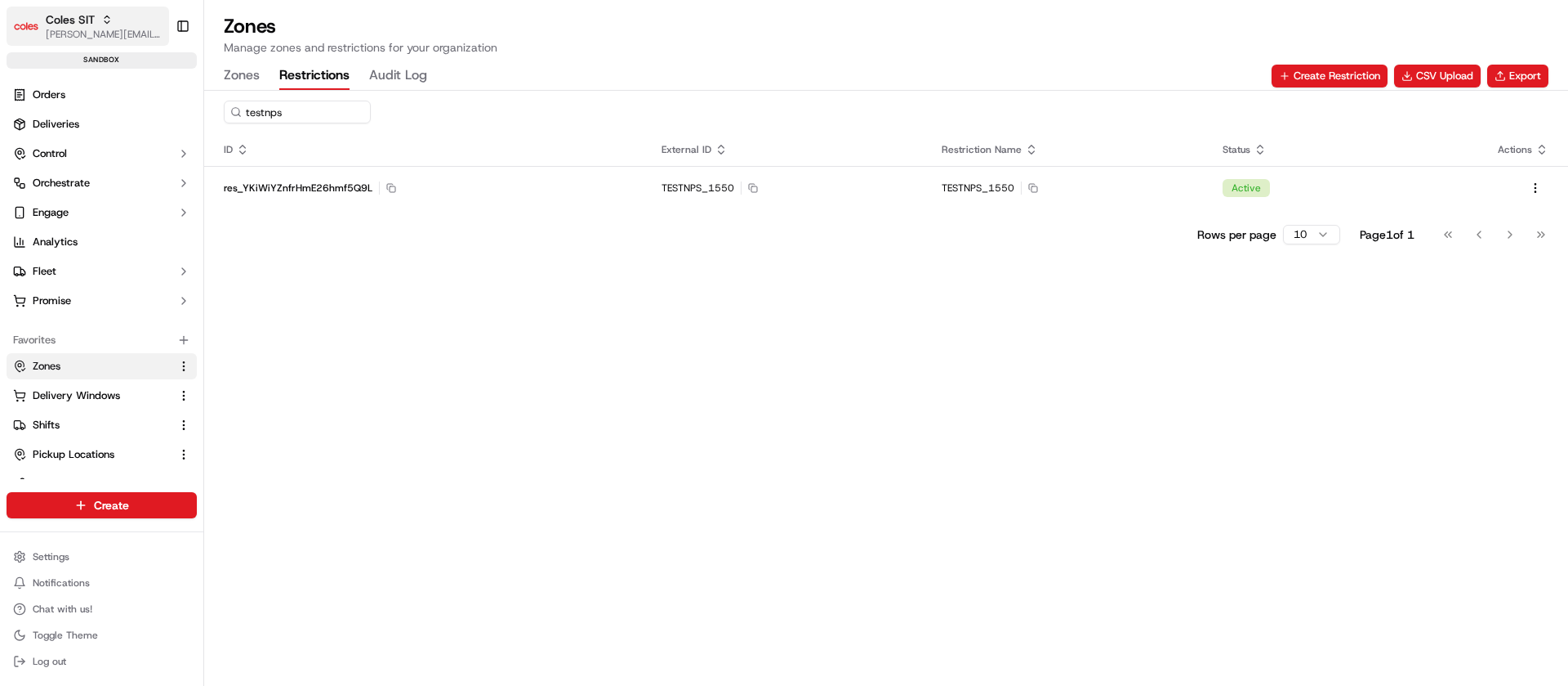
click at [113, 30] on span "[PERSON_NAME][EMAIL_ADDRESS][DOMAIN_NAME]" at bounding box center [103, 35] width 117 height 13
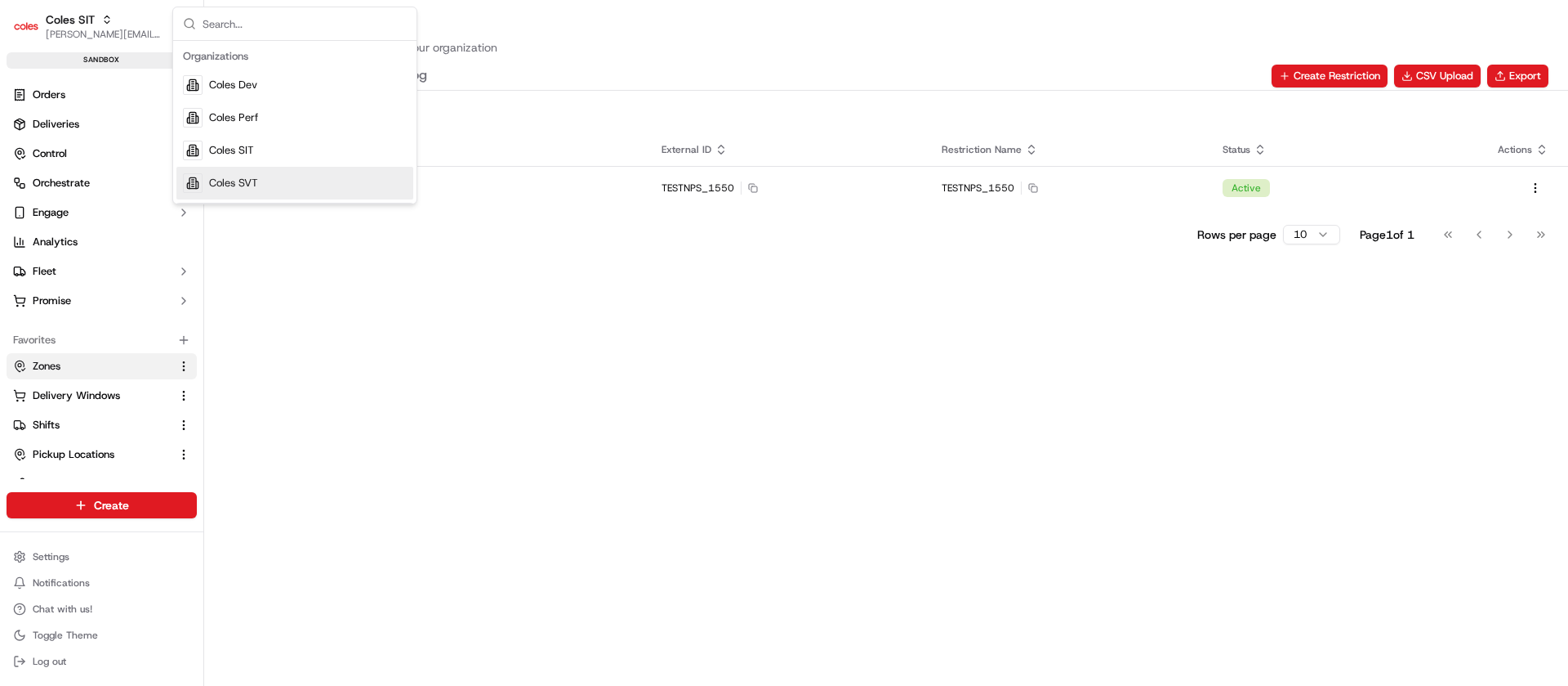
click at [250, 187] on span "Coles SVT" at bounding box center [233, 182] width 49 height 14
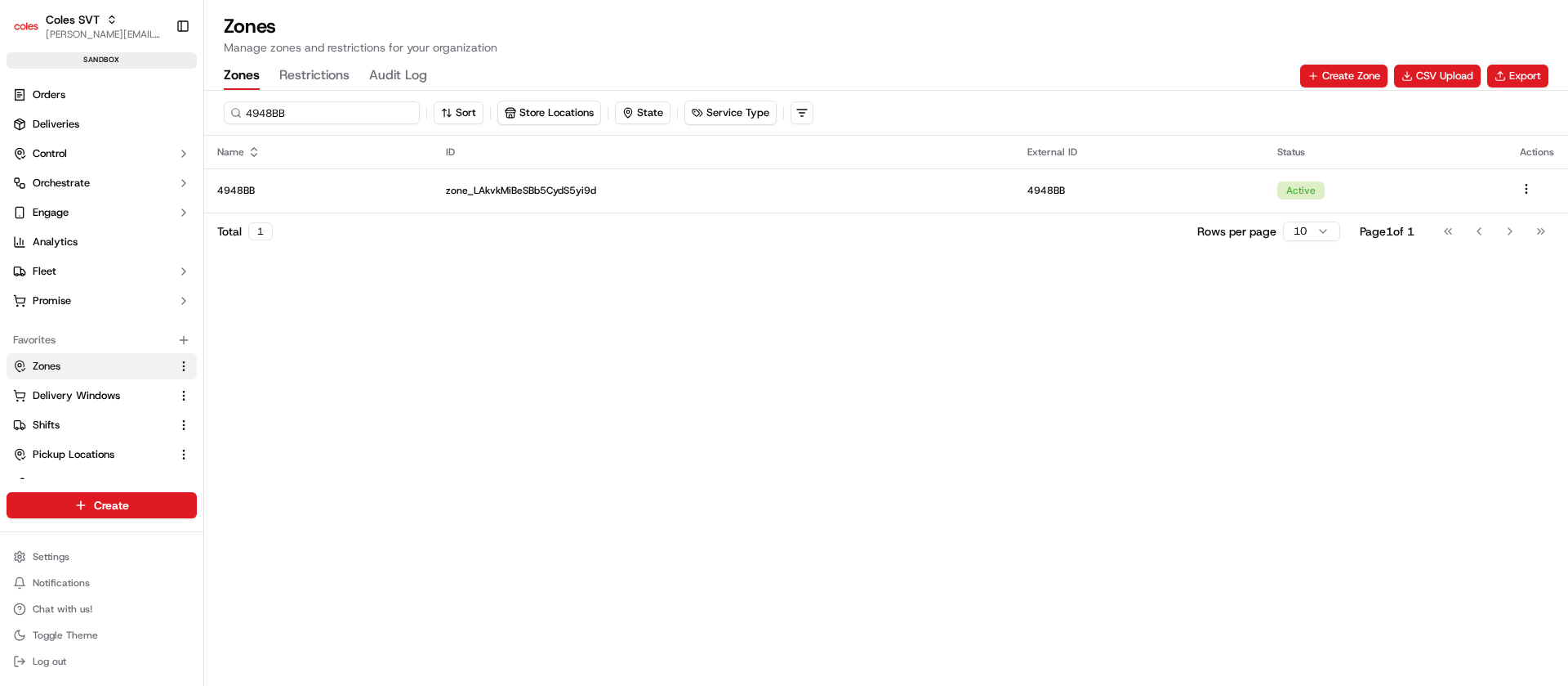
click at [301, 114] on input "4948BB" at bounding box center [322, 113] width 196 height 23
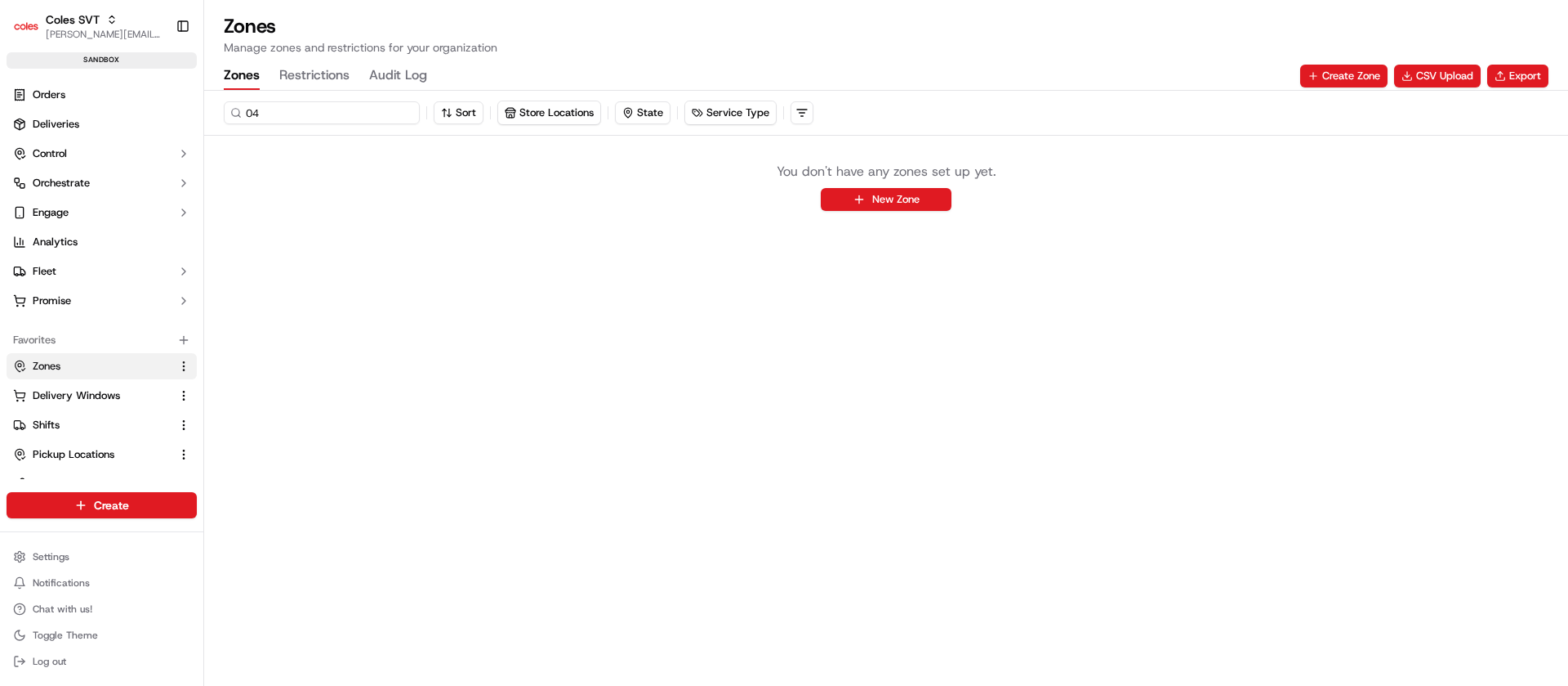
type input "0"
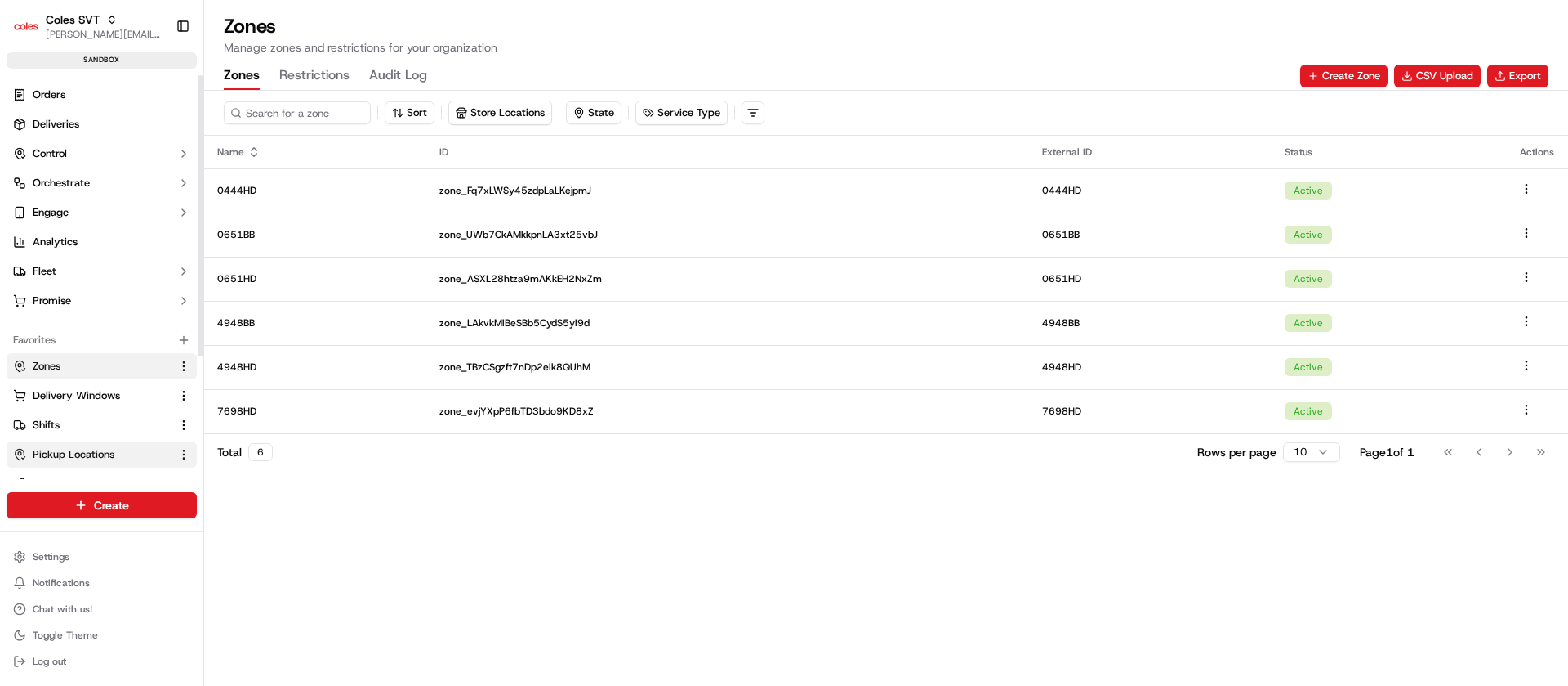
click at [103, 449] on span "Pickup Locations" at bounding box center [73, 454] width 82 height 14
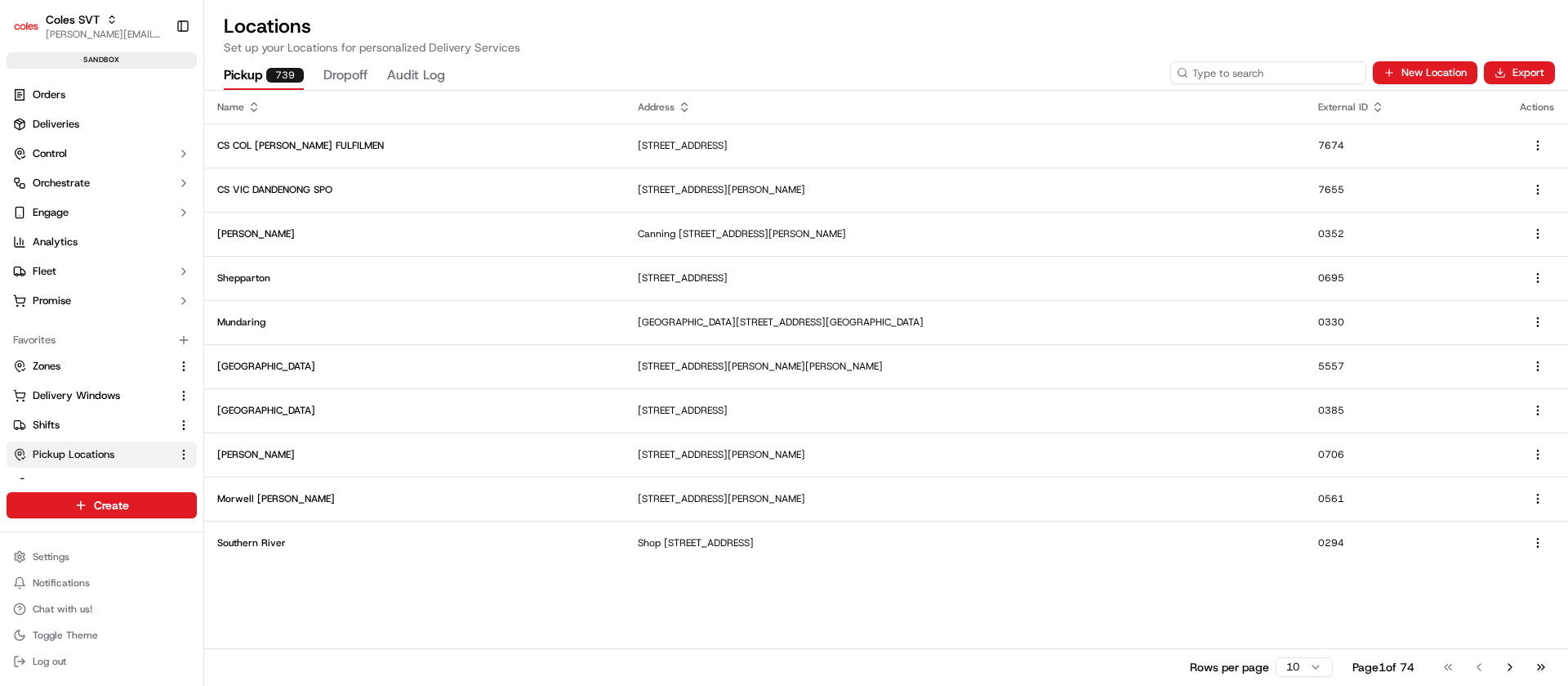
click at [1305, 74] on input at bounding box center [1268, 73] width 196 height 23
click at [1270, 66] on input at bounding box center [1268, 73] width 196 height 23
click at [1277, 84] on div "Pickup 739 Dropoff Audit Log New Location Export" at bounding box center [886, 73] width 1364 height 35
click at [1267, 72] on input at bounding box center [1268, 73] width 196 height 23
type input "0444"
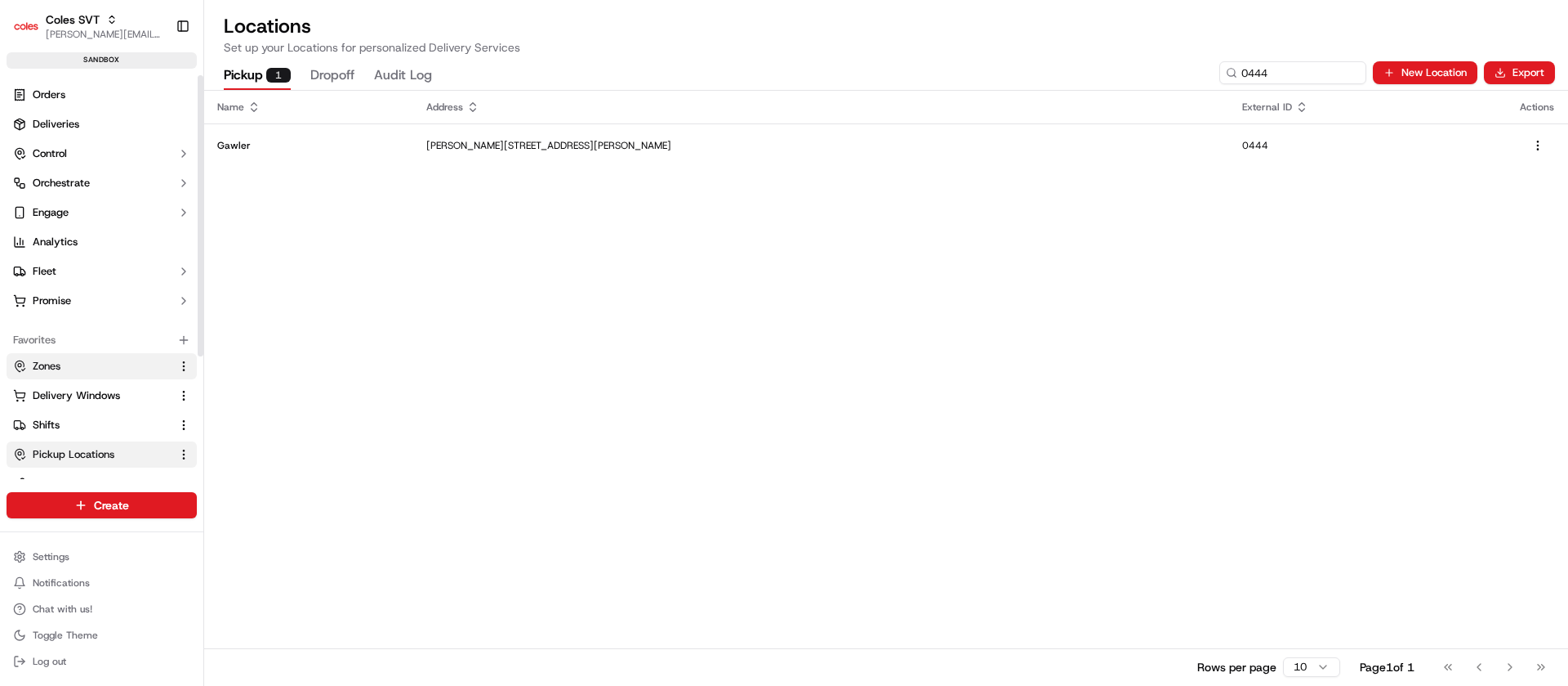
click at [48, 368] on span "Zones" at bounding box center [46, 365] width 28 height 14
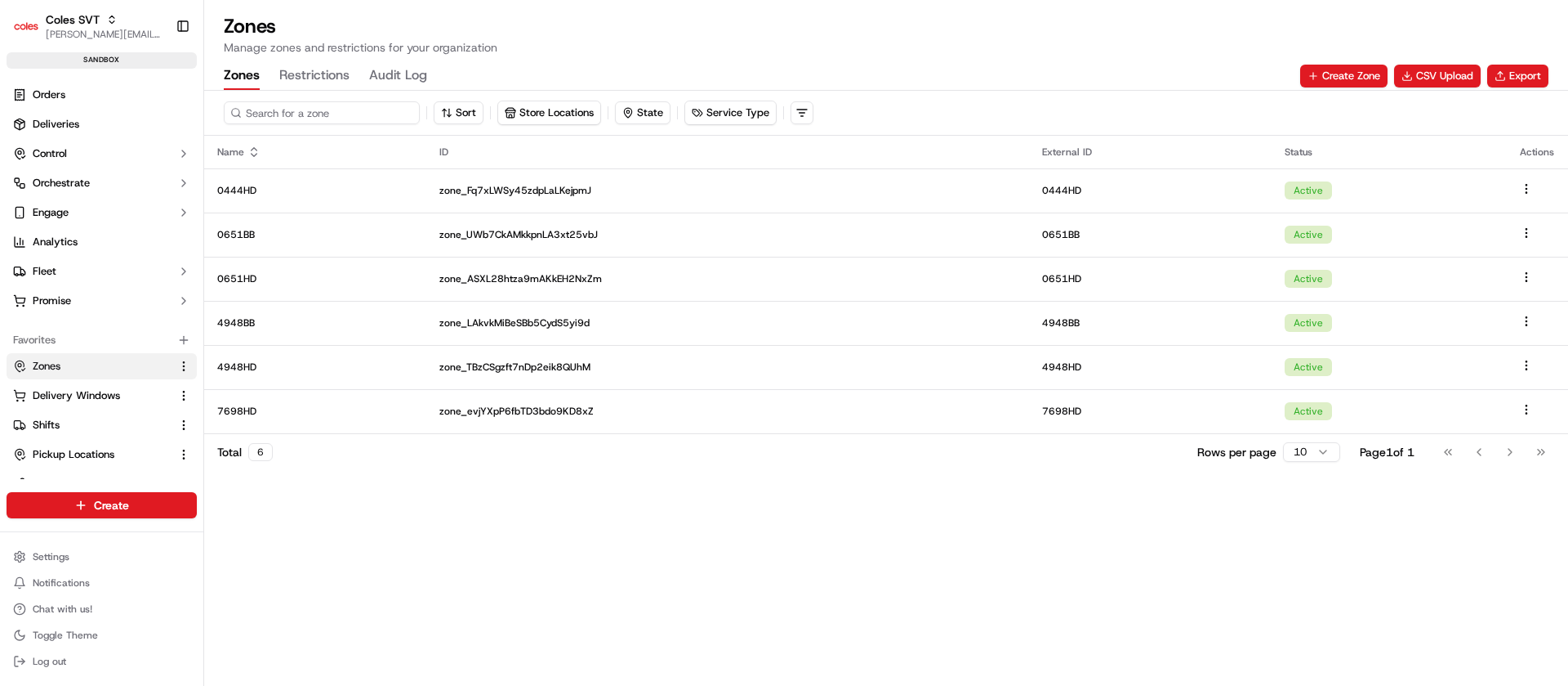
click at [314, 121] on input at bounding box center [322, 113] width 196 height 23
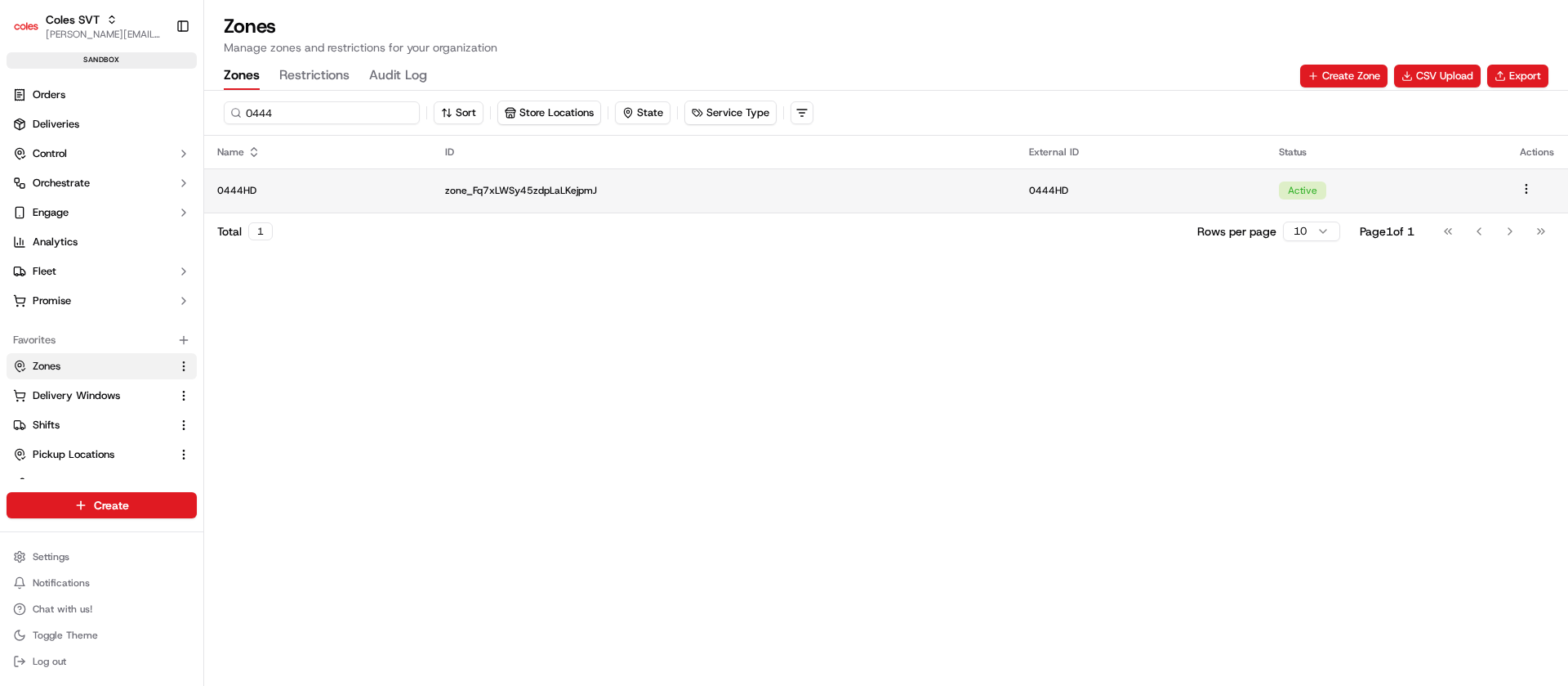
type input "0444"
click at [513, 184] on p "zone_Fq7xLWSy45zdpLaLKejpmJ" at bounding box center [723, 191] width 558 height 13
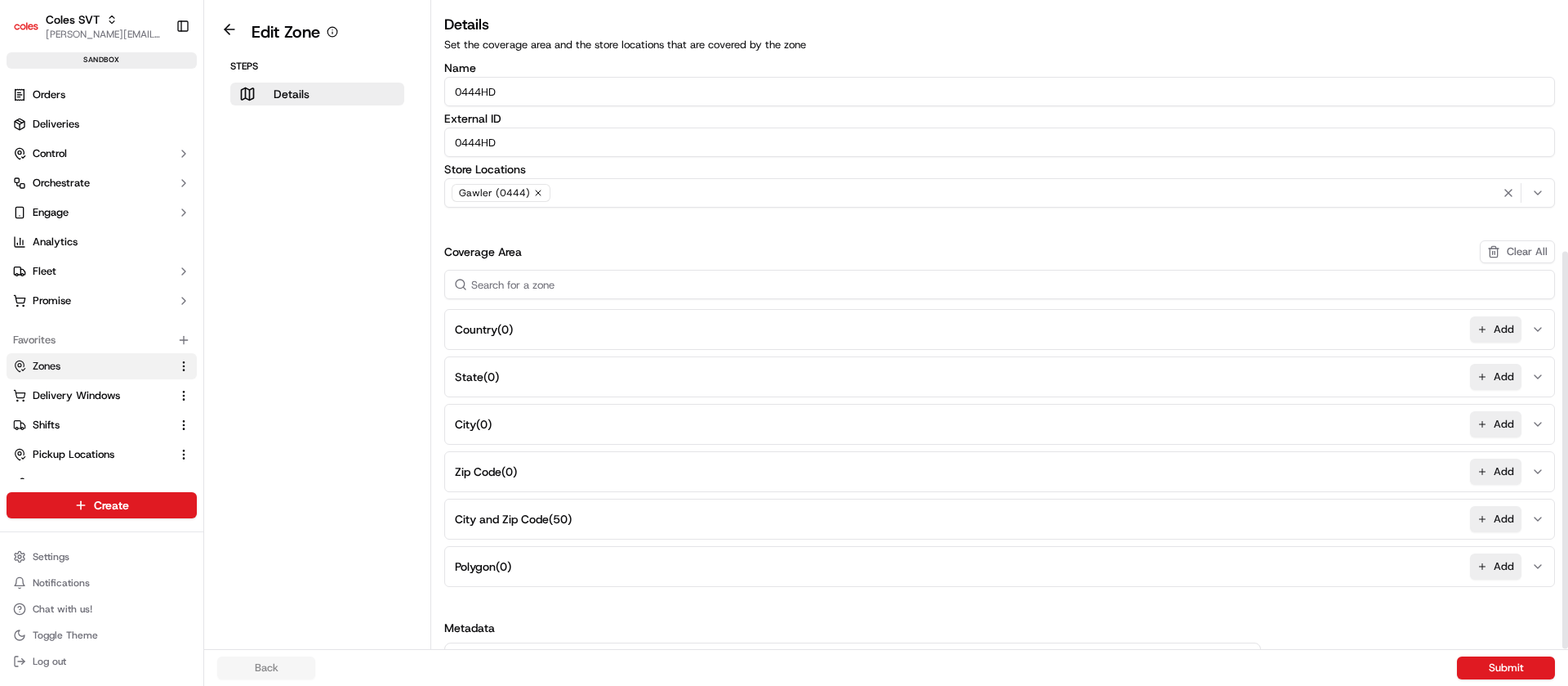
scroll to position [402, 0]
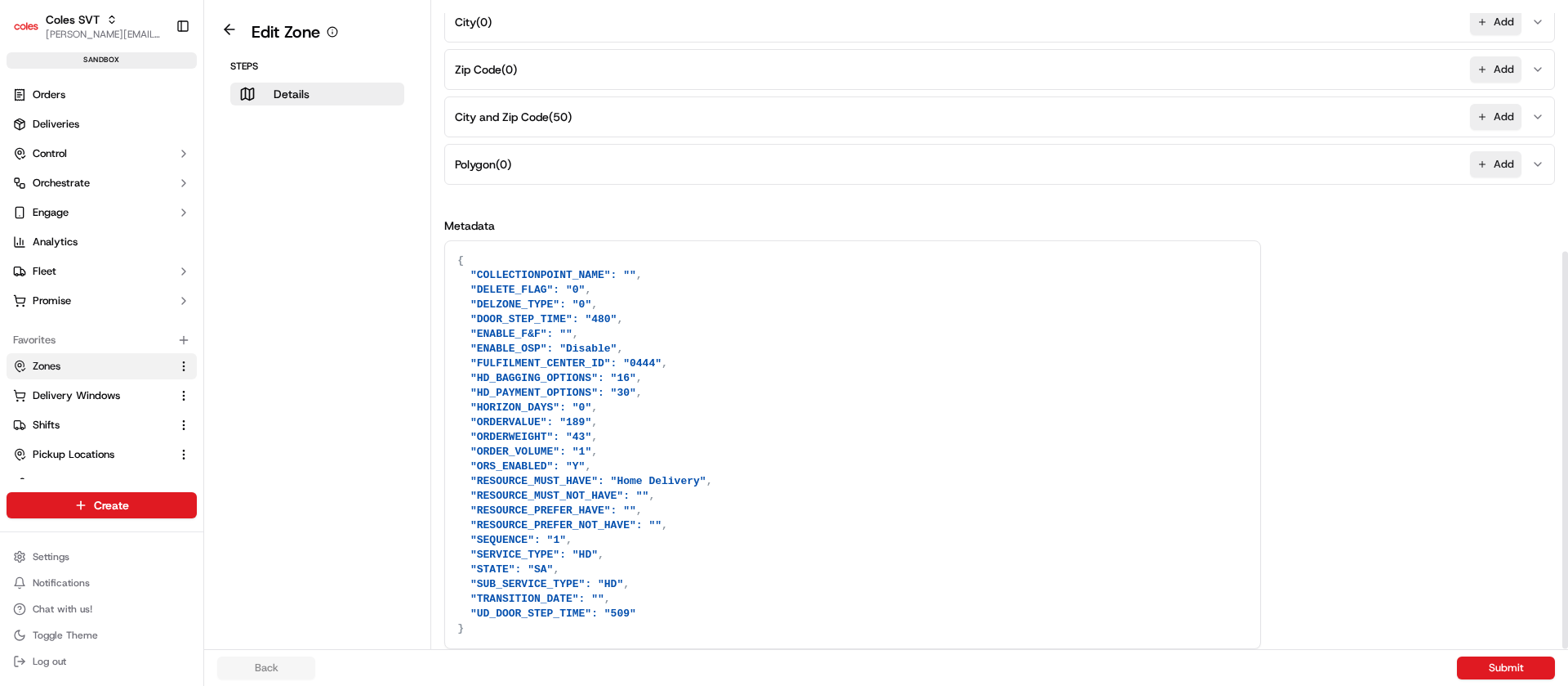
drag, startPoint x: 1567, startPoint y: 443, endPoint x: 1567, endPoint y: 710, distance: 267.0
click at [1567, 648] on div at bounding box center [1564, 324] width 7 height 648
drag, startPoint x: 1176, startPoint y: 282, endPoint x: 1201, endPoint y: 733, distance: 451.7
click at [1201, 685] on html "Coles SVT nirbhay.palsingh@coles.com.au Toggle Sidebar sandbox Orders Deliverie…" at bounding box center [784, 343] width 1568 height 686
click at [1165, 431] on textarea "{ "COLLECTIONPOINT_NAME": "", "DELETE_FLAG": "0", "DELZONE_TYPE": "0", "DOOR_ST…" at bounding box center [852, 444] width 815 height 407
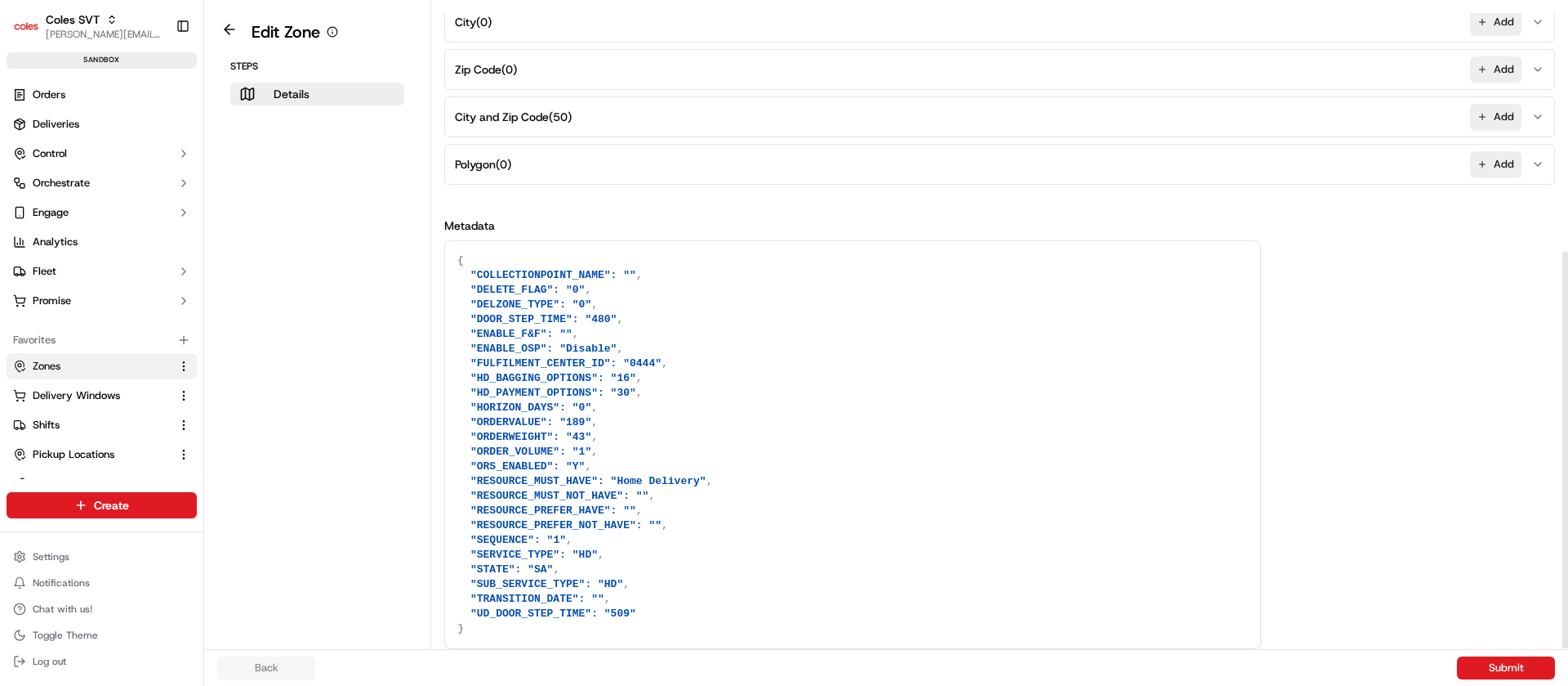
drag, startPoint x: 1017, startPoint y: 442, endPoint x: 950, endPoint y: 155, distance: 294.7
click at [950, 155] on div "Name 0444HD External ID 0444HD Store Locations Gawler (0444) Coverage Area Clea…" at bounding box center [999, 154] width 1111 height 989
click at [1510, 330] on div "Metadata { "COLLECTIONPOINT_NAME": "", "DELETE_FLAG": "0", "DELZONE_TYPE": "0",…" at bounding box center [999, 434] width 1111 height 432
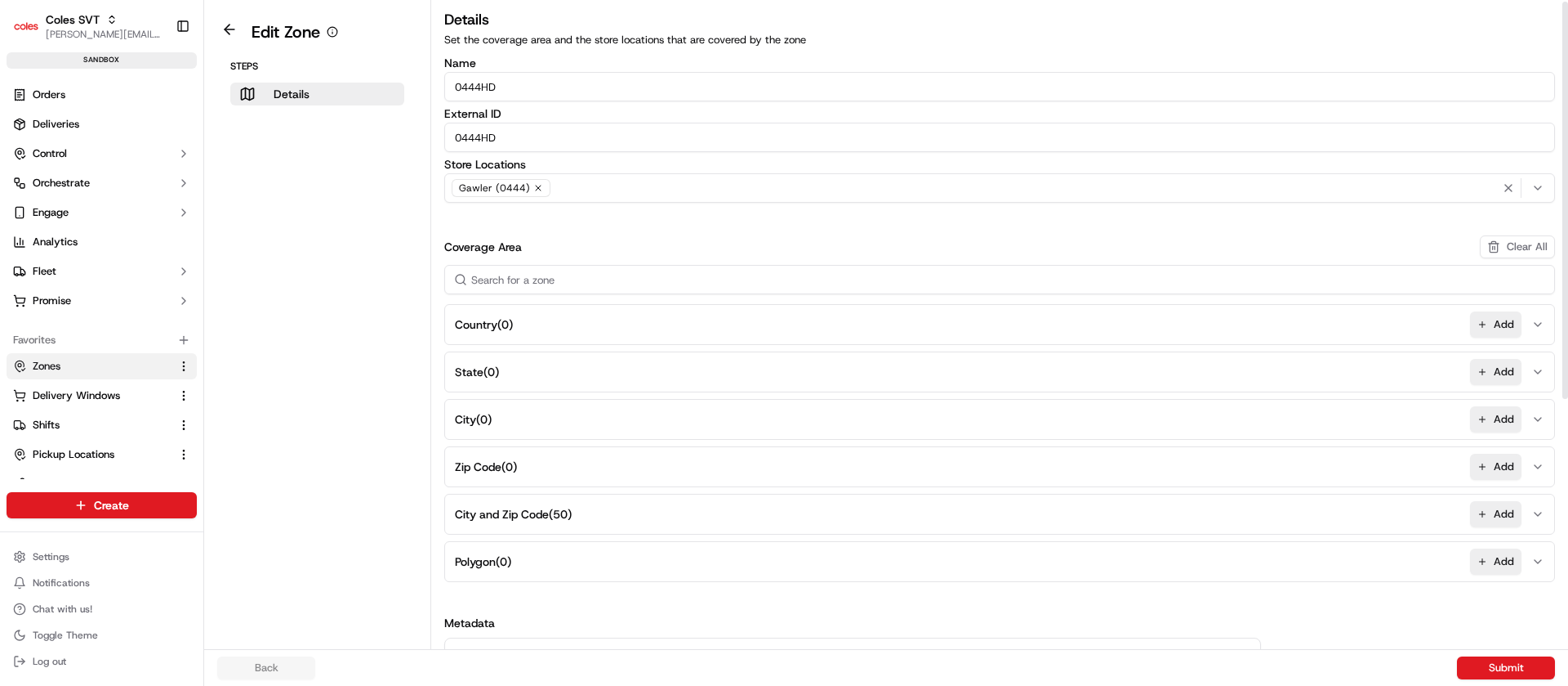
scroll to position [0, 0]
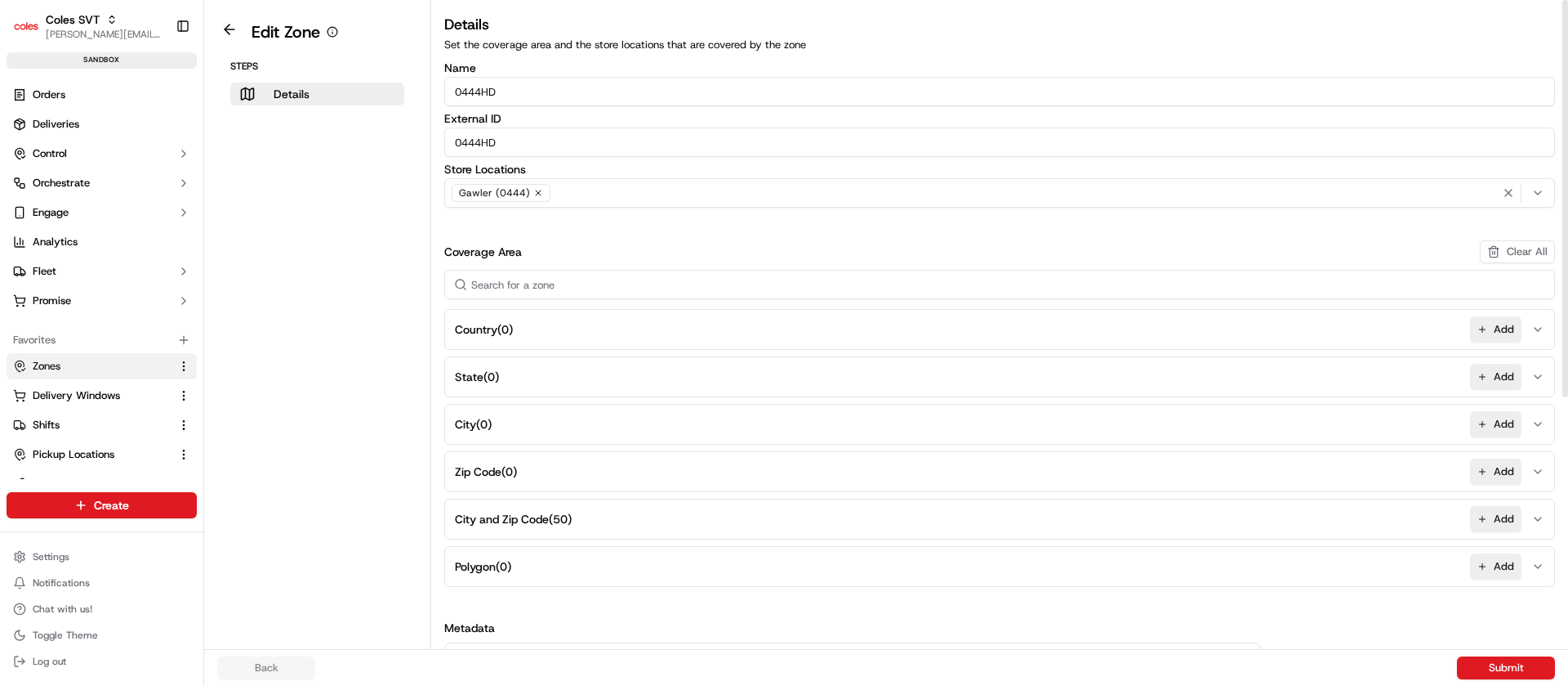
drag, startPoint x: 1567, startPoint y: 387, endPoint x: 1555, endPoint y: 112, distance: 275.3
click at [1562, 112] on div at bounding box center [1565, 198] width 6 height 397
click at [95, 389] on span "Delivery Windows" at bounding box center [76, 395] width 88 height 14
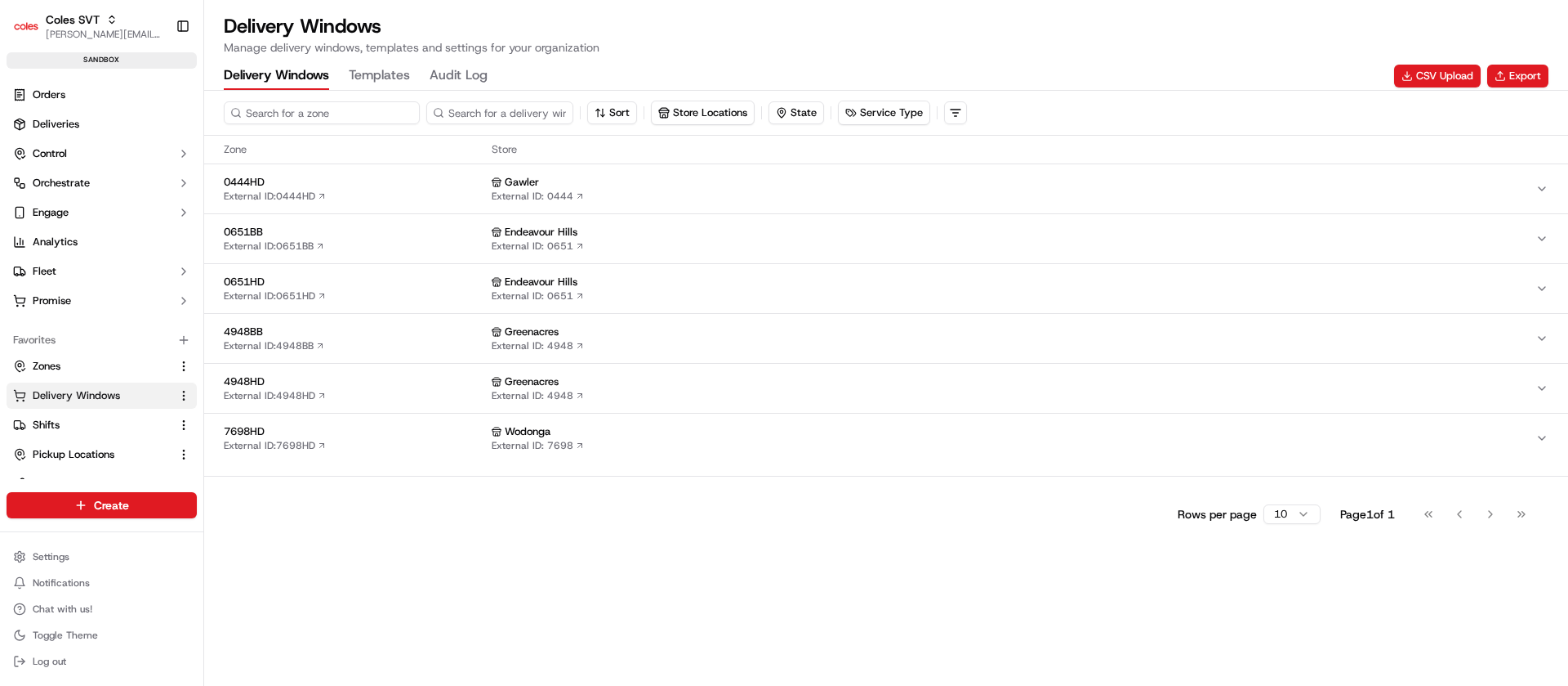
click at [327, 108] on input at bounding box center [322, 113] width 196 height 23
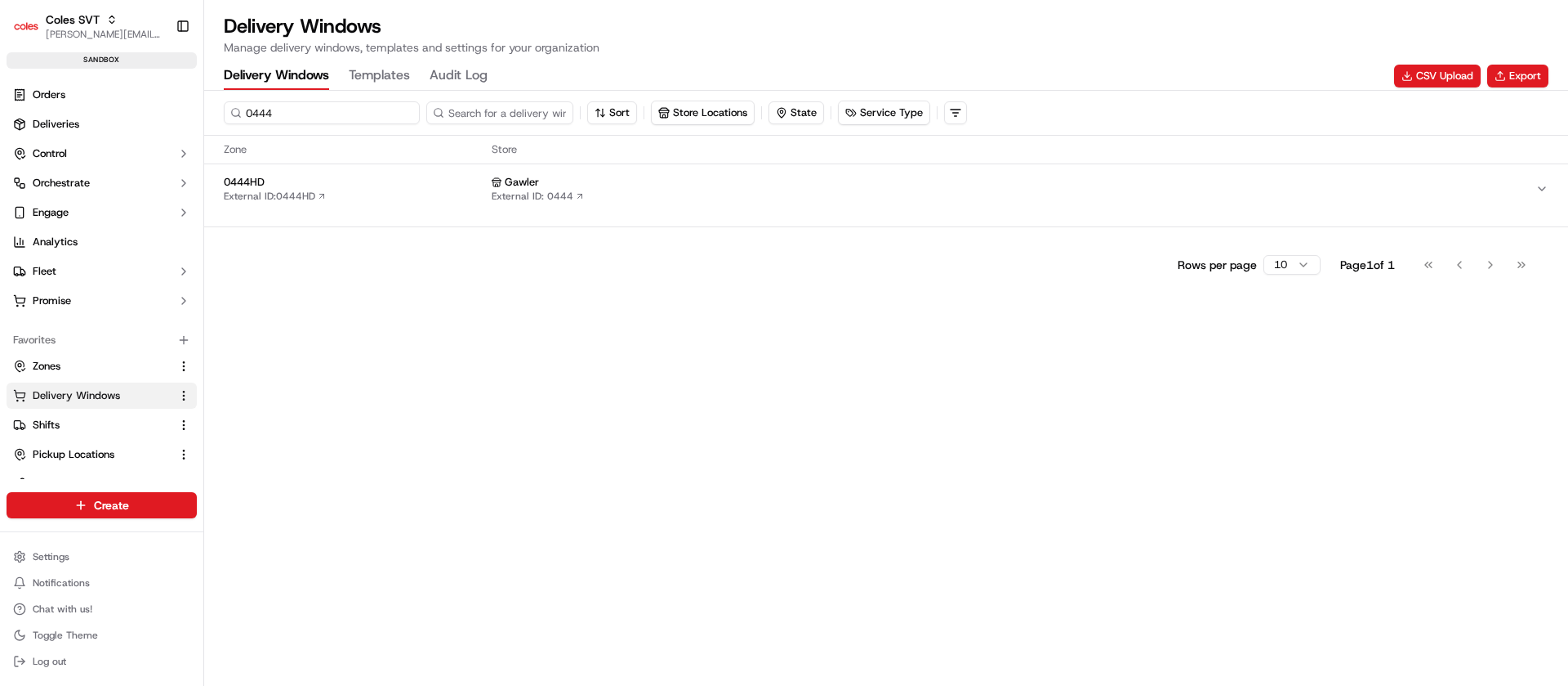
type input "0444"
click at [364, 198] on div "0444HD External ID: 0444HD" at bounding box center [353, 188] width 261 height 28
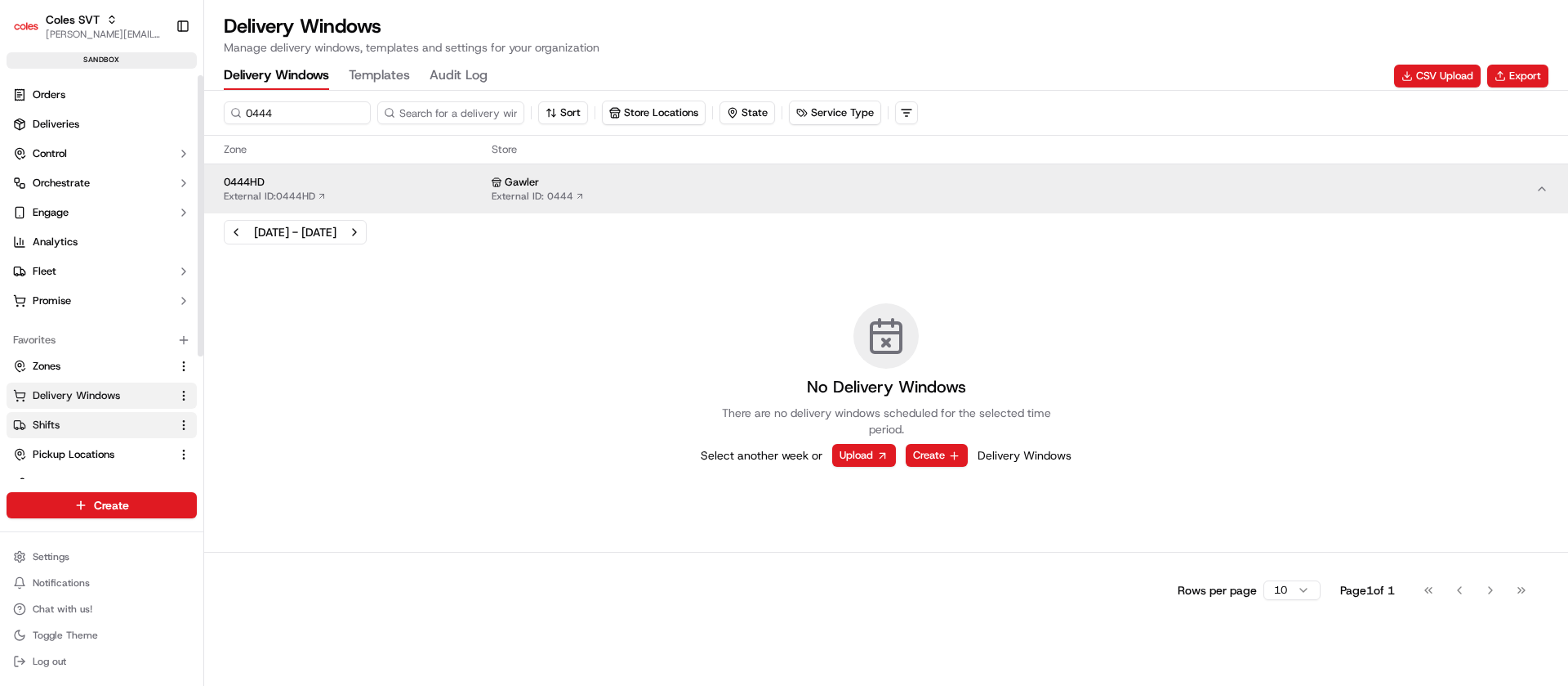
click at [44, 435] on button "Shifts" at bounding box center [102, 424] width 191 height 26
click at [67, 433] on button "Shifts" at bounding box center [102, 424] width 191 height 26
click at [49, 428] on span "Shifts" at bounding box center [46, 424] width 27 height 14
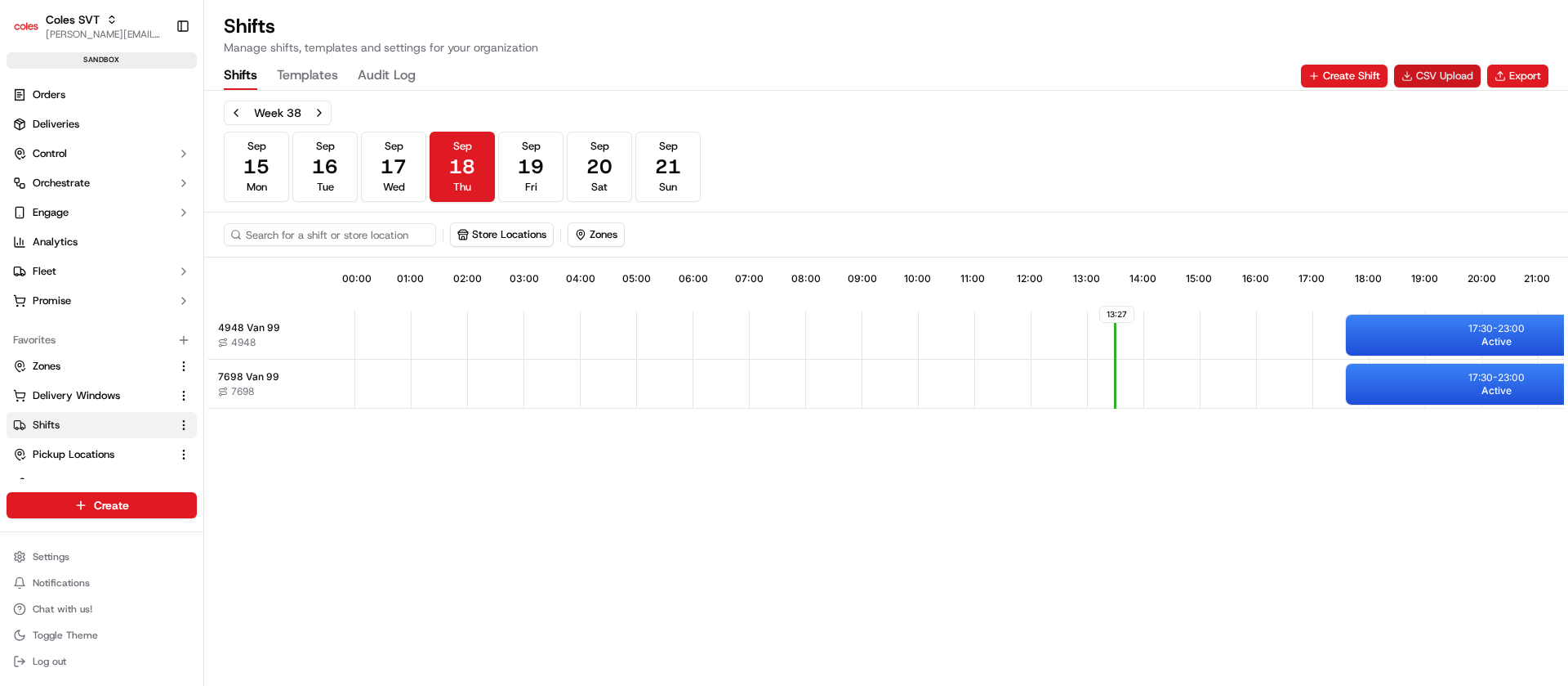
click at [1439, 73] on button "CSV Upload" at bounding box center [1438, 76] width 87 height 23
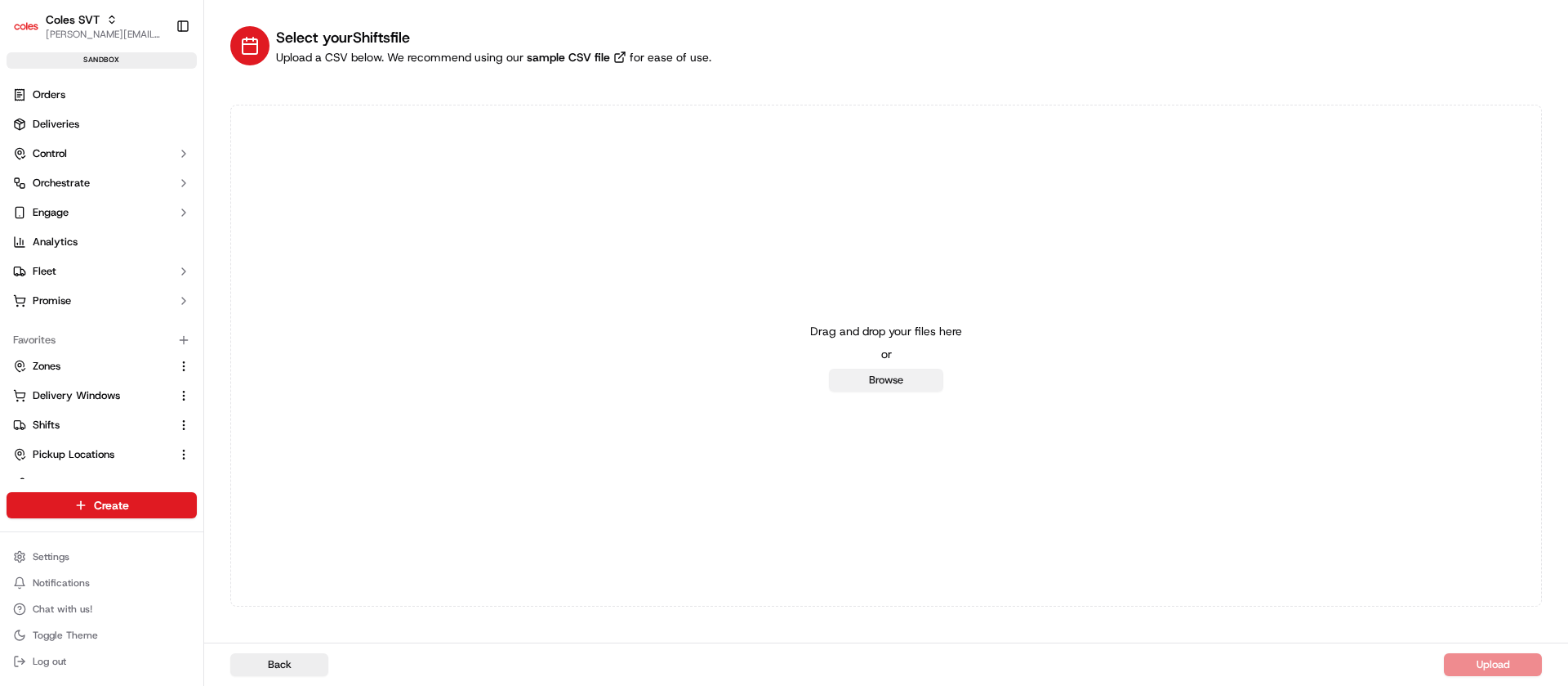
click at [850, 368] on button "Browse" at bounding box center [886, 380] width 115 height 23
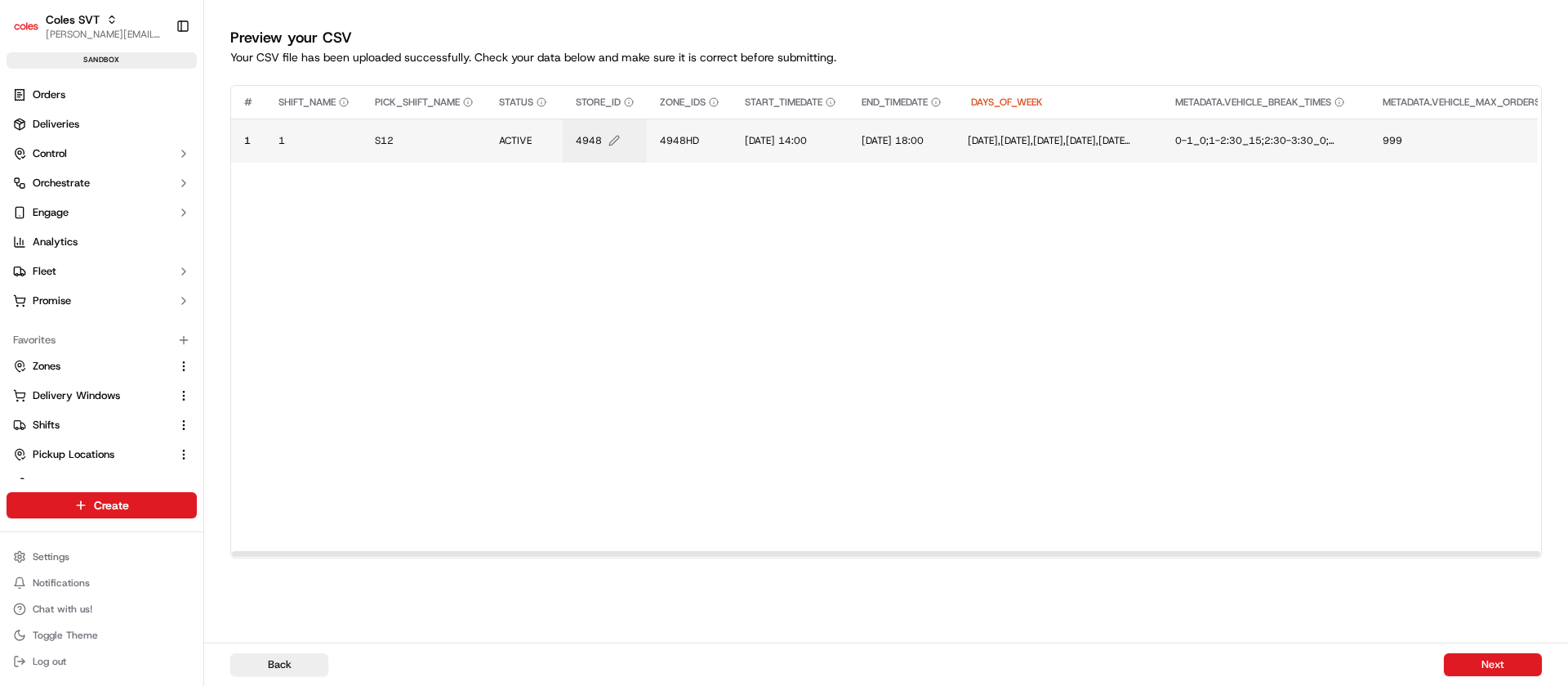
click at [582, 145] on span "4948" at bounding box center [588, 141] width 26 height 13
click at [582, 145] on div "4948" at bounding box center [676, 123] width 196 height 44
click at [609, 129] on input "4948" at bounding box center [676, 123] width 181 height 30
type input "0444"
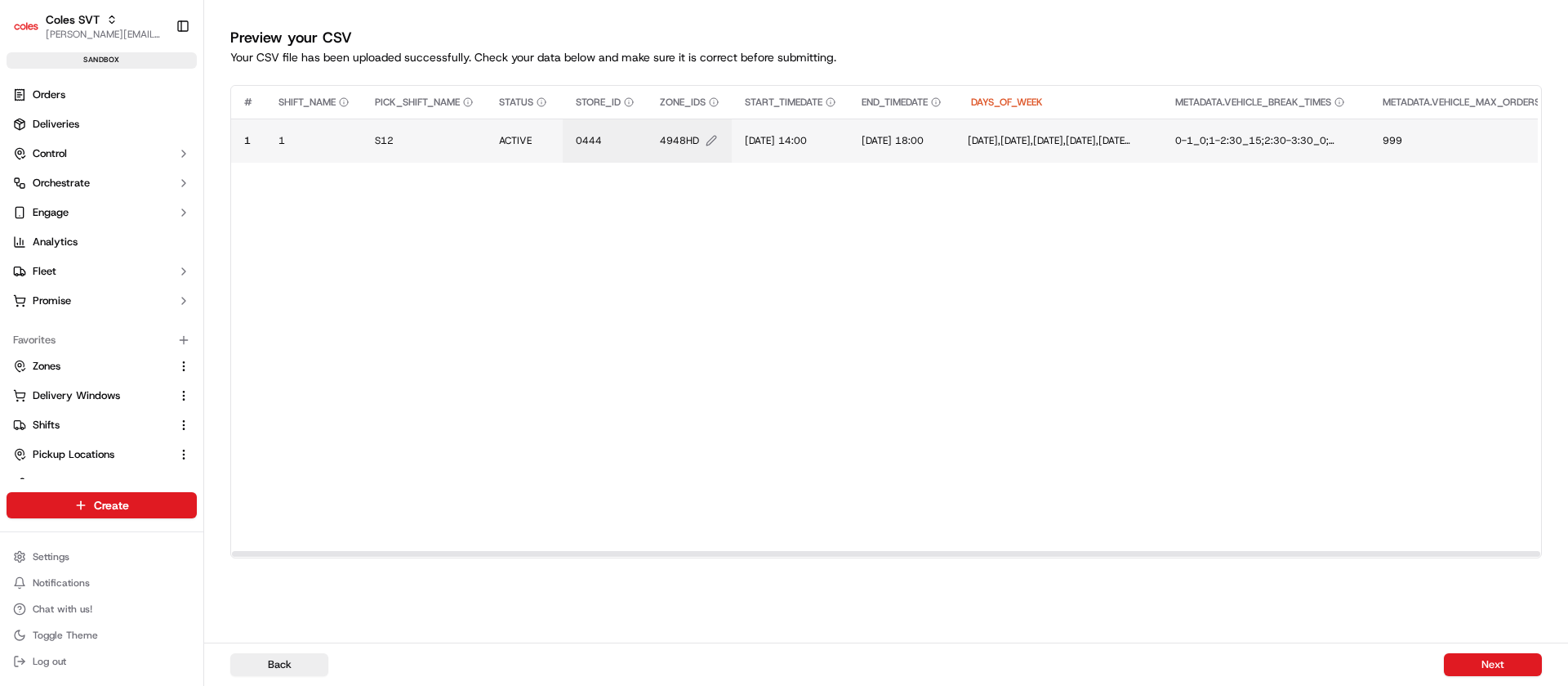
click at [674, 142] on span "4948HD" at bounding box center [679, 141] width 39 height 13
click at [674, 142] on div "4948HD" at bounding box center [762, 123] width 196 height 44
click at [692, 131] on input "4948HD" at bounding box center [761, 123] width 181 height 30
type input "0444hd"
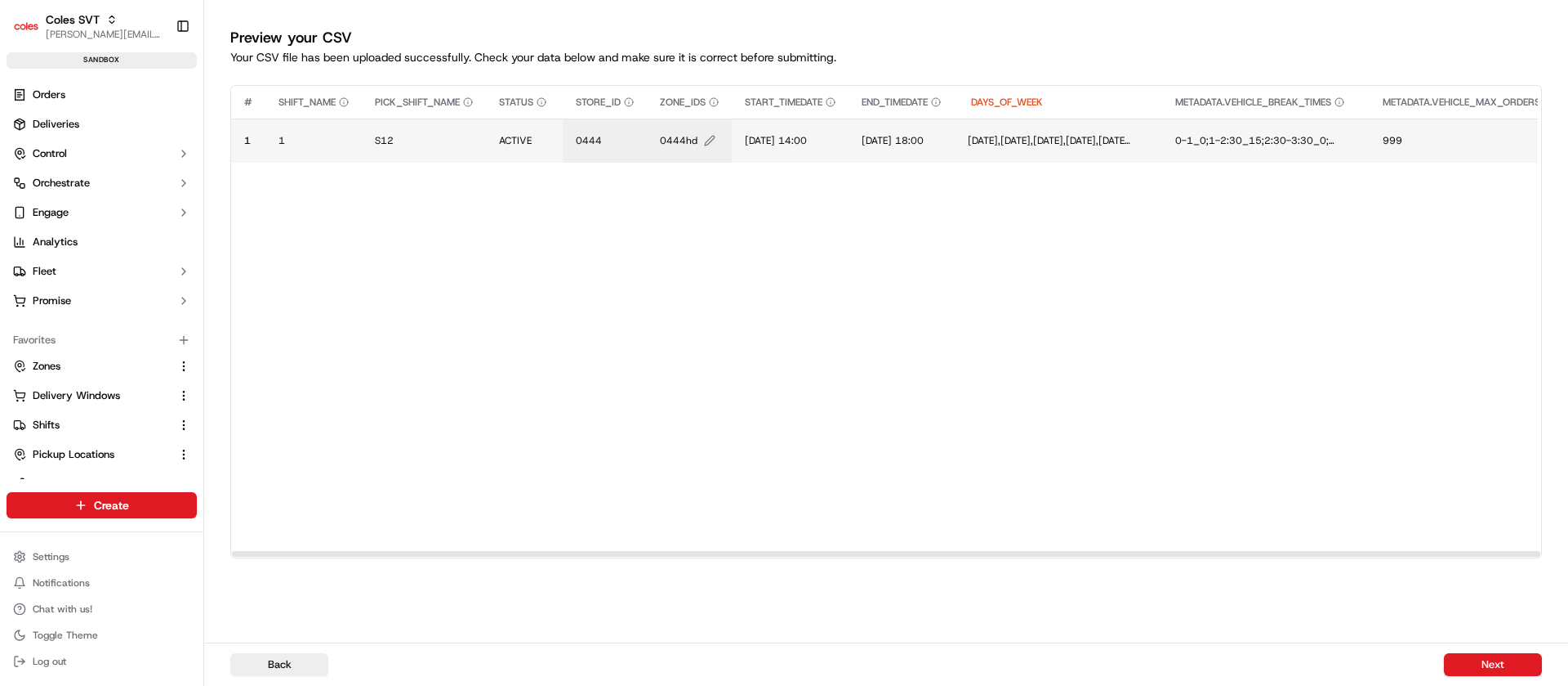
click at [681, 142] on span "0444hd" at bounding box center [678, 141] width 38 height 13
click at [681, 142] on div "0444hd" at bounding box center [762, 123] width 196 height 44
click at [735, 127] on input "0444hd" at bounding box center [761, 123] width 181 height 30
type input "0444HD"
click at [757, 134] on span "1/07/2025 14:00" at bounding box center [775, 141] width 62 height 13
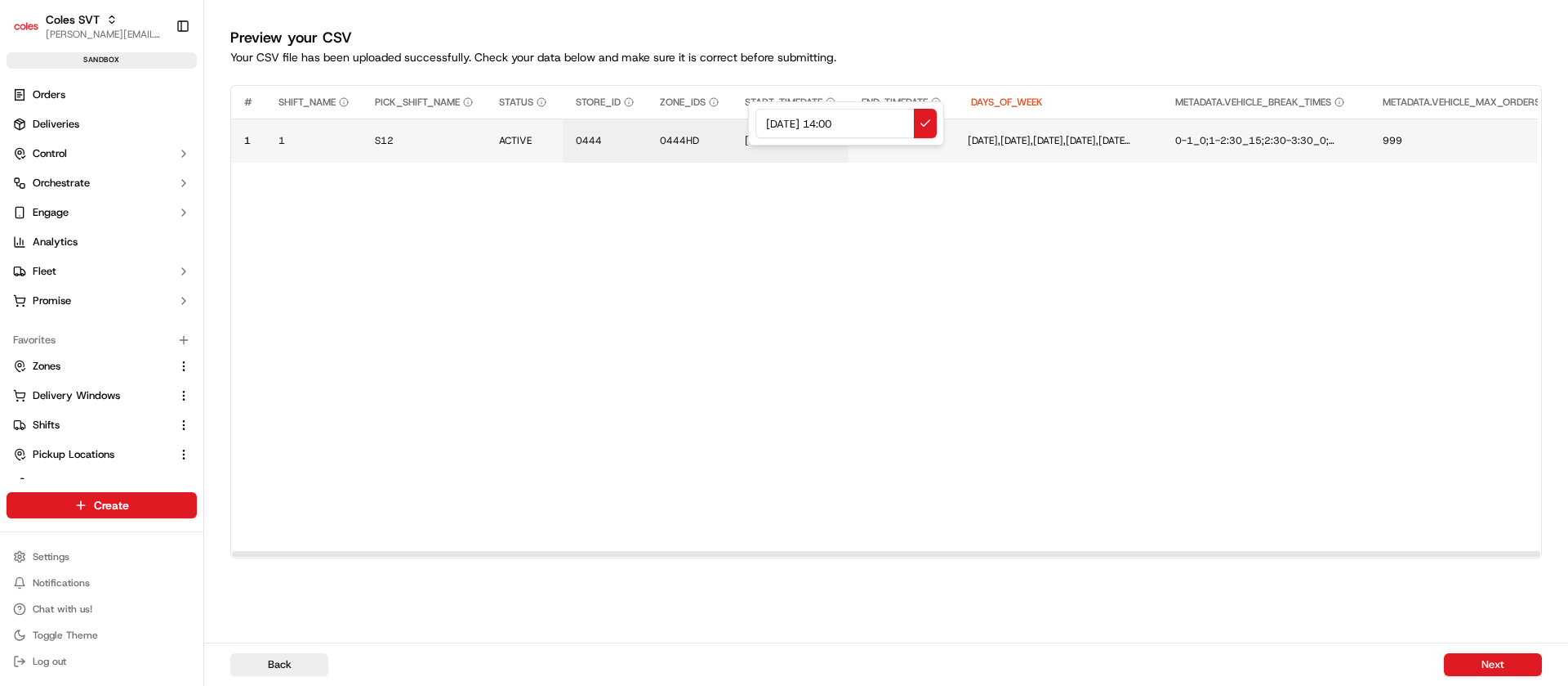
click at [757, 134] on input "1/07/2025 14:00" at bounding box center [846, 123] width 181 height 30
type input "23/09/2025 14:00"
click at [929, 143] on span "1/07/2025 18:00" at bounding box center [899, 141] width 62 height 13
click at [945, 143] on div "1/07/2025 18:00" at bounding box center [999, 123] width 196 height 44
click at [923, 128] on input "1/07/2025 18:00" at bounding box center [998, 123] width 181 height 30
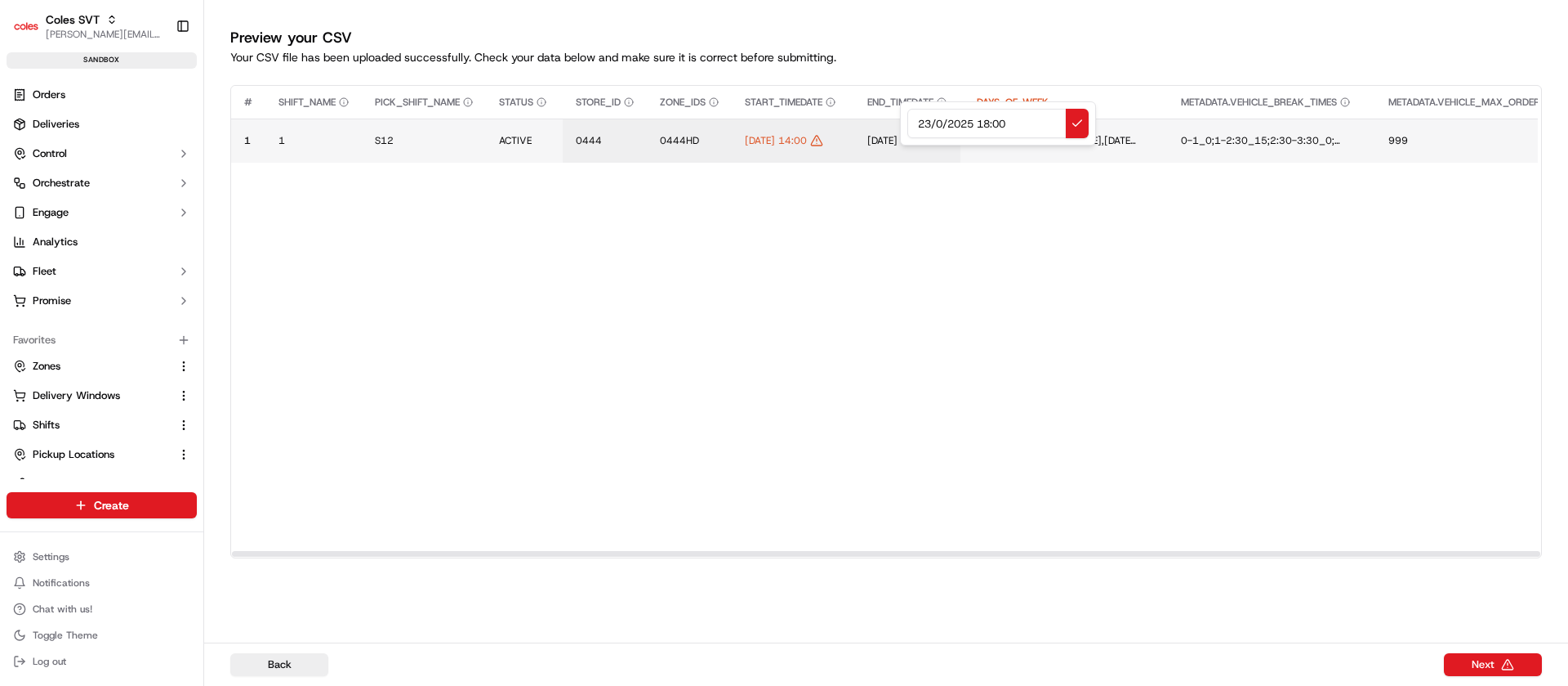
type input "23/09/2025 18:00"
click at [1487, 658] on button "Next" at bounding box center [1493, 665] width 98 height 23
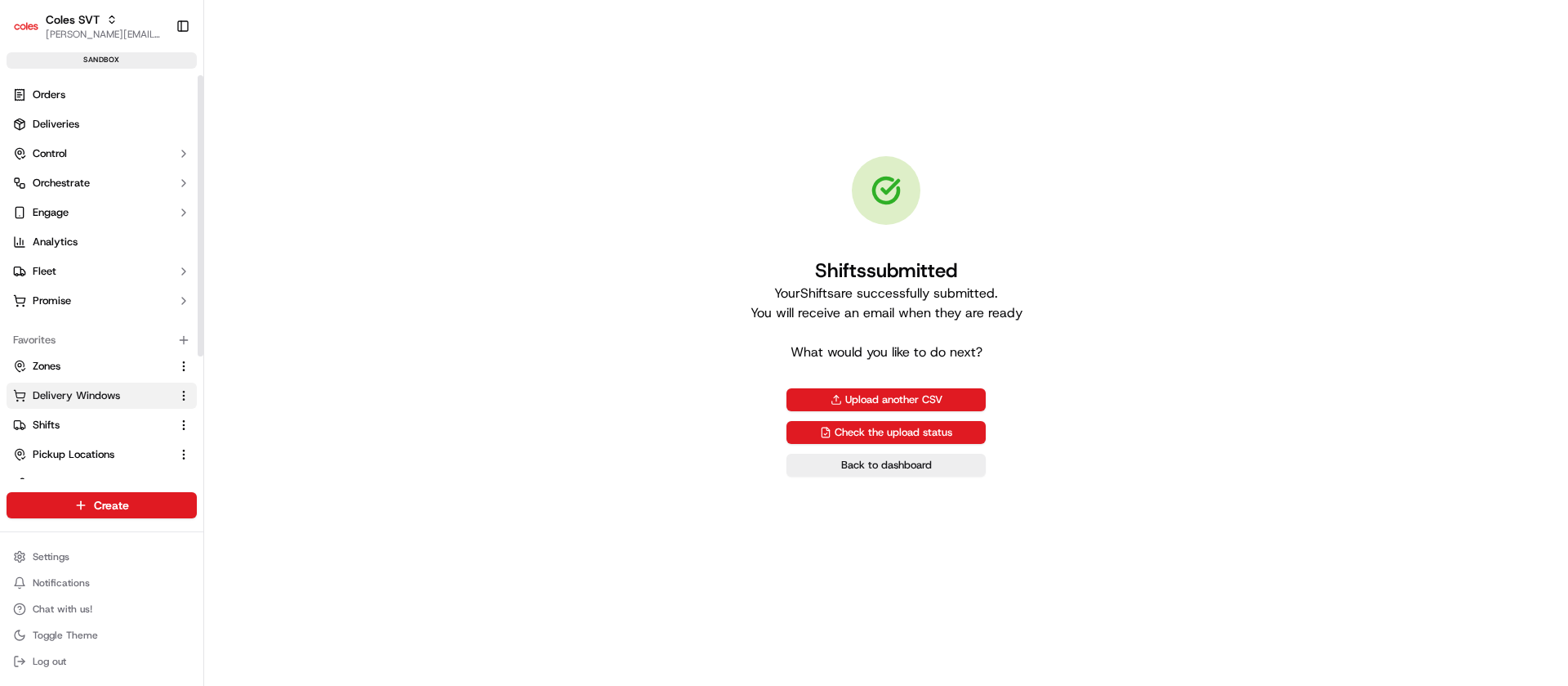
click at [79, 398] on span "Delivery Windows" at bounding box center [76, 395] width 88 height 14
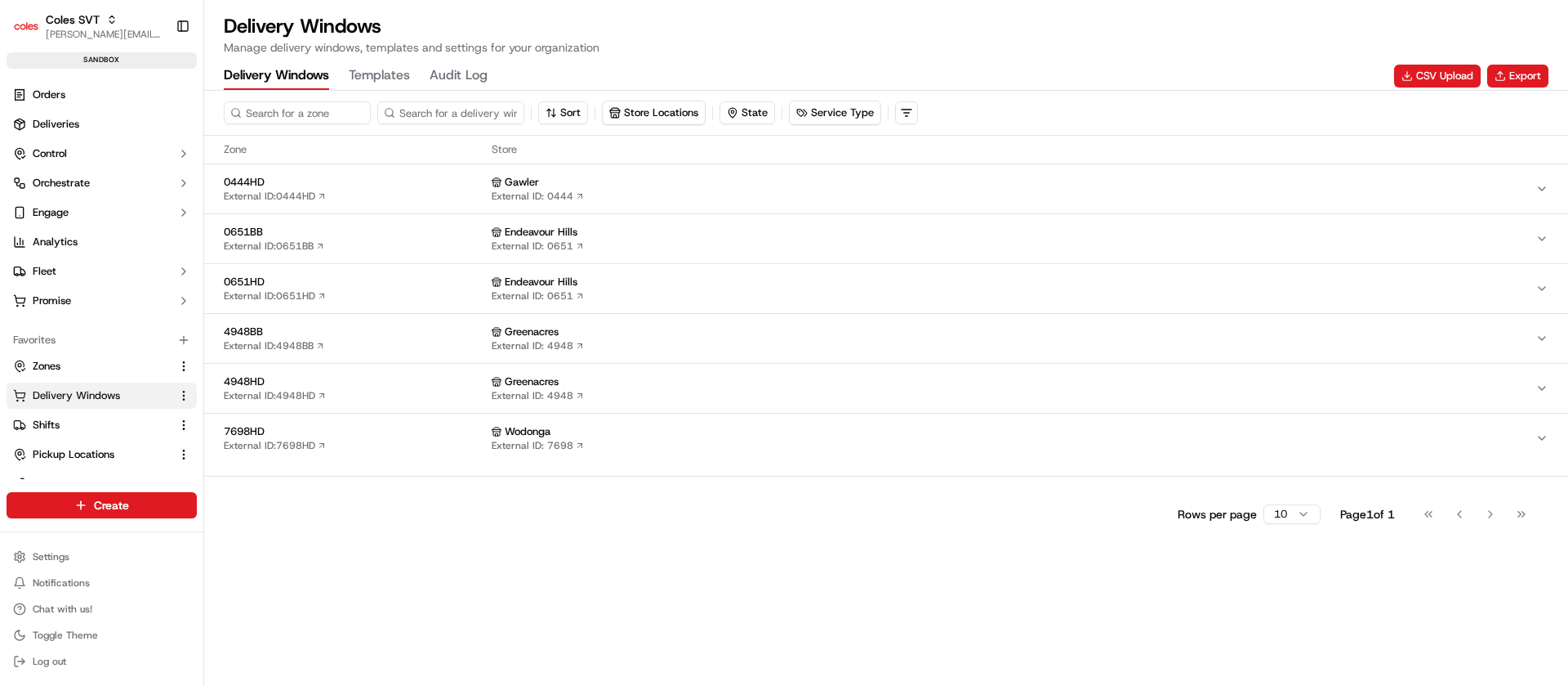
click at [1434, 62] on div "Delivery Windows Templates Audit Log CSV Upload Export" at bounding box center [886, 75] width 1325 height 28
click at [1429, 75] on button "CSV Upload" at bounding box center [1438, 76] width 87 height 23
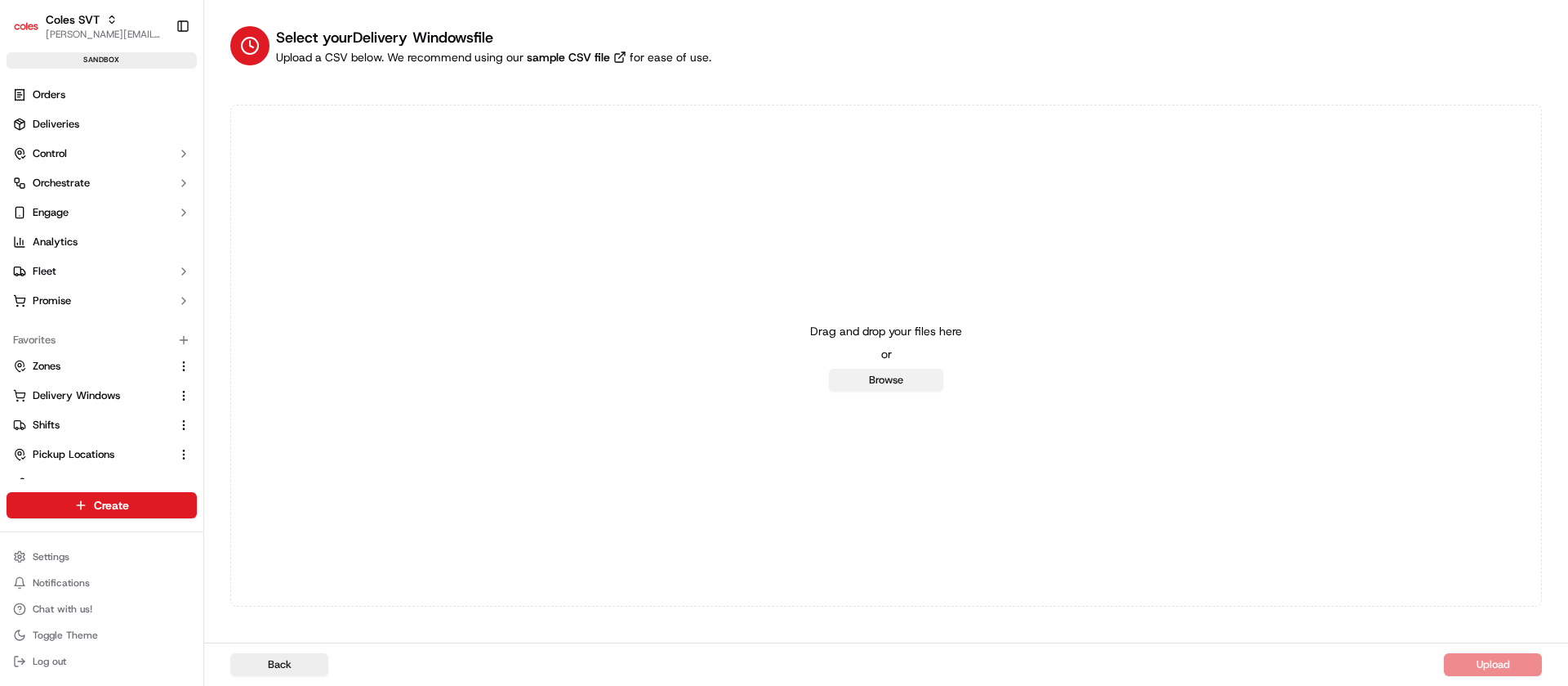
click at [922, 376] on button "Browse" at bounding box center [886, 380] width 115 height 23
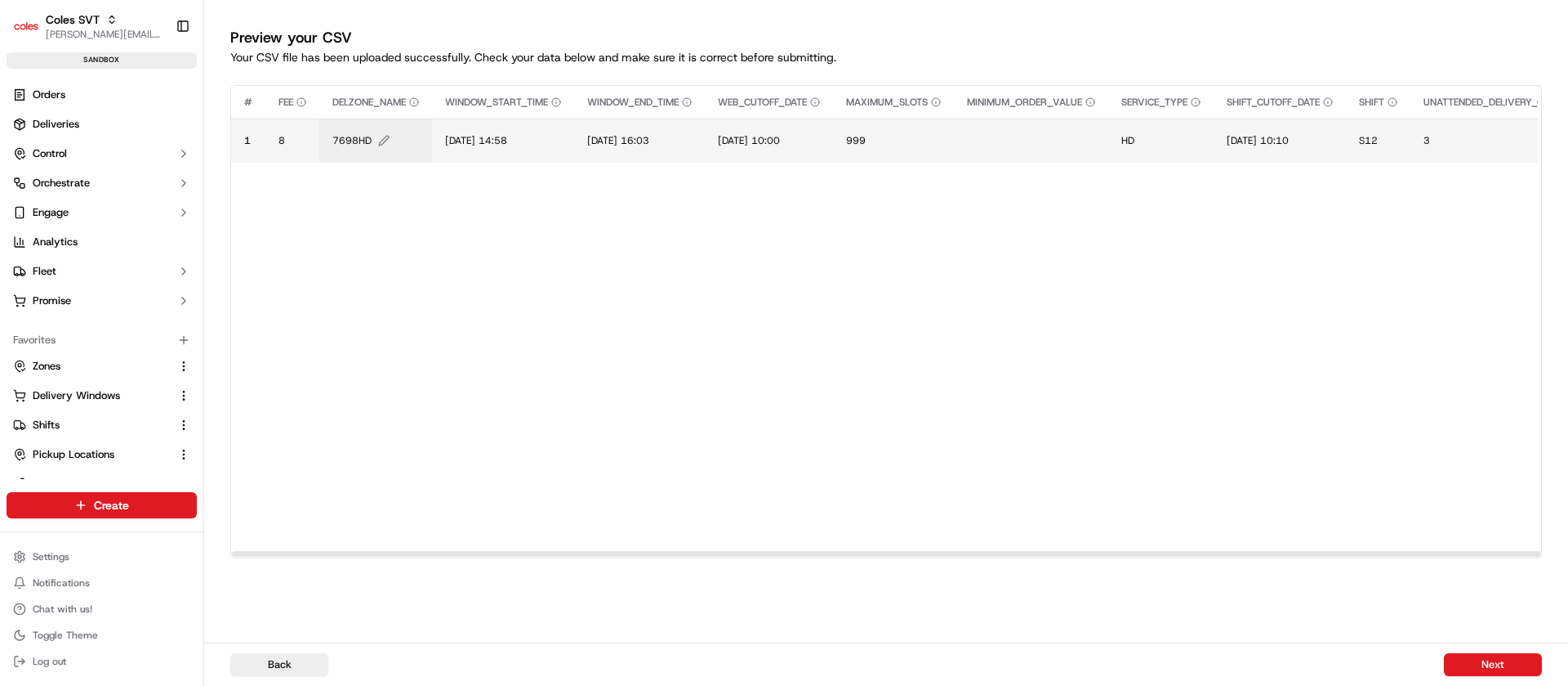
click at [355, 137] on span "7698HD" at bounding box center [352, 141] width 39 height 13
click at [355, 137] on input "7698HD" at bounding box center [431, 123] width 181 height 30
type input "0444HD"
click at [475, 143] on span "26/08/2025 14:58" at bounding box center [476, 141] width 62 height 13
click at [472, 123] on input "26/08/2025 14:58" at bounding box center [545, 123] width 181 height 30
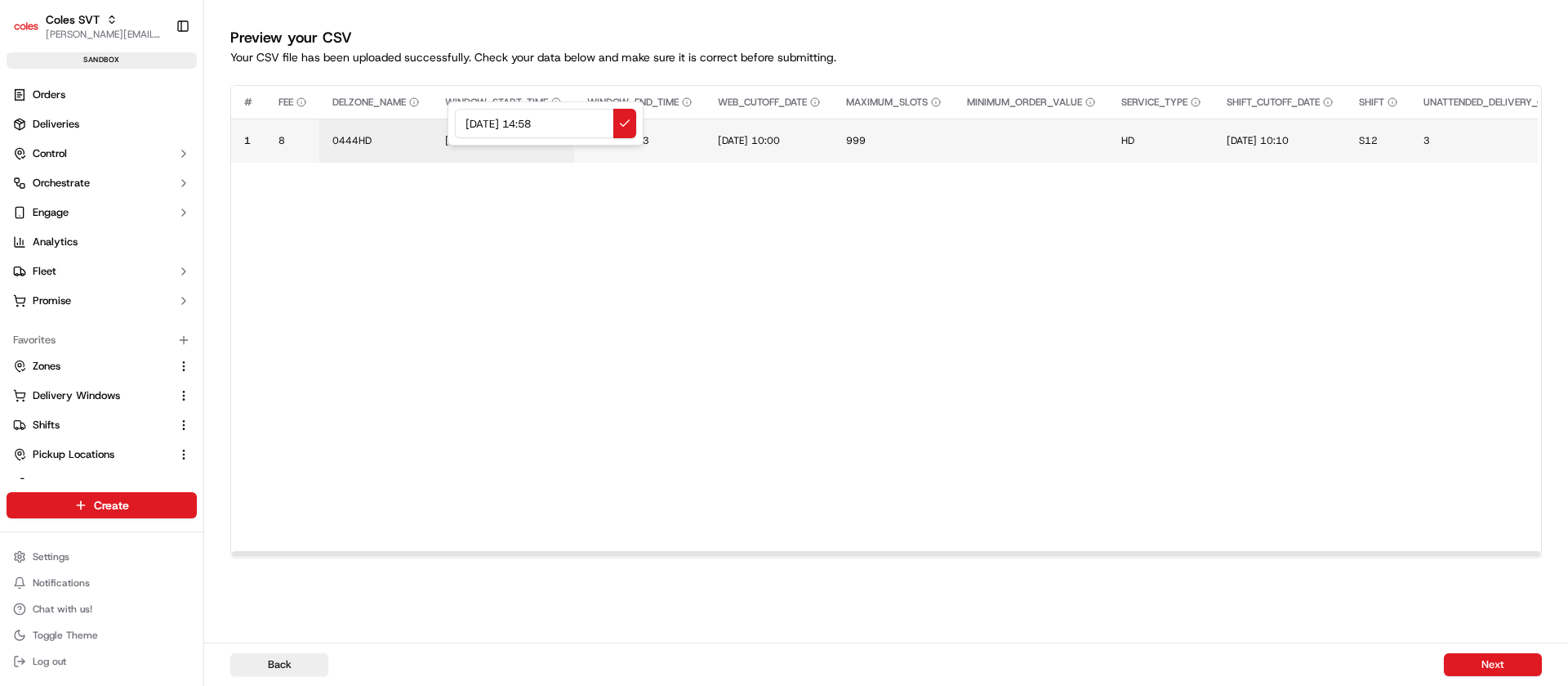
click at [472, 123] on input "26/08/2025 14:58" at bounding box center [545, 123] width 181 height 30
type input "23/09/2025 14:58"
click at [622, 140] on span "26/08/2025 16:03" at bounding box center [618, 141] width 62 height 13
click at [622, 140] on div "26/08/2025 16:03" at bounding box center [690, 123] width 196 height 44
click at [615, 121] on input "26/08/2025 16:03" at bounding box center [690, 123] width 181 height 30
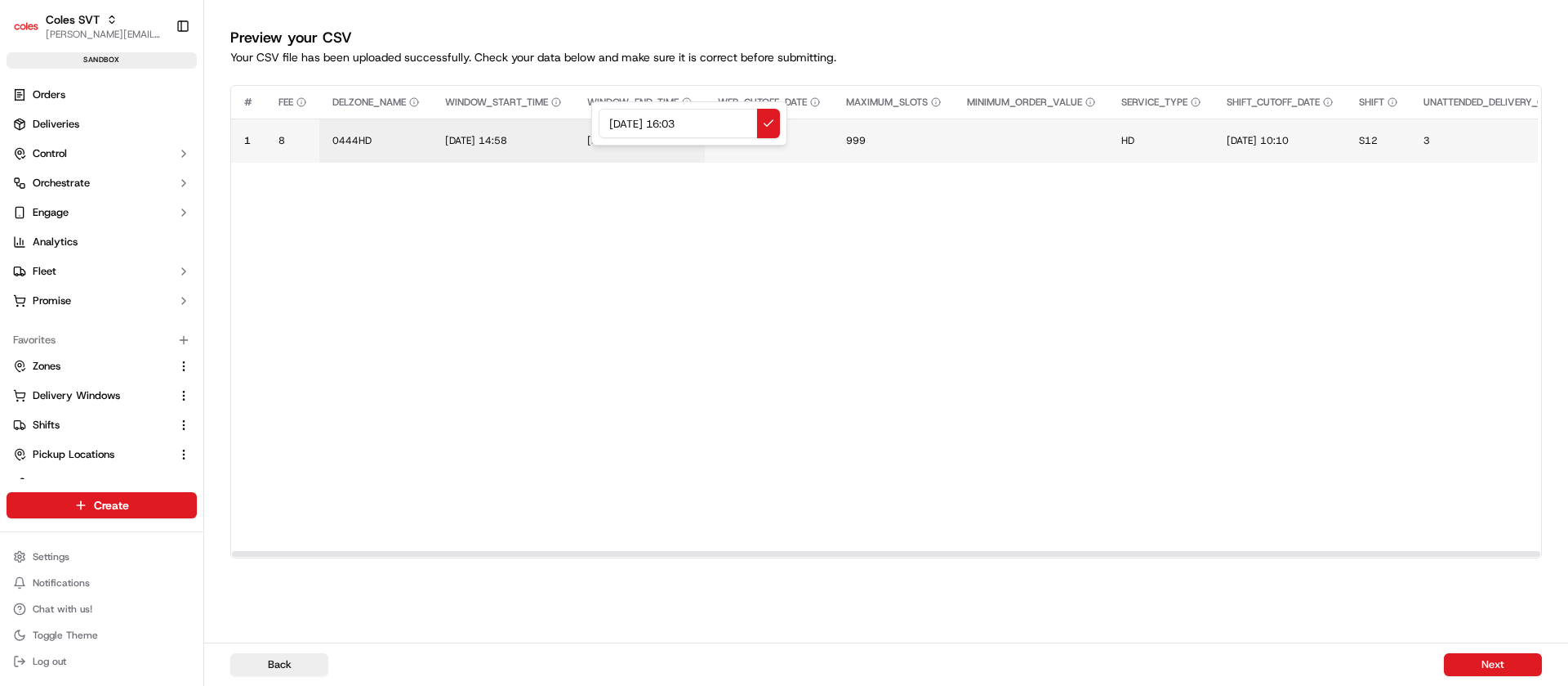
click at [615, 121] on input "26/08/2025 16:03" at bounding box center [690, 123] width 181 height 30
type input "23/09/2025 16:03"
click at [761, 143] on span "25/08/2025 10:00" at bounding box center [748, 141] width 62 height 13
click at [761, 143] on div "25/08/2025 10:00" at bounding box center [824, 123] width 196 height 44
click at [750, 124] on input "25/08/2025 10:00" at bounding box center [824, 123] width 181 height 30
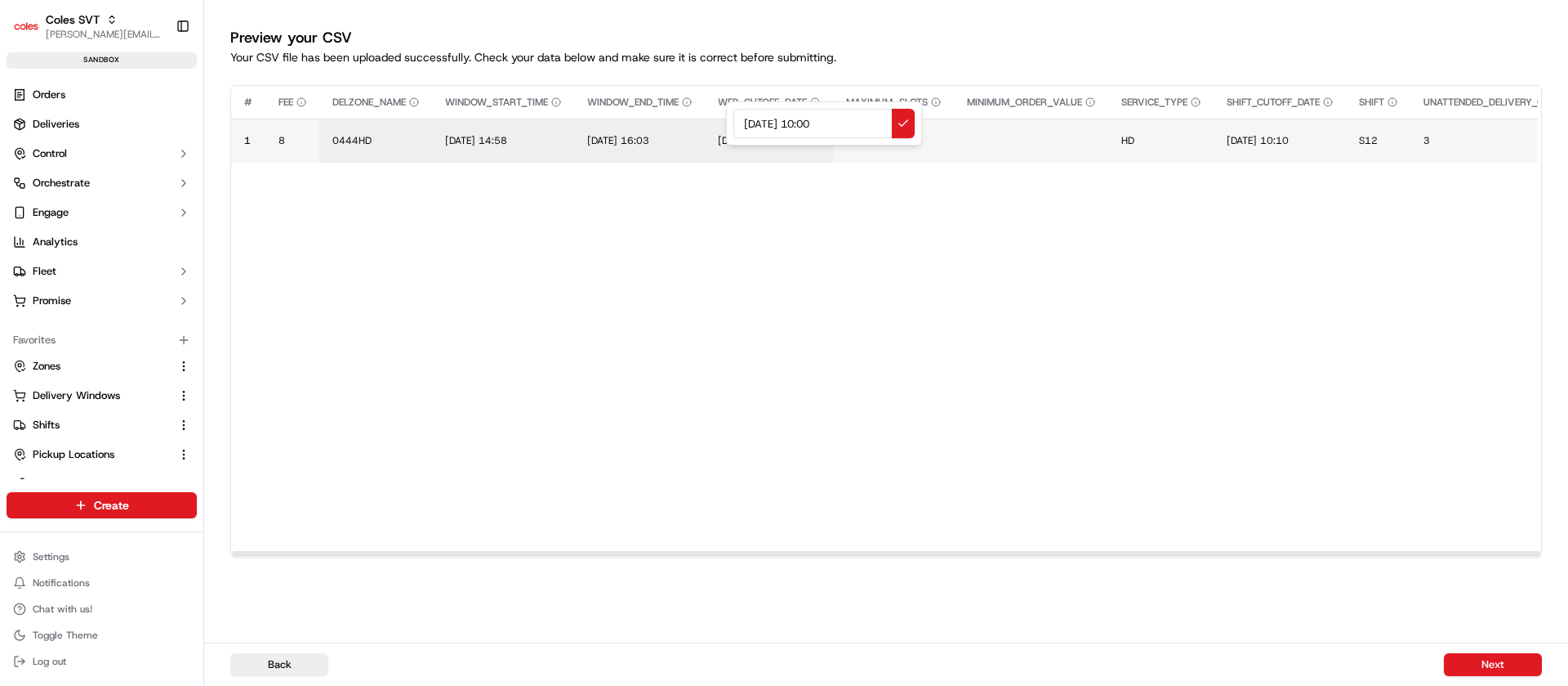
click at [750, 124] on input "25/08/2025 10:00" at bounding box center [824, 123] width 181 height 30
type input "23/09/2025 10:00"
click at [1271, 148] on td "25/08/2025 10:10" at bounding box center [1279, 141] width 132 height 44
click at [1256, 134] on span "25/08/2025 10:10" at bounding box center [1258, 141] width 62 height 13
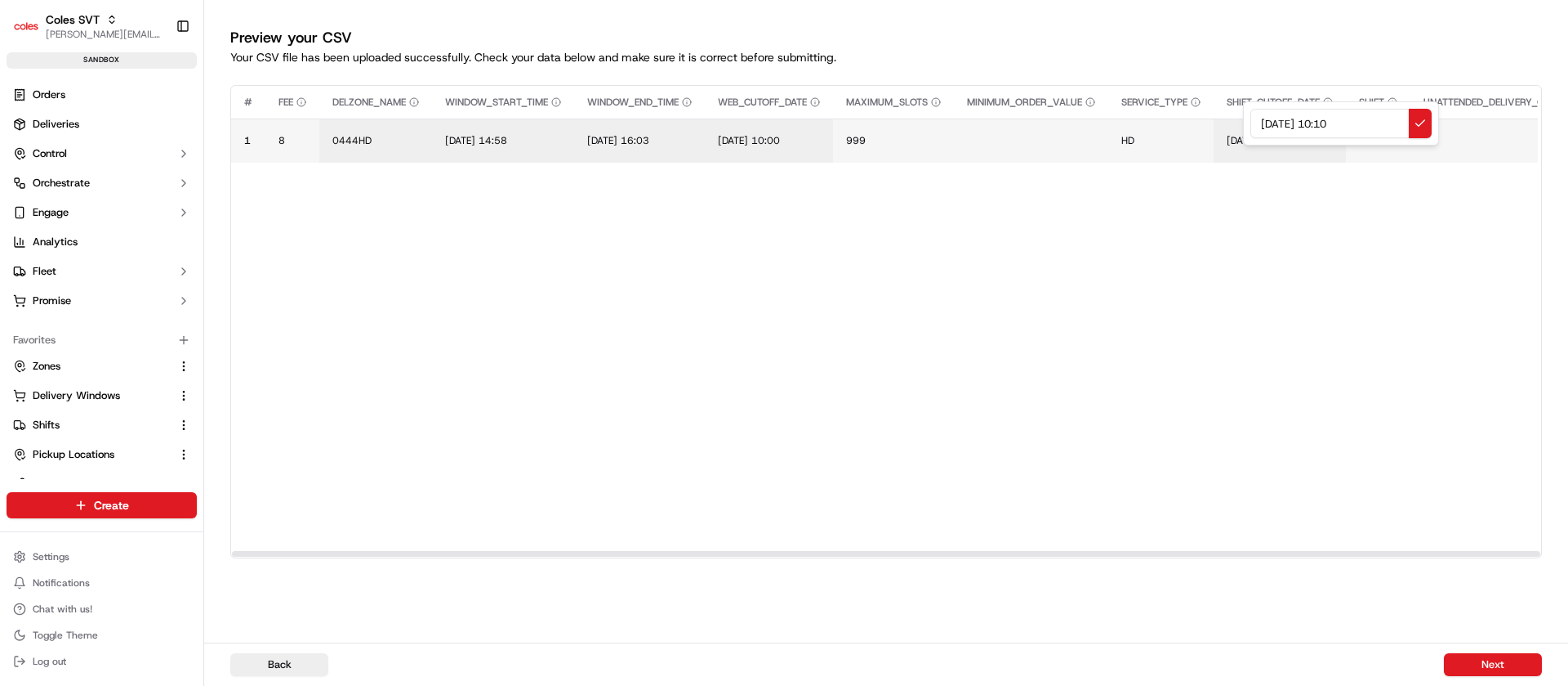
click at [1256, 134] on input "25/08/2025 10:10" at bounding box center [1341, 123] width 181 height 30
type input "23/09/2025 10:10"
click at [1502, 658] on button "Next" at bounding box center [1493, 665] width 98 height 23
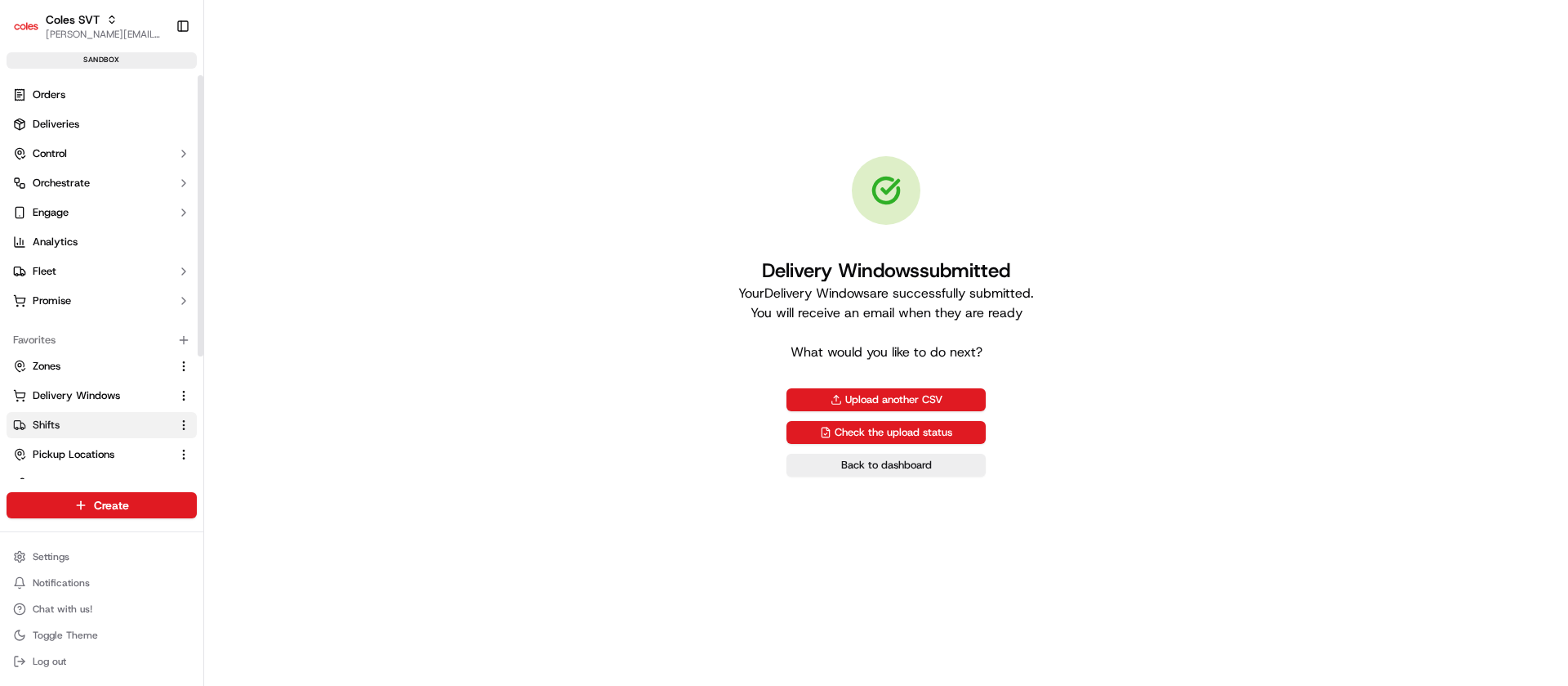
click at [38, 427] on span "Shifts" at bounding box center [46, 424] width 27 height 14
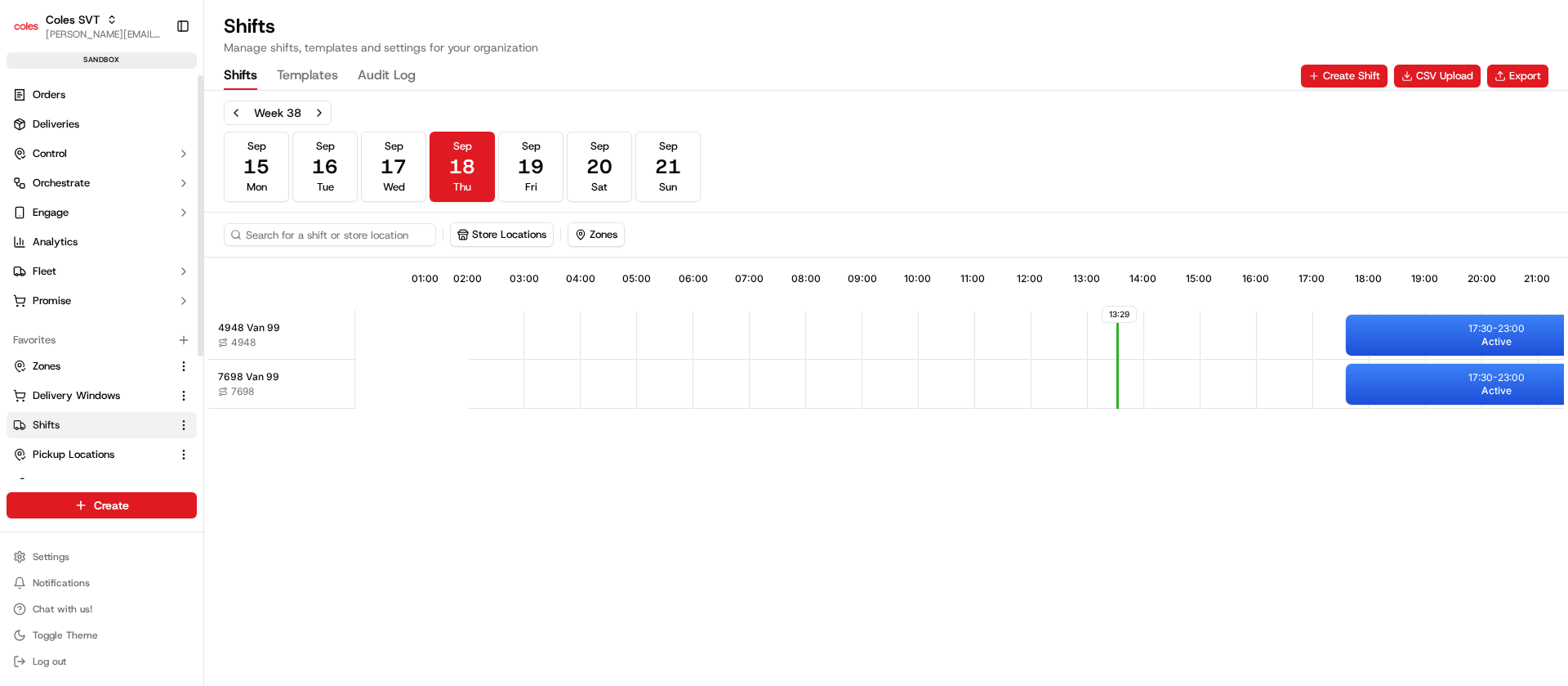
scroll to position [0, 144]
click at [326, 112] on button "Next week" at bounding box center [320, 113] width 23 height 23
click at [346, 164] on button "Sep 23 Tue" at bounding box center [326, 167] width 65 height 70
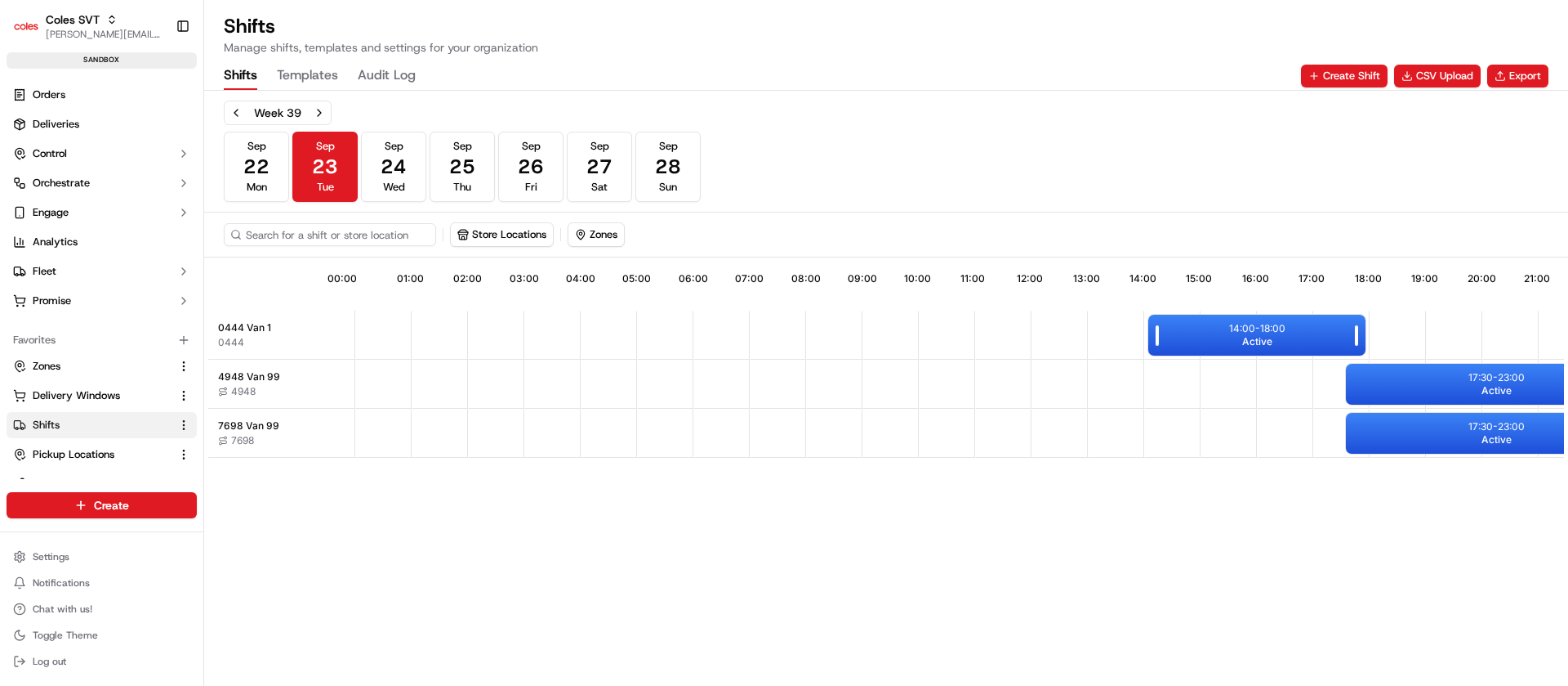
click at [1272, 332] on p "14:00 - 18:00" at bounding box center [1257, 329] width 57 height 13
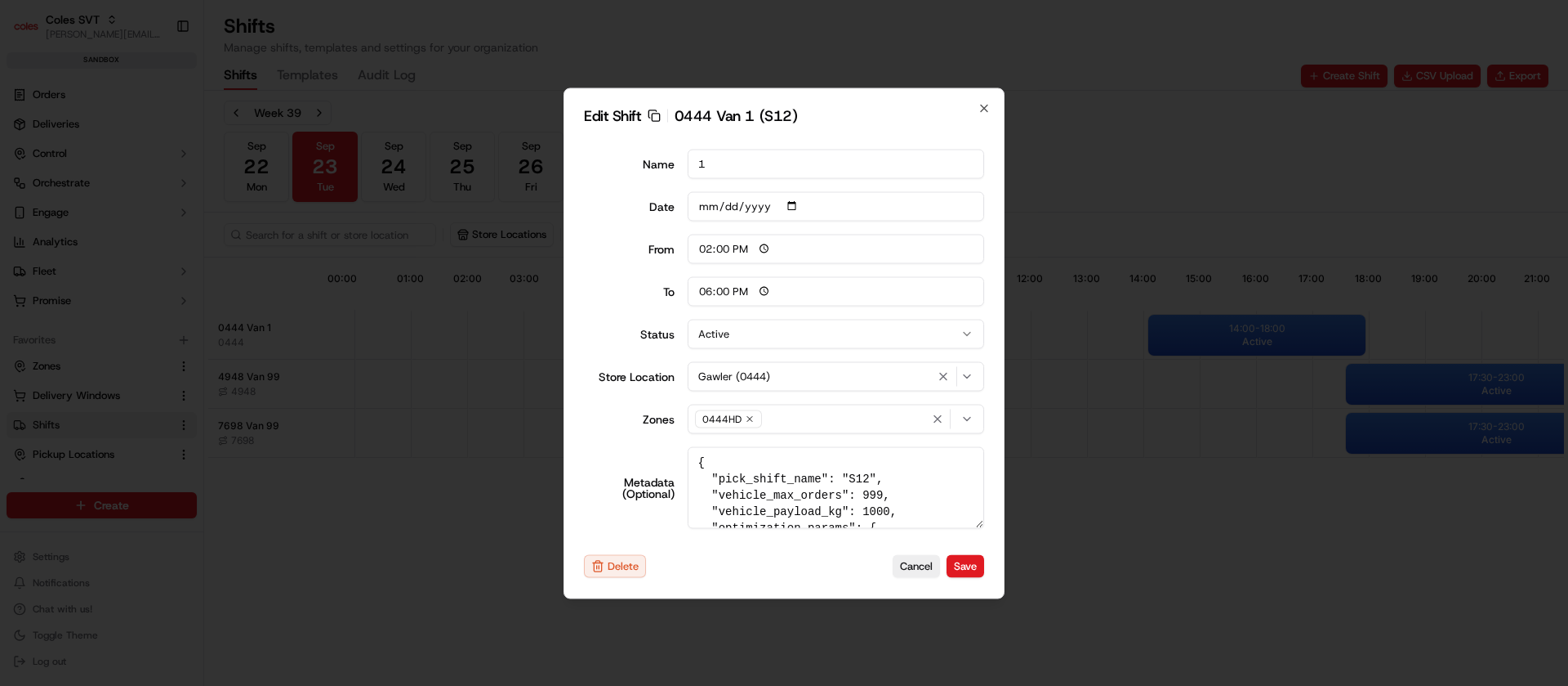
click at [994, 101] on div "Edit Shift Copy sft_NfCq3xvVEXW94hUnRCnYsu 0444 Van 1 (S12) Name 1 Date 2025-09…" at bounding box center [784, 343] width 441 height 511
click at [983, 110] on icon "button" at bounding box center [984, 108] width 13 height 13
type input "06:00"
type input "14:00"
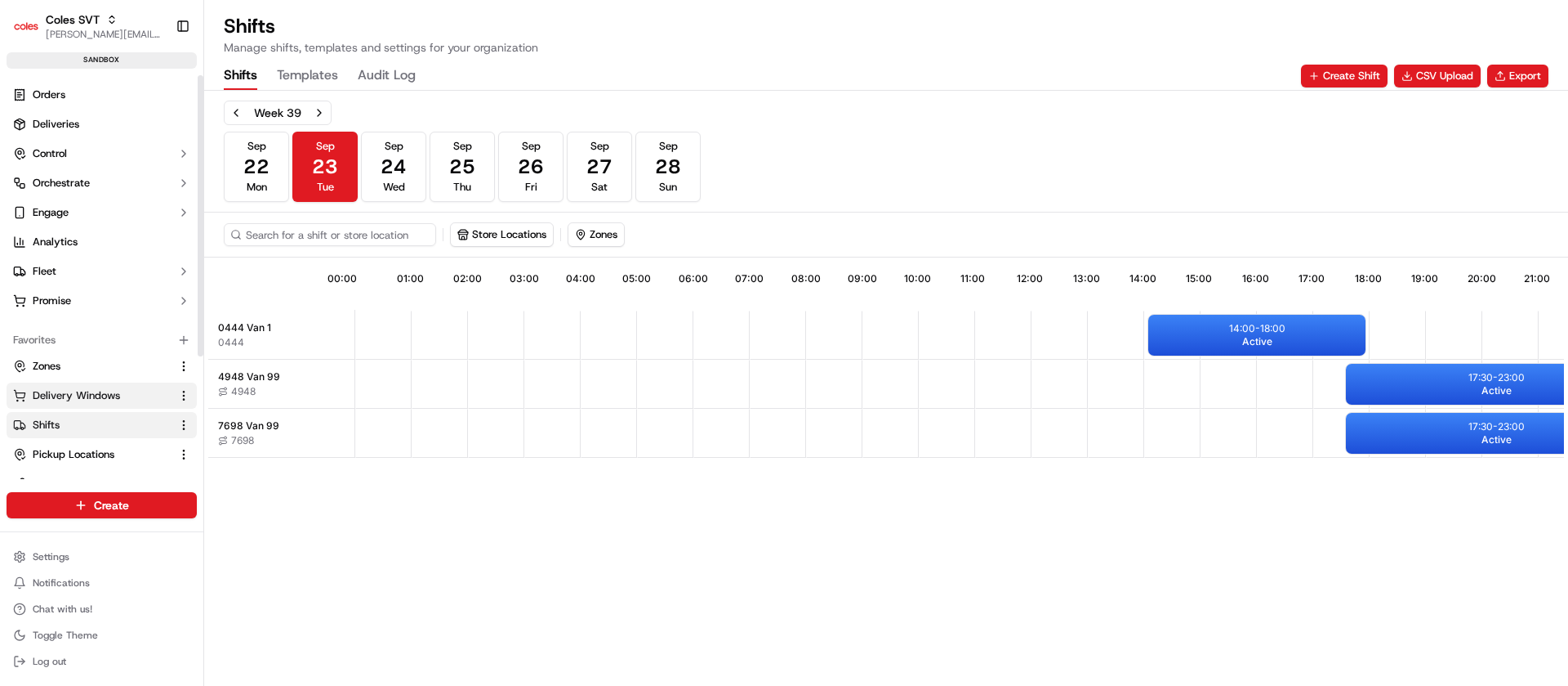
click at [78, 396] on span "Delivery Windows" at bounding box center [76, 395] width 88 height 14
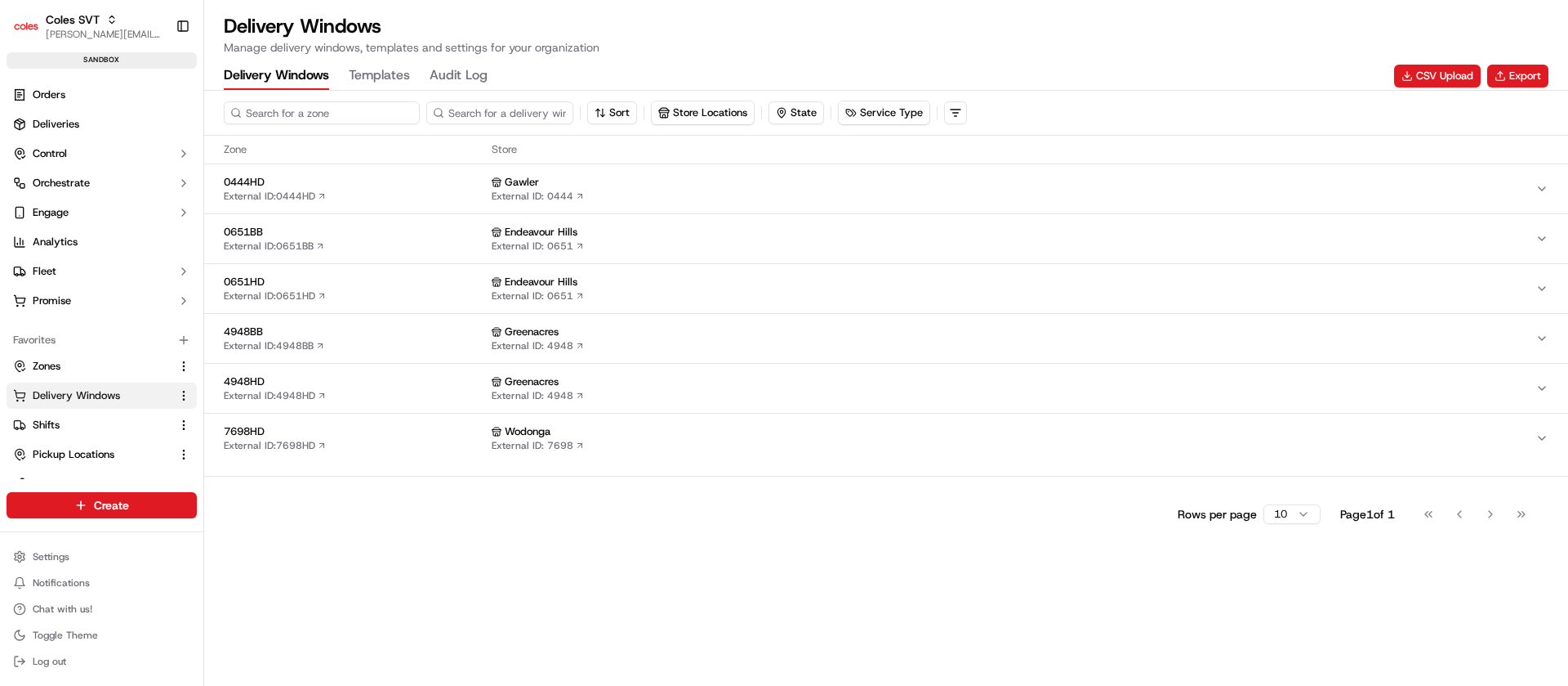
click at [311, 109] on input at bounding box center [322, 113] width 196 height 23
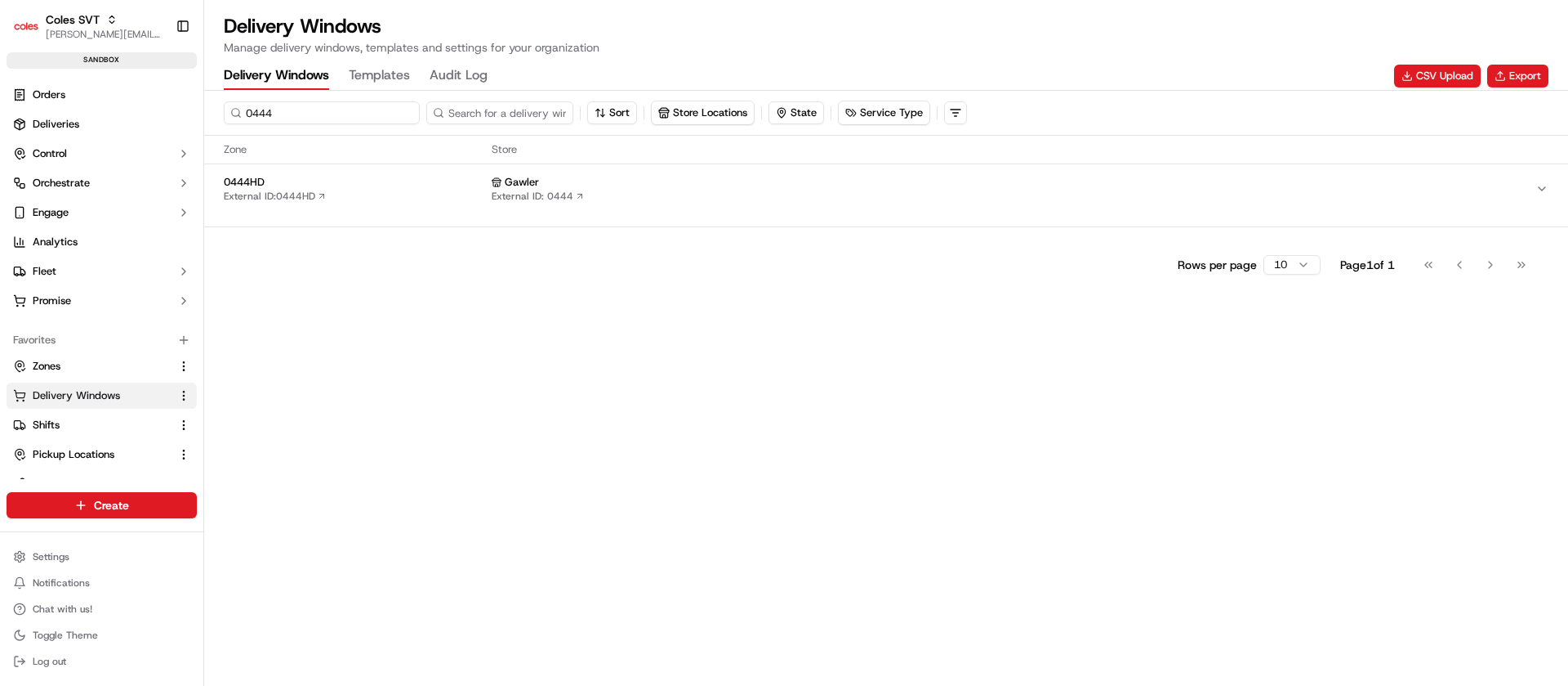
type input "0444"
click at [371, 192] on div "0444HD External ID: 0444HD" at bounding box center [353, 188] width 261 height 28
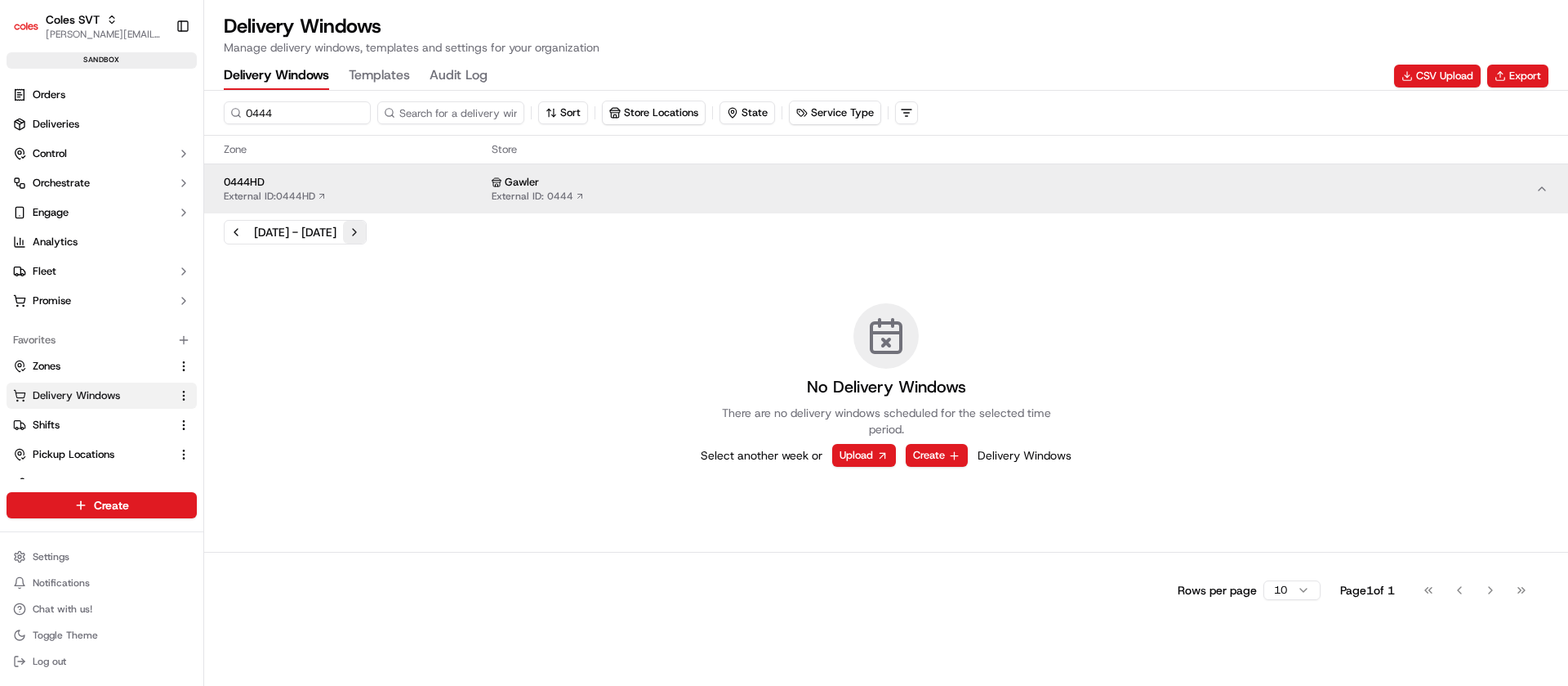
click at [366, 230] on button "Next week" at bounding box center [354, 232] width 23 height 23
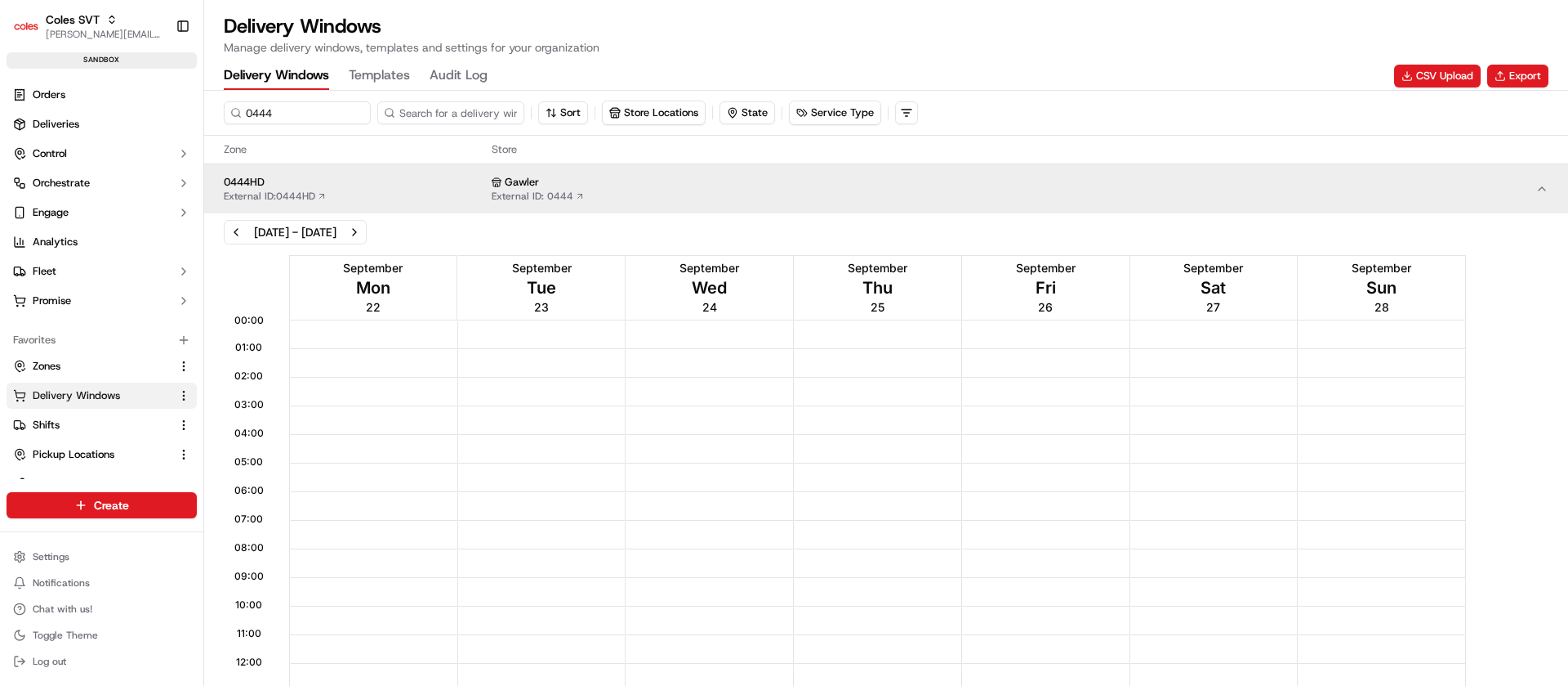
drag, startPoint x: 1566, startPoint y: 329, endPoint x: 1567, endPoint y: 655, distance: 326.0
click at [1567, 655] on div "13:30 00:00 01:00 02:00 03:00 04:00 05:00 06:00 07:00 08:00 09:00 10:00 11:00 1…" at bounding box center [886, 630] width 1364 height 760
drag, startPoint x: 1518, startPoint y: 565, endPoint x: 1516, endPoint y: 728, distance: 163.0
click at [1516, 685] on html "Coles SVT nirbhay.palsingh@coles.com.au Toggle Sidebar sandbox Orders Deliverie…" at bounding box center [784, 343] width 1568 height 686
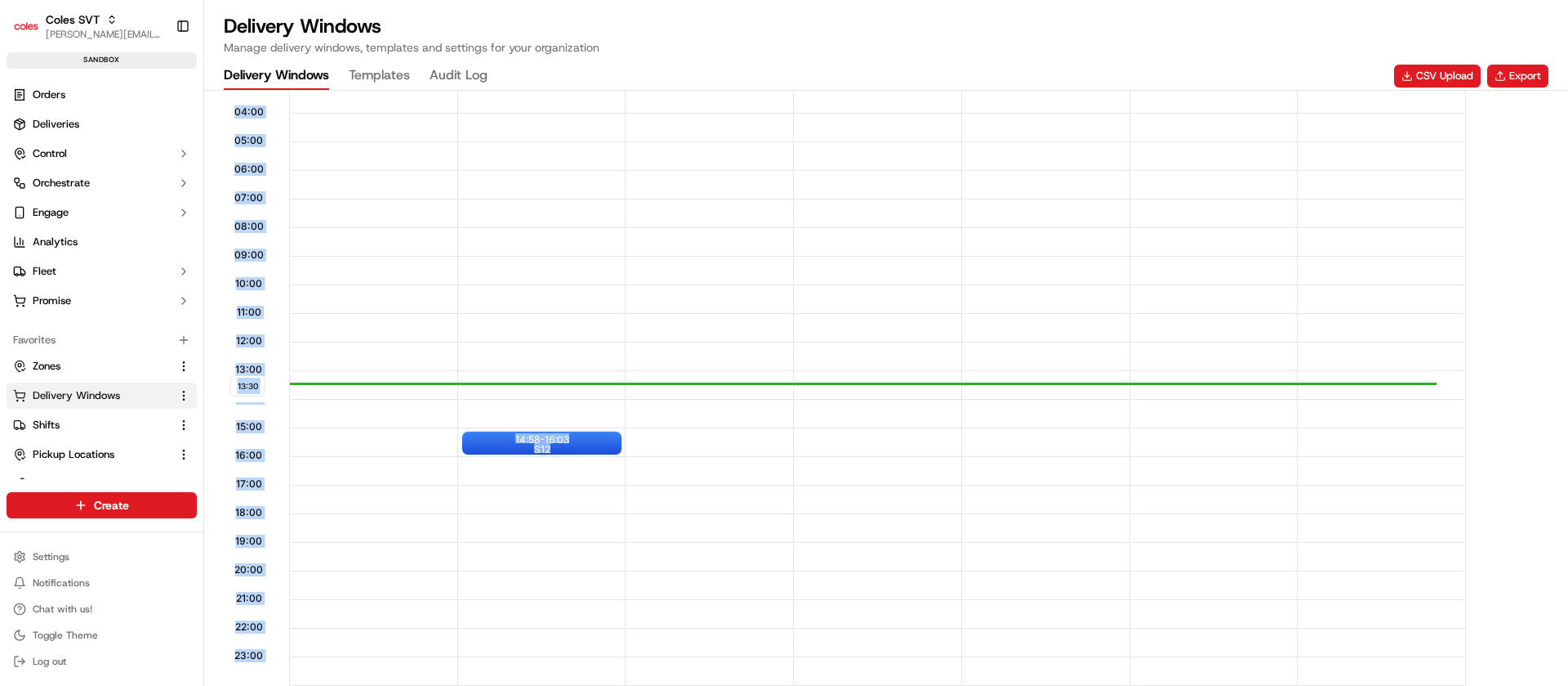
scroll to position [1, 0]
drag, startPoint x: 1420, startPoint y: 602, endPoint x: 1435, endPoint y: 733, distance: 131.9
click at [1435, 685] on html "Coles SVT nirbhay.palsingh@coles.com.au Toggle Sidebar sandbox Orders Deliverie…" at bounding box center [784, 343] width 1568 height 686
click at [108, 13] on div "Coles SVT" at bounding box center [103, 19] width 117 height 16
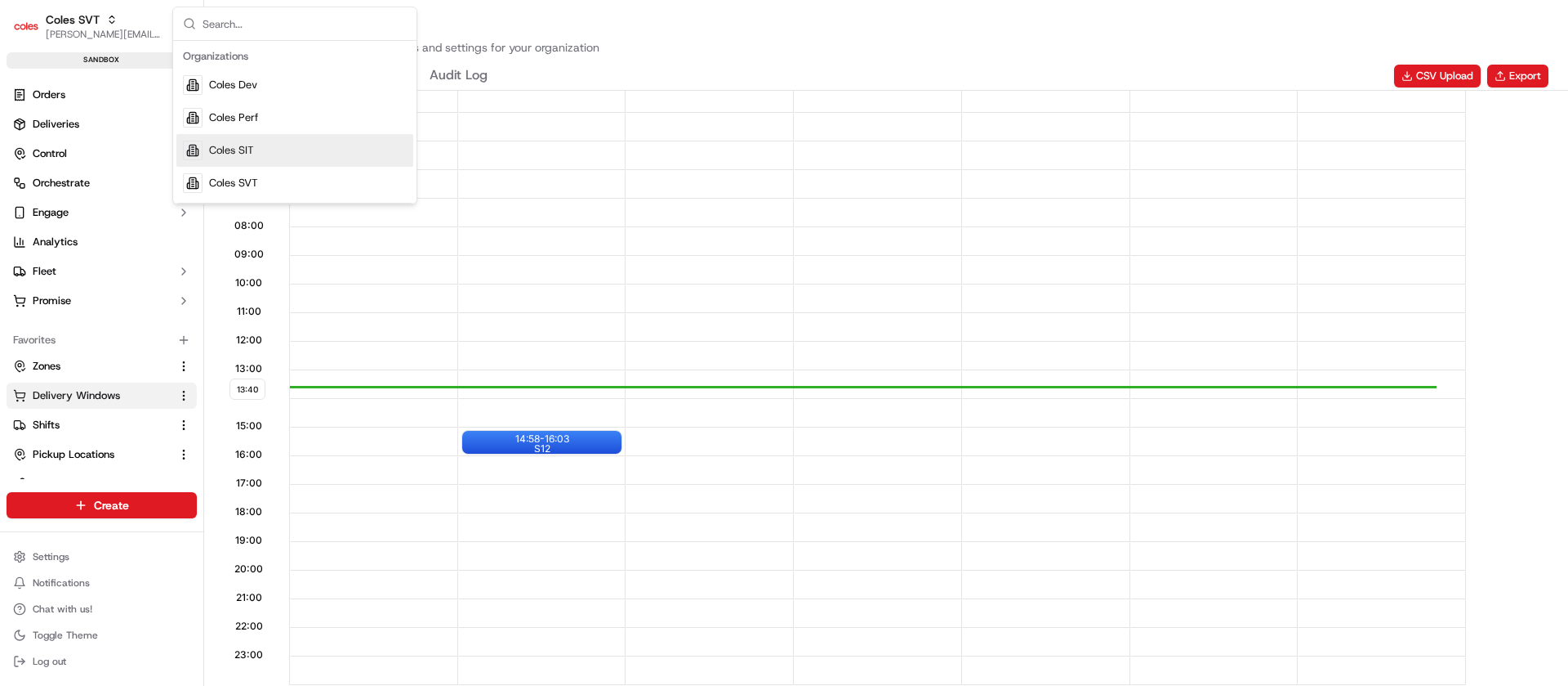
click at [282, 158] on div "Coles SIT" at bounding box center [295, 150] width 237 height 33
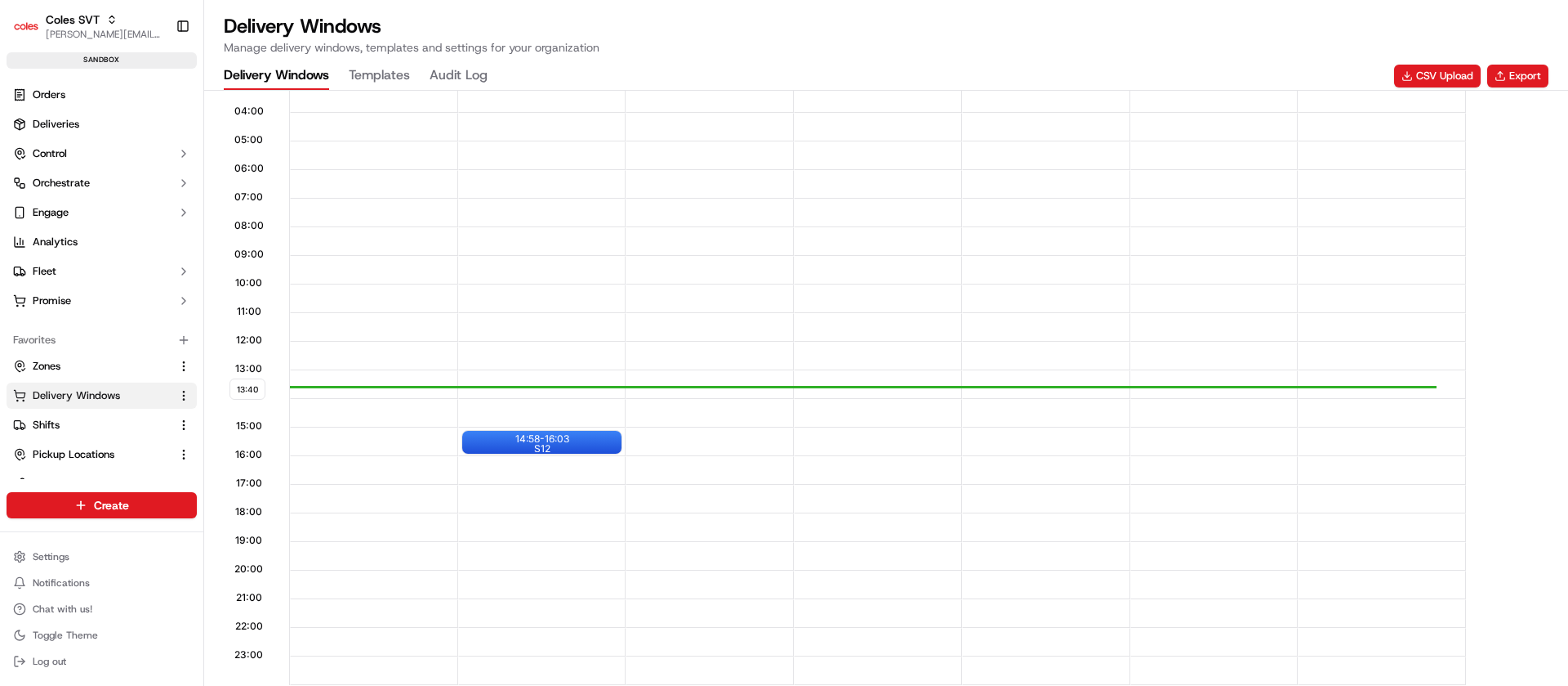
scroll to position [0, 0]
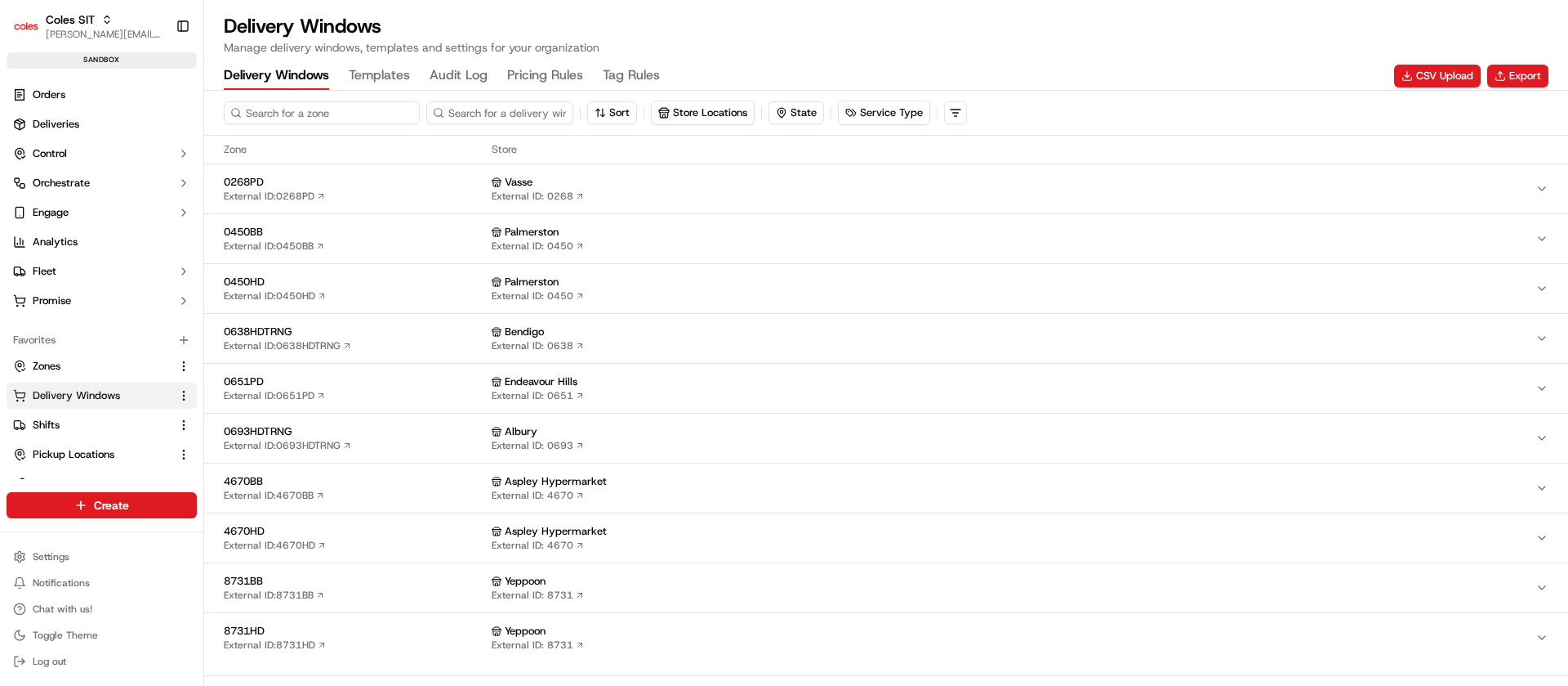
click at [312, 121] on input at bounding box center [322, 113] width 196 height 23
type input "0"
click at [67, 361] on link "Zones" at bounding box center [92, 365] width 158 height 14
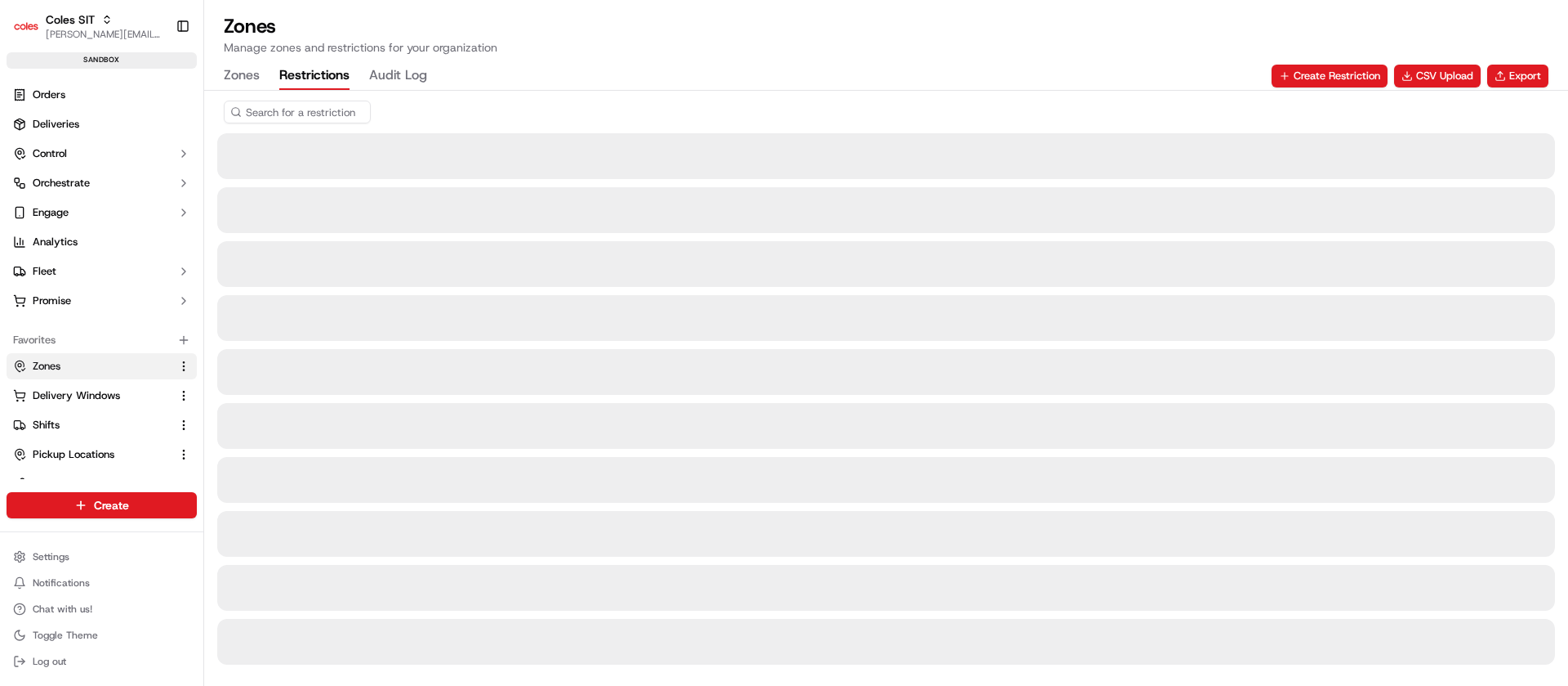
click at [322, 88] on button "Restrictions" at bounding box center [314, 75] width 70 height 28
click at [299, 116] on input at bounding box center [322, 112] width 196 height 23
click at [299, 116] on input "testnps" at bounding box center [322, 112] width 196 height 23
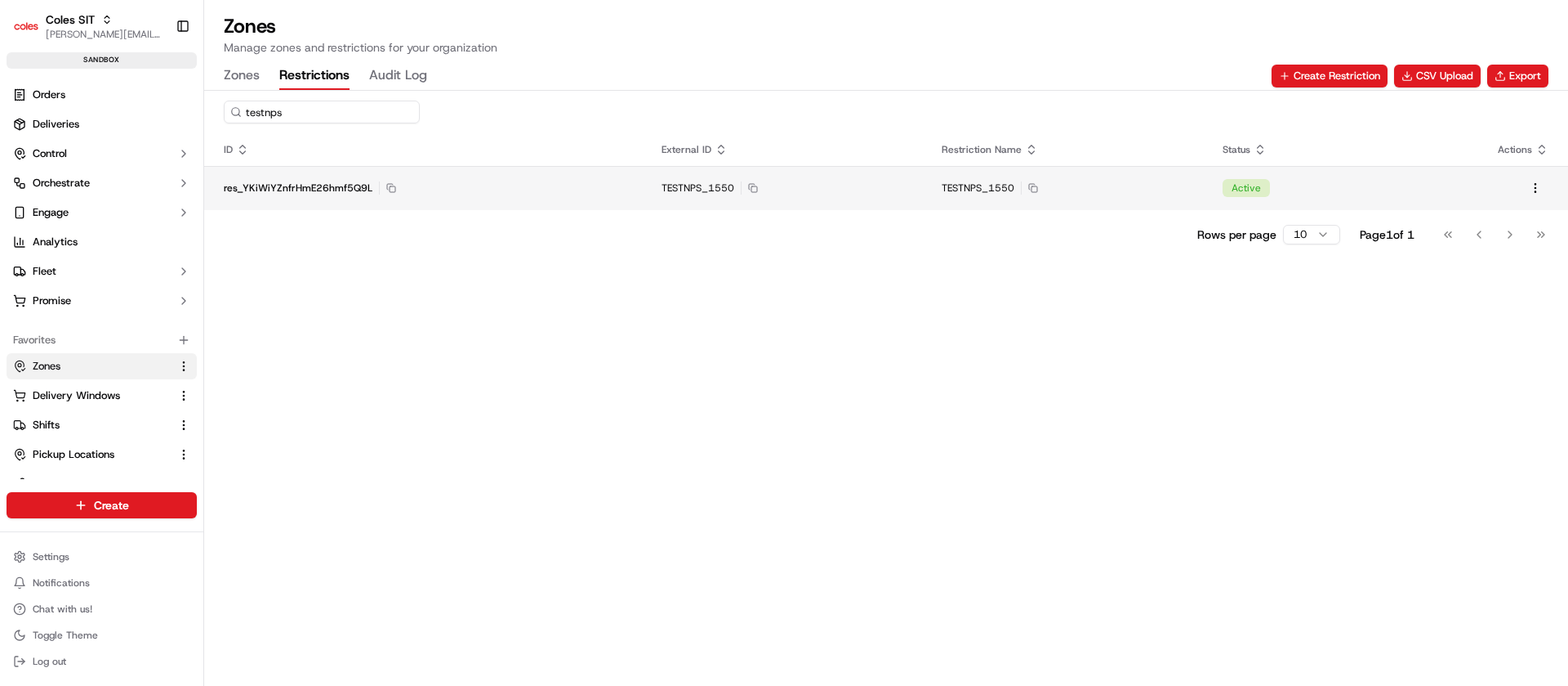
type input "testnps"
click at [624, 200] on td "res_YKiWiYZnfrHmE26hmf5Q9L Copy res_YKiWiYZnfrHmE26hmf5Q9L" at bounding box center [423, 188] width 438 height 44
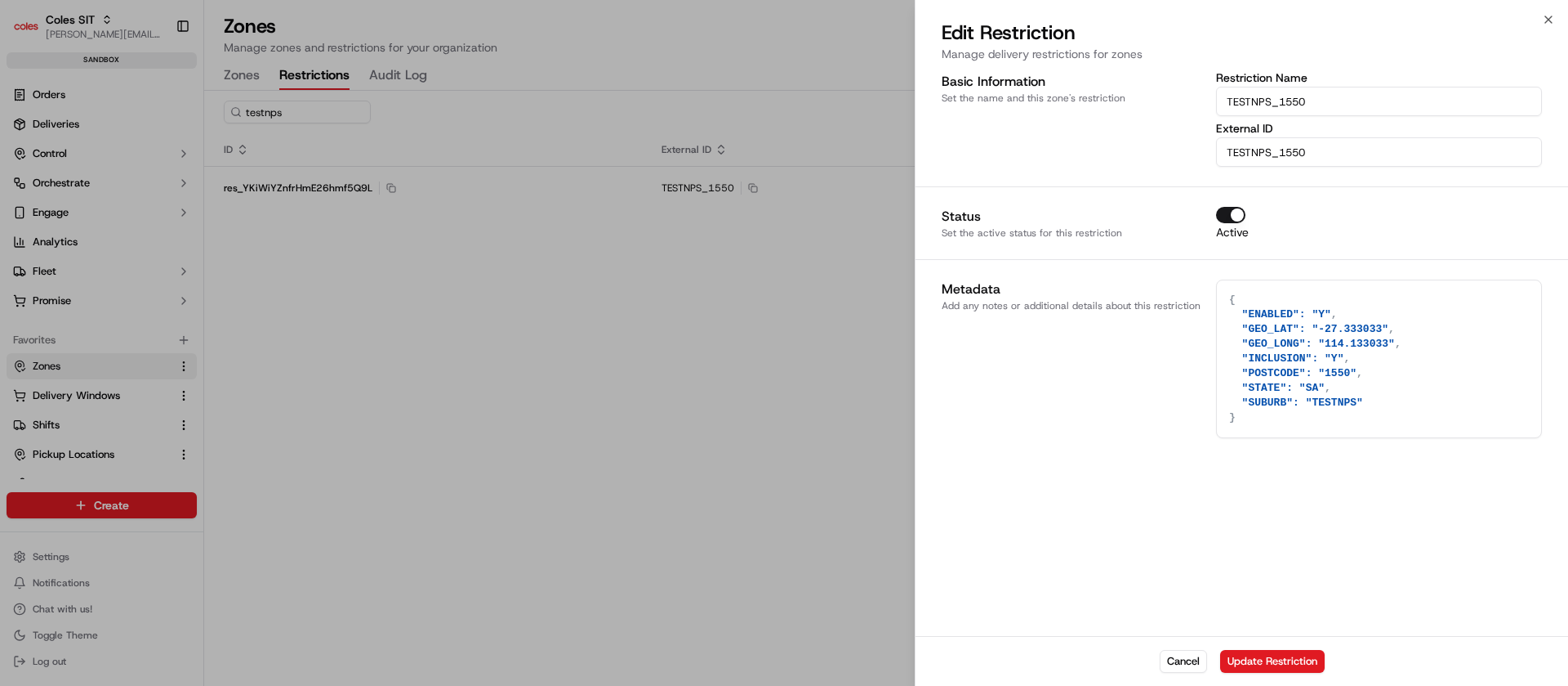
click at [1368, 331] on textarea "{ "ENABLED": "Y", "GEO_LAT": "-27.333033", "GEO_LONG": "114.133033", "INCLUSION…" at bounding box center [1379, 358] width 325 height 157
type textarea "{ "ENABLED": "Y", "GEO_LAT": "-27.33303", "GEO_LONG": "114.133033", "INCLUSION"…"
click at [1180, 664] on button "Cancel" at bounding box center [1183, 661] width 47 height 23
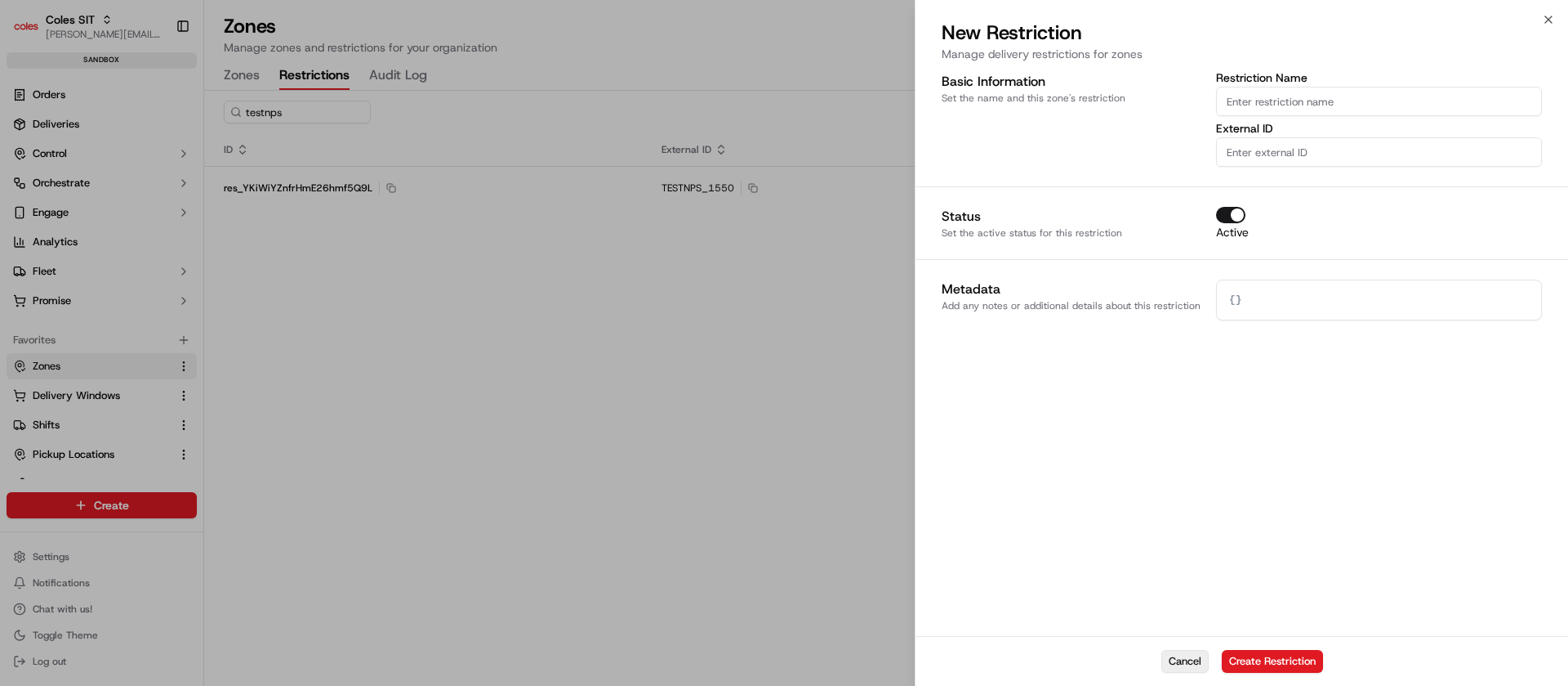
type textarea "{}"
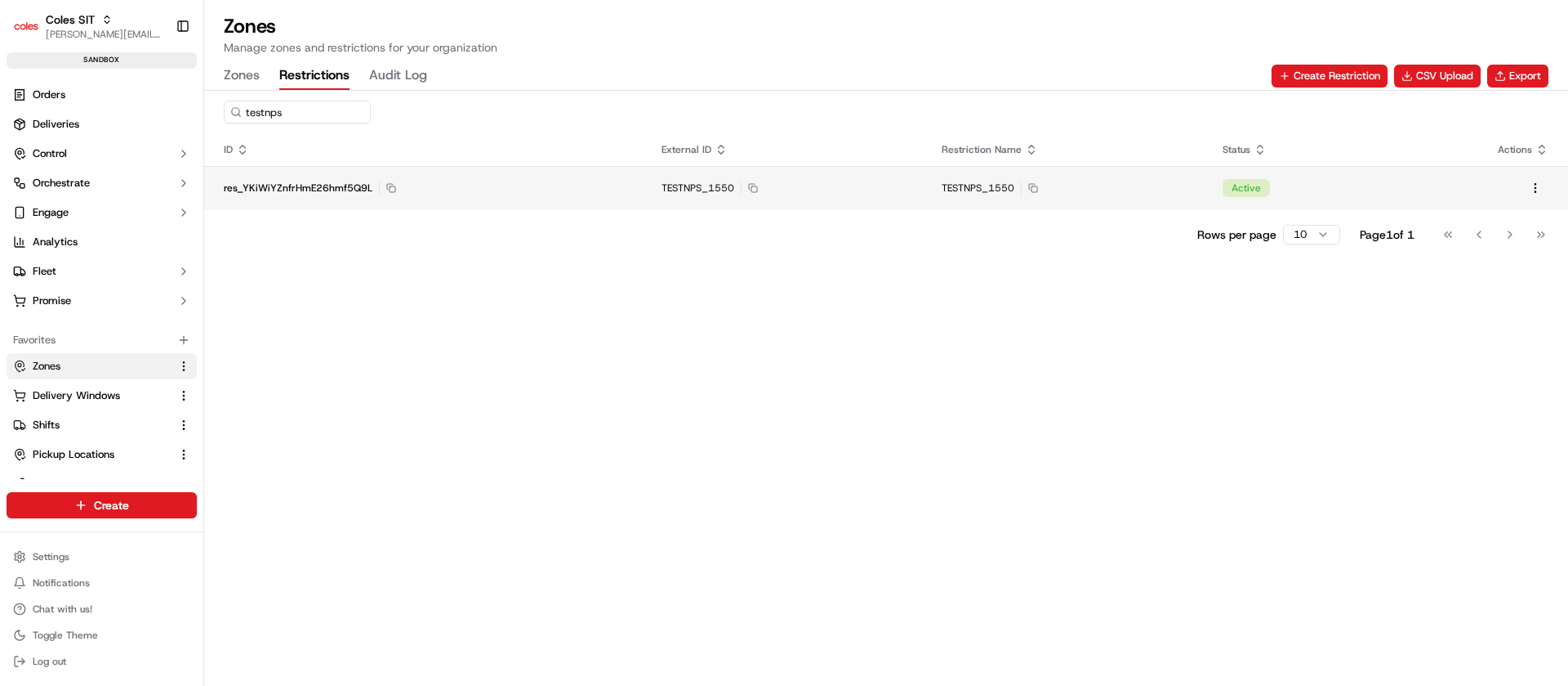
click at [1086, 187] on div "TESTNPS_1550 Copy TESTNPS_1550" at bounding box center [1062, 188] width 242 height 13
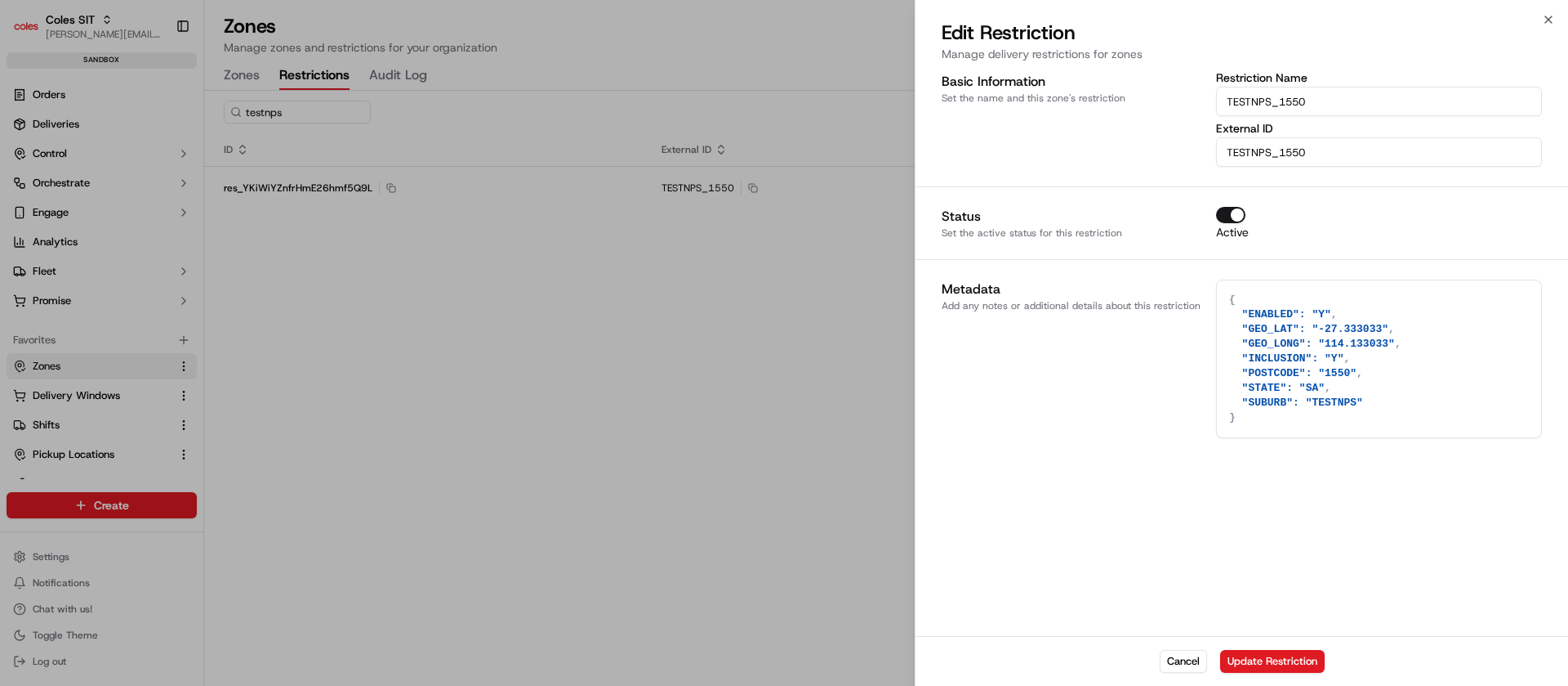
click at [1372, 347] on textarea "{ "ENABLED": "Y", "GEO_LAT": "-27.333033", "GEO_LONG": "114.133033", "INCLUSION…" at bounding box center [1379, 358] width 325 height 157
paste textarea
click at [1371, 329] on textarea "{ "ENABLED": "Y", "GEO_LAT": "-27.333033", "GEO_LONG": "114.133033", "INCLUSION…" at bounding box center [1379, 358] width 325 height 157
type textarea "{ "ENABLED": "Y", "GEO_LAT": "-27.33303", "GEO_LONG": "114.133033", "INCLUSION"…"
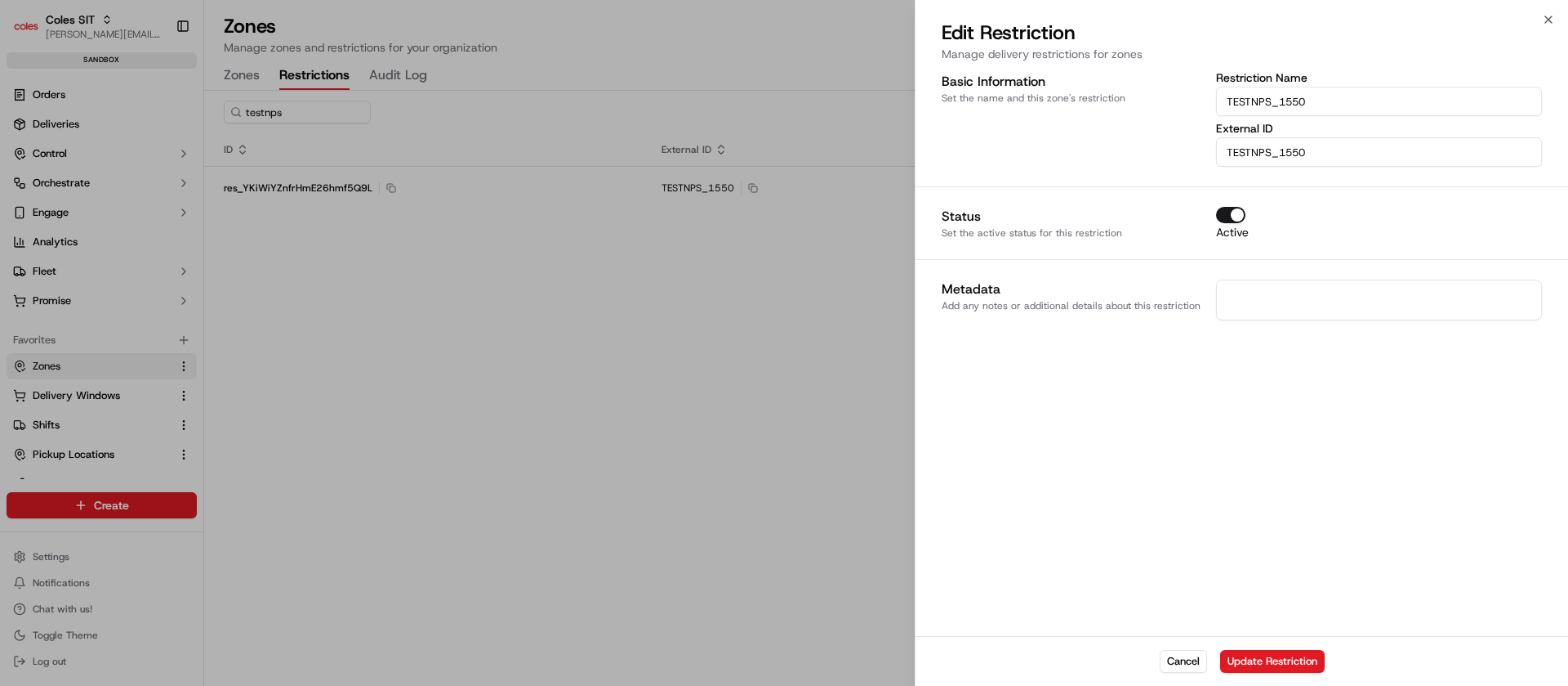
paste textarea "{ "ENABLED": "Y", "GEO_LAT": "-27.333033", "GEO_LONG": "114.133033", "INCLUSION…"
click at [1373, 329] on textarea "{ "ENABLED": "Y", "GEO_LAT": "-27.333033", "GEO_LONG": "114.133033", "INCLUSION…" at bounding box center [1379, 358] width 325 height 157
click at [1376, 345] on textarea "{ "ENABLED": "Y", "GEO_LAT": "-27.333222", "GEO_LONG": "114.133033", "INCLUSION…" at bounding box center [1379, 358] width 325 height 157
type textarea "{ "ENABLED": "Y", "GEO_LAT": "-27.333222", "GEO_LONG": "114.133222", "INCLUSION…"
click at [1273, 664] on button "Update Restriction" at bounding box center [1272, 661] width 105 height 23
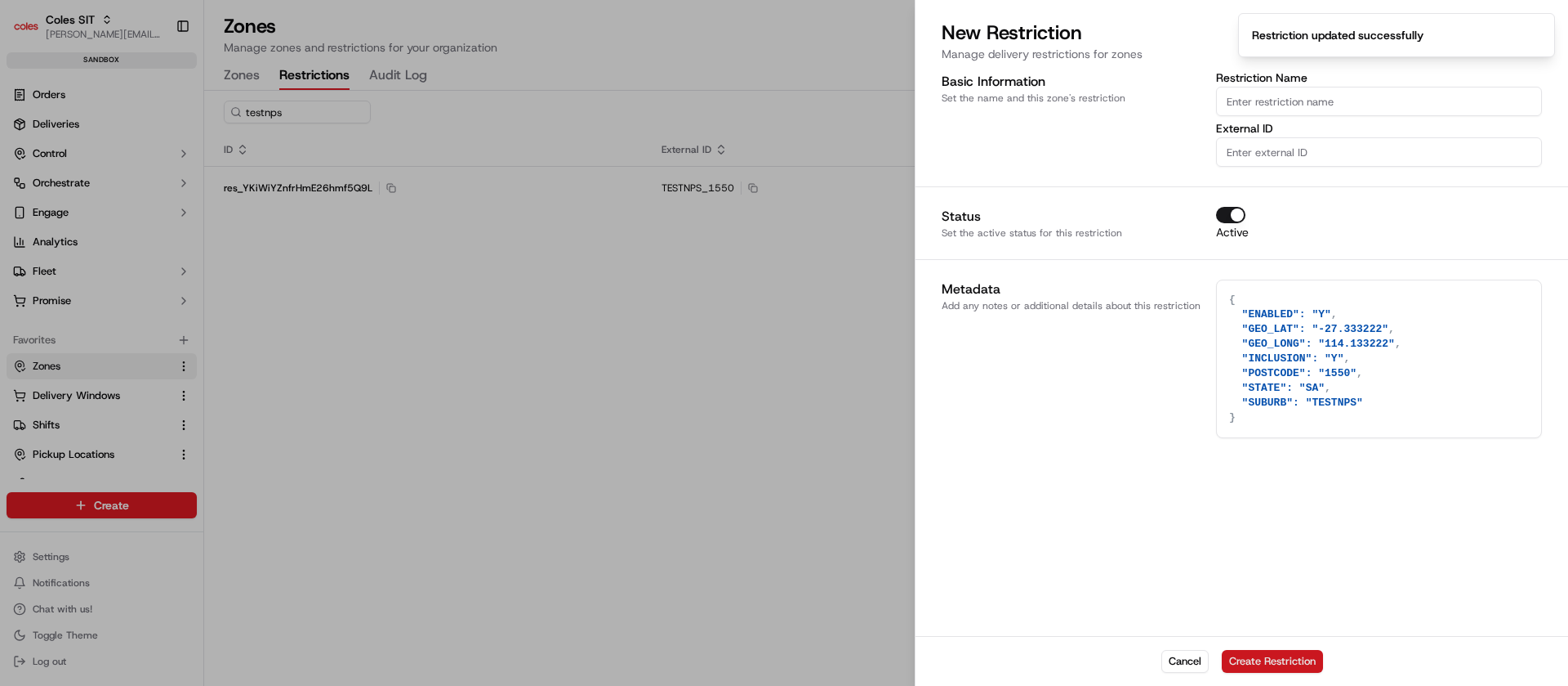
type textarea "{}"
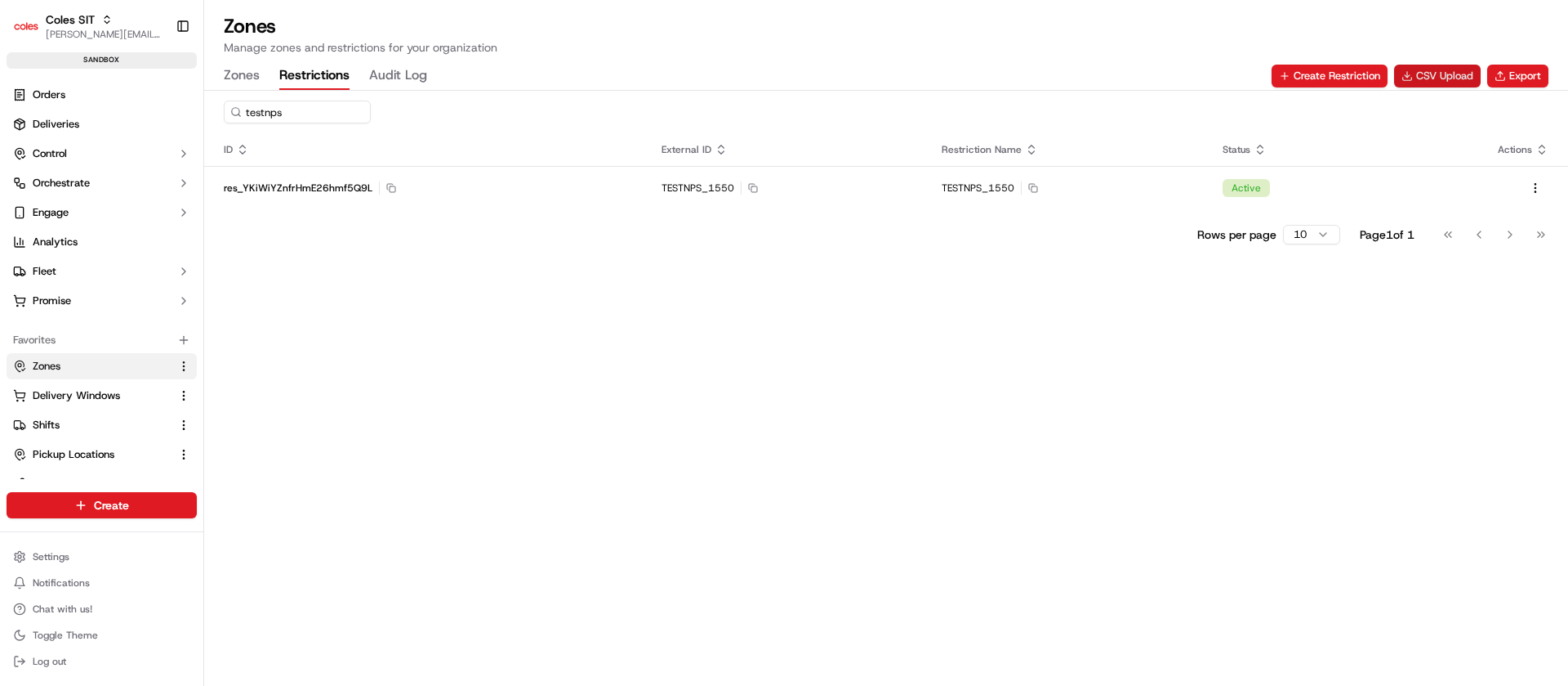
click at [1443, 74] on button "CSV Upload" at bounding box center [1438, 76] width 87 height 23
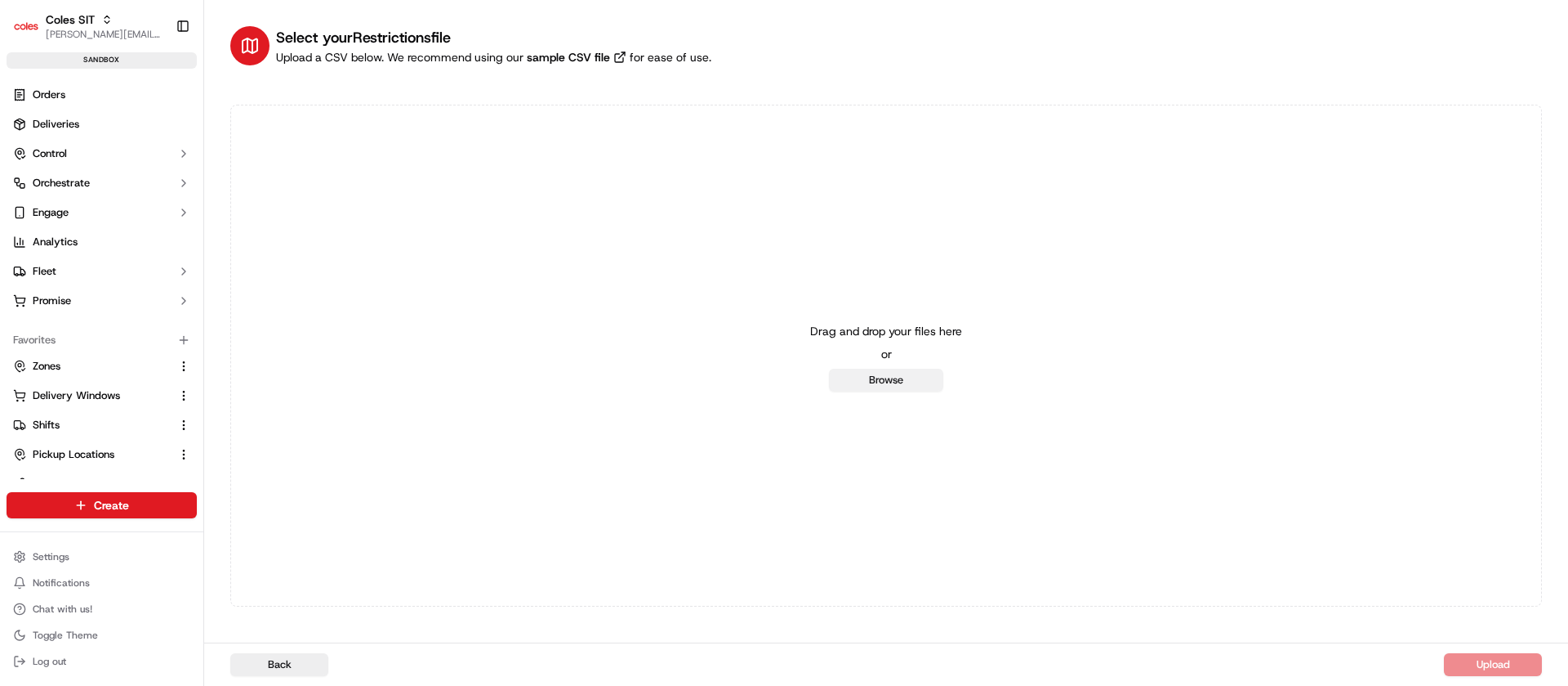
click at [883, 381] on button "Browse" at bounding box center [886, 380] width 115 height 23
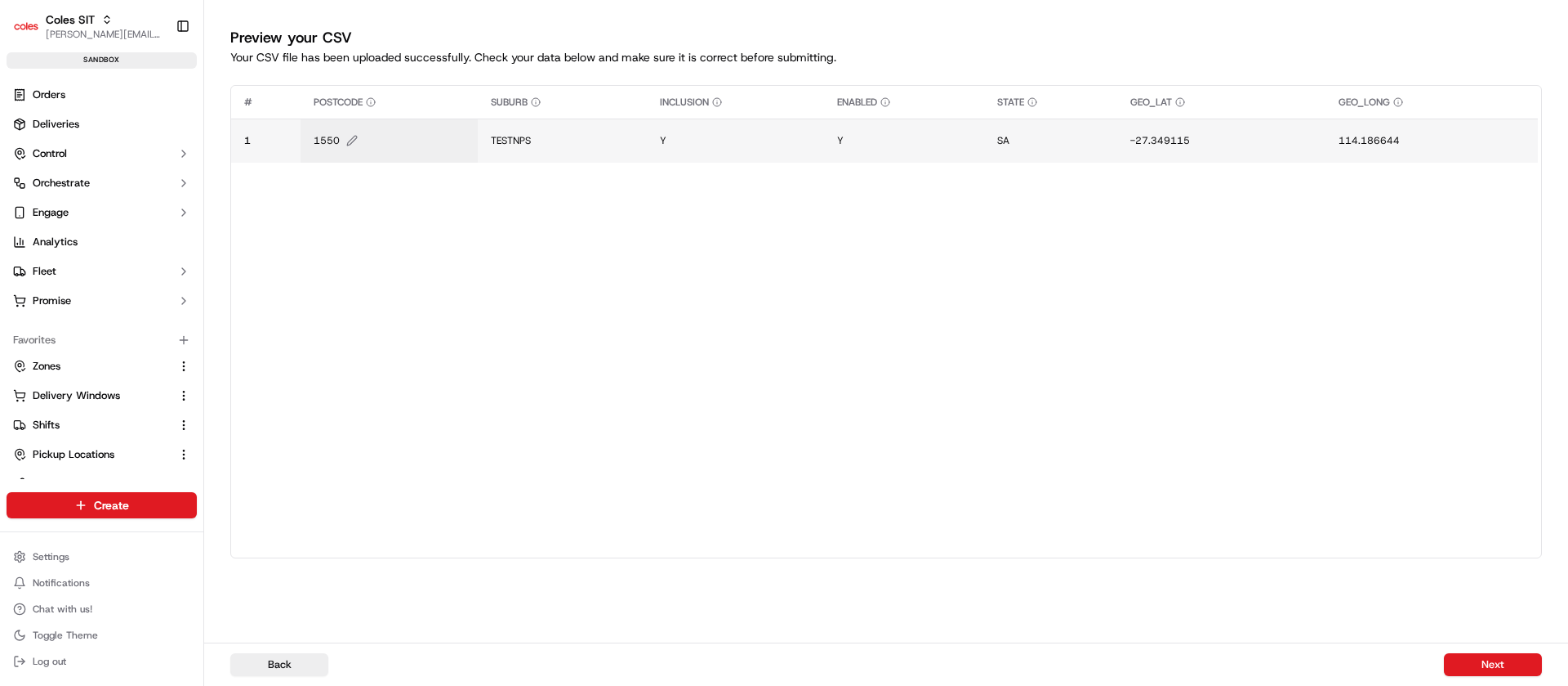
click at [328, 142] on span "1550" at bounding box center [327, 141] width 26 height 13
click at [328, 142] on div "1550" at bounding box center [411, 123] width 196 height 44
click at [342, 126] on input "1550" at bounding box center [410, 123] width 181 height 30
type input "1313"
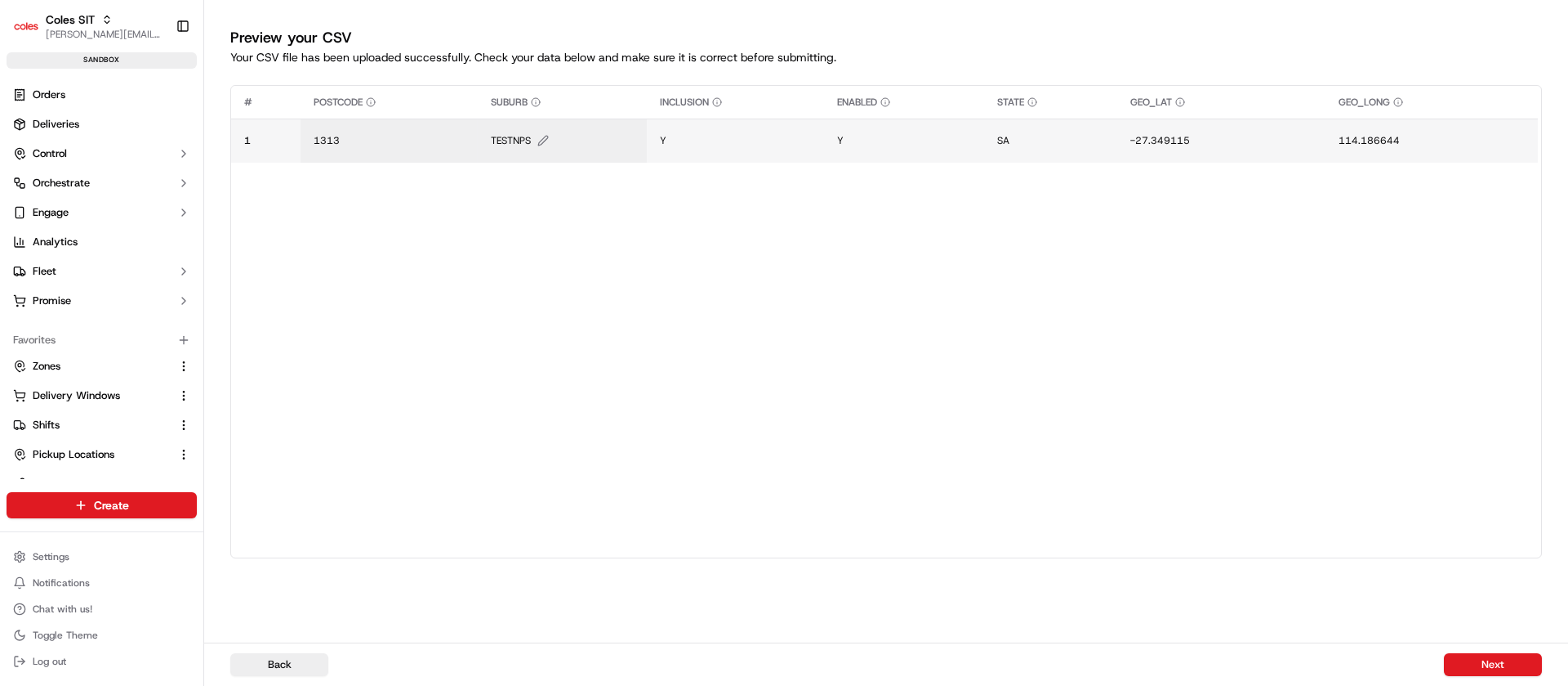
click at [522, 143] on span "TESTNPS" at bounding box center [511, 141] width 40 height 13
click at [522, 143] on div "TESTNPS" at bounding box center [590, 123] width 196 height 44
click at [567, 124] on input "TESTNPS" at bounding box center [589, 123] width 181 height 30
type input "TESTVB"
click at [1178, 146] on span "-27.349115" at bounding box center [1157, 141] width 60 height 13
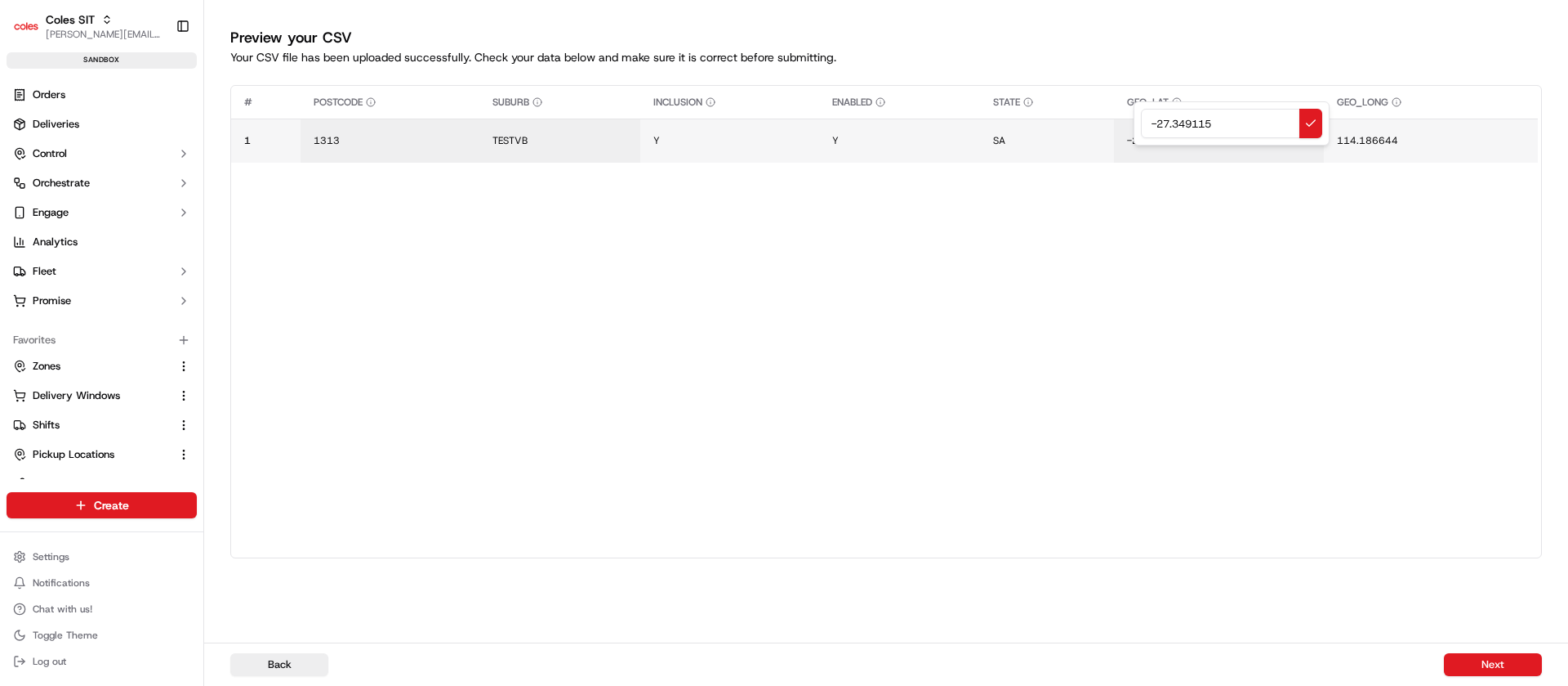
click at [1178, 146] on div at bounding box center [784, 343] width 1568 height 686
click at [1513, 668] on button "Next" at bounding box center [1493, 665] width 98 height 23
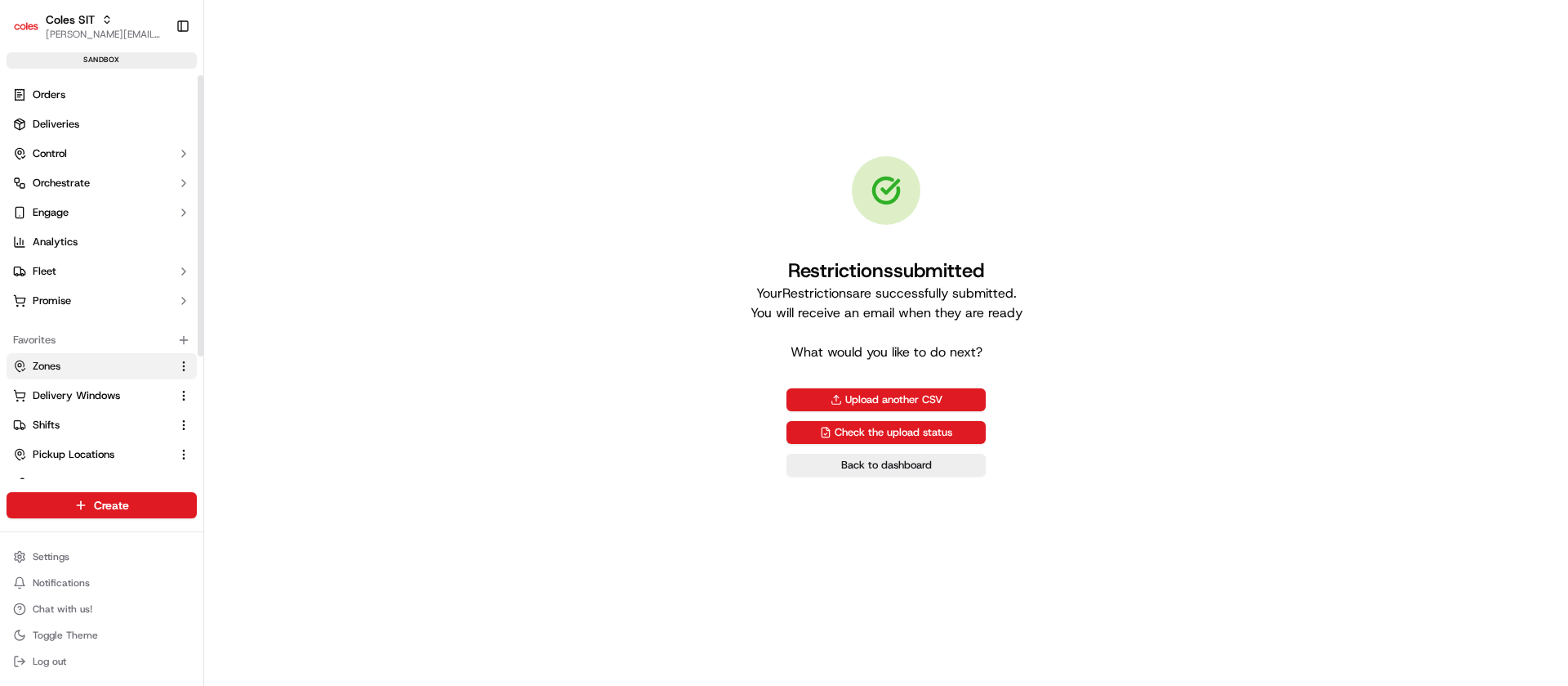
click at [70, 369] on link "Zones" at bounding box center [92, 365] width 158 height 14
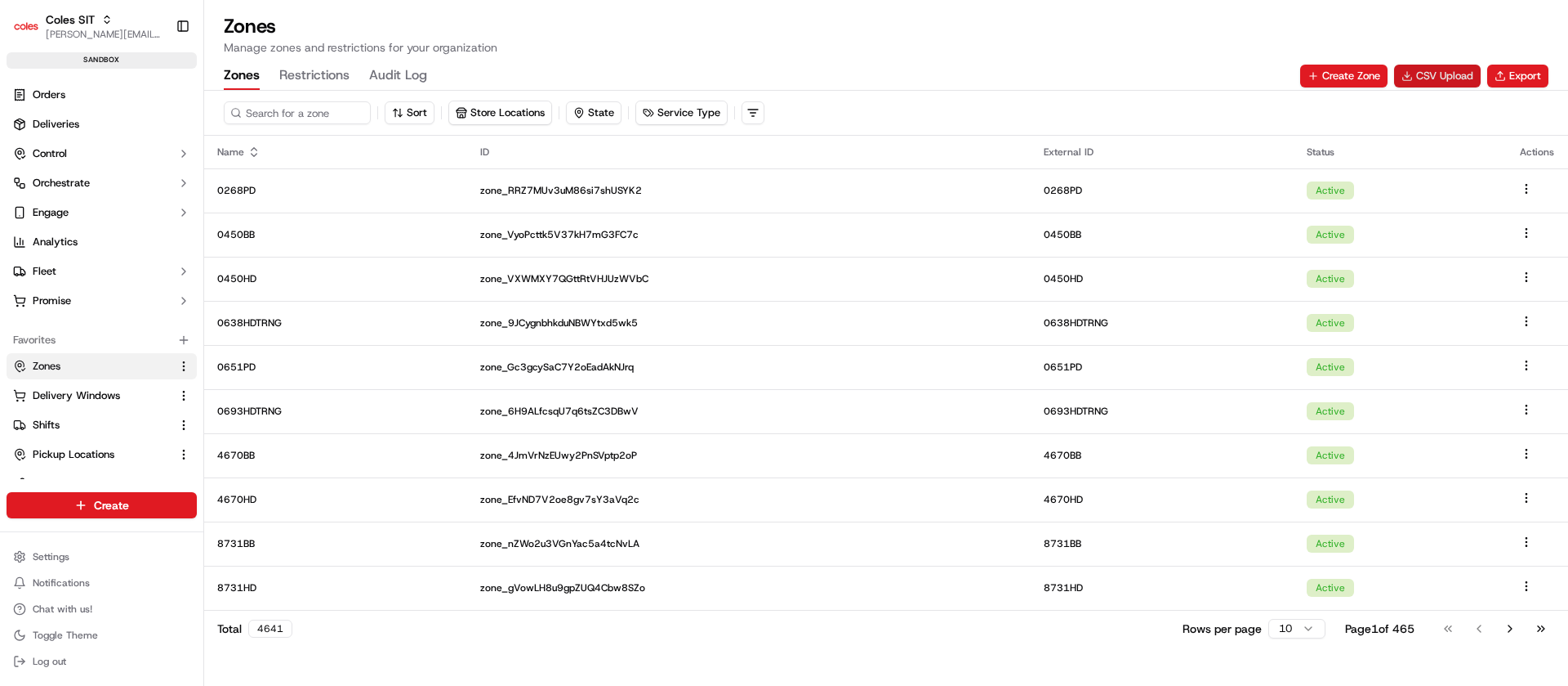
click at [1444, 71] on button "CSV Upload" at bounding box center [1438, 76] width 87 height 23
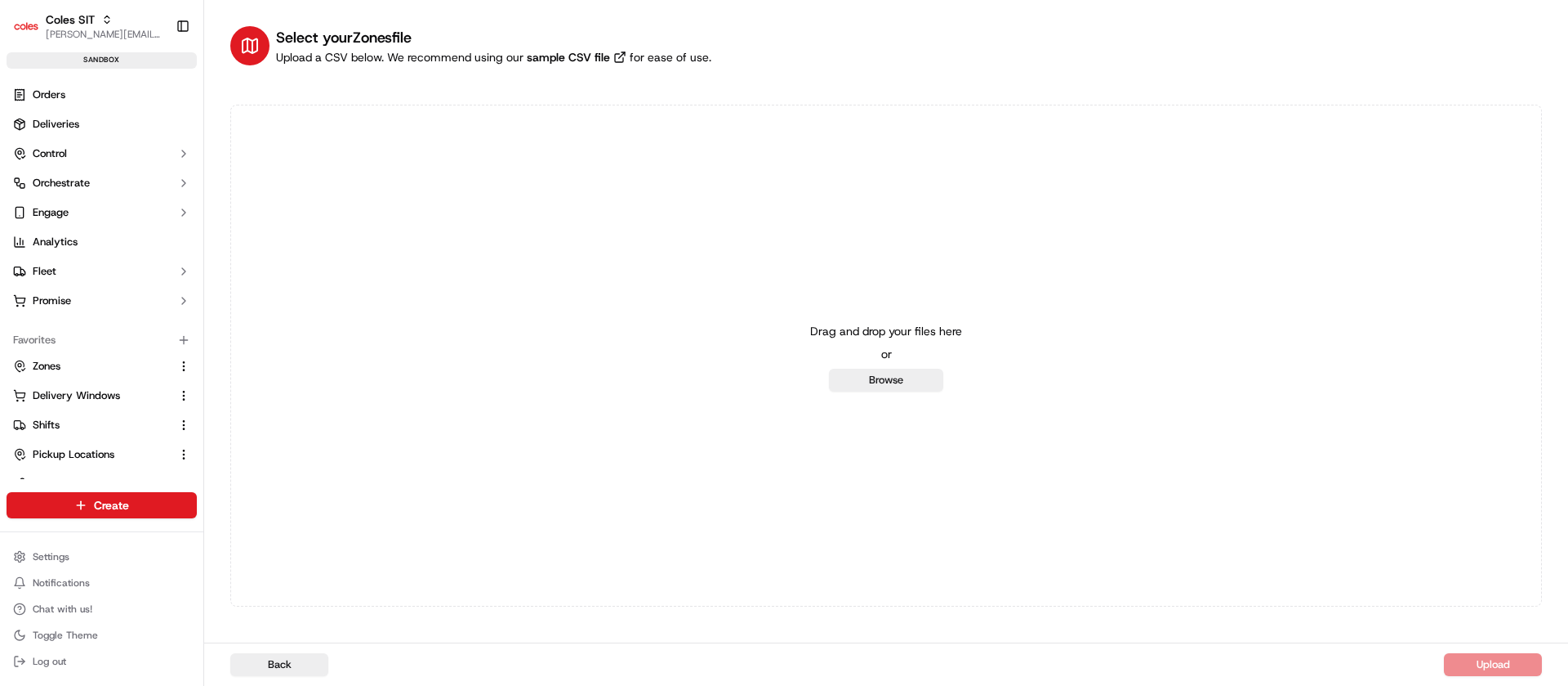
click at [900, 362] on div "Drag and drop your files here or Browse" at bounding box center [886, 356] width 152 height 72
click at [868, 381] on button "Browse" at bounding box center [886, 380] width 115 height 23
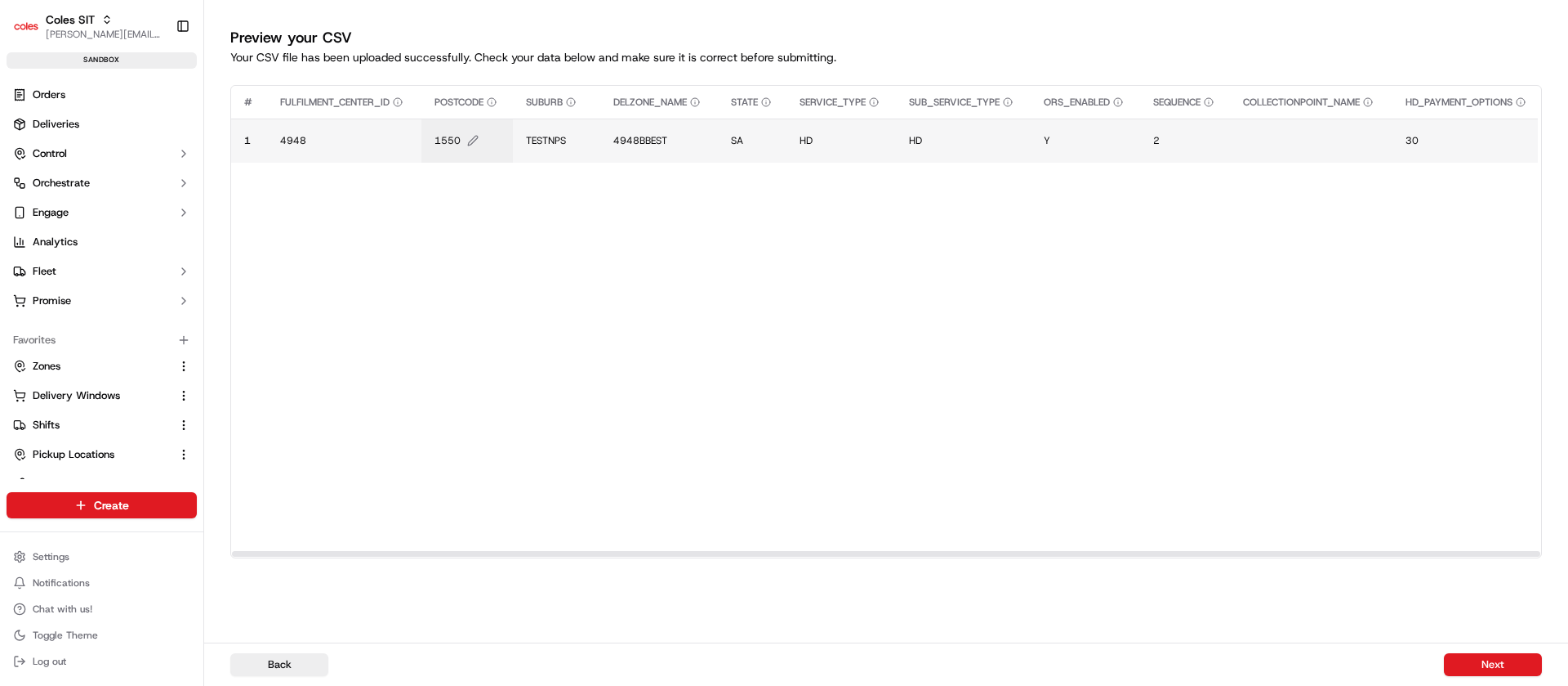
click at [450, 140] on span "1550" at bounding box center [447, 141] width 26 height 13
click at [450, 140] on div "1550" at bounding box center [534, 123] width 196 height 44
click at [464, 129] on input "1550" at bounding box center [534, 123] width 181 height 30
click at [464, 129] on input "1" at bounding box center [534, 123] width 181 height 30
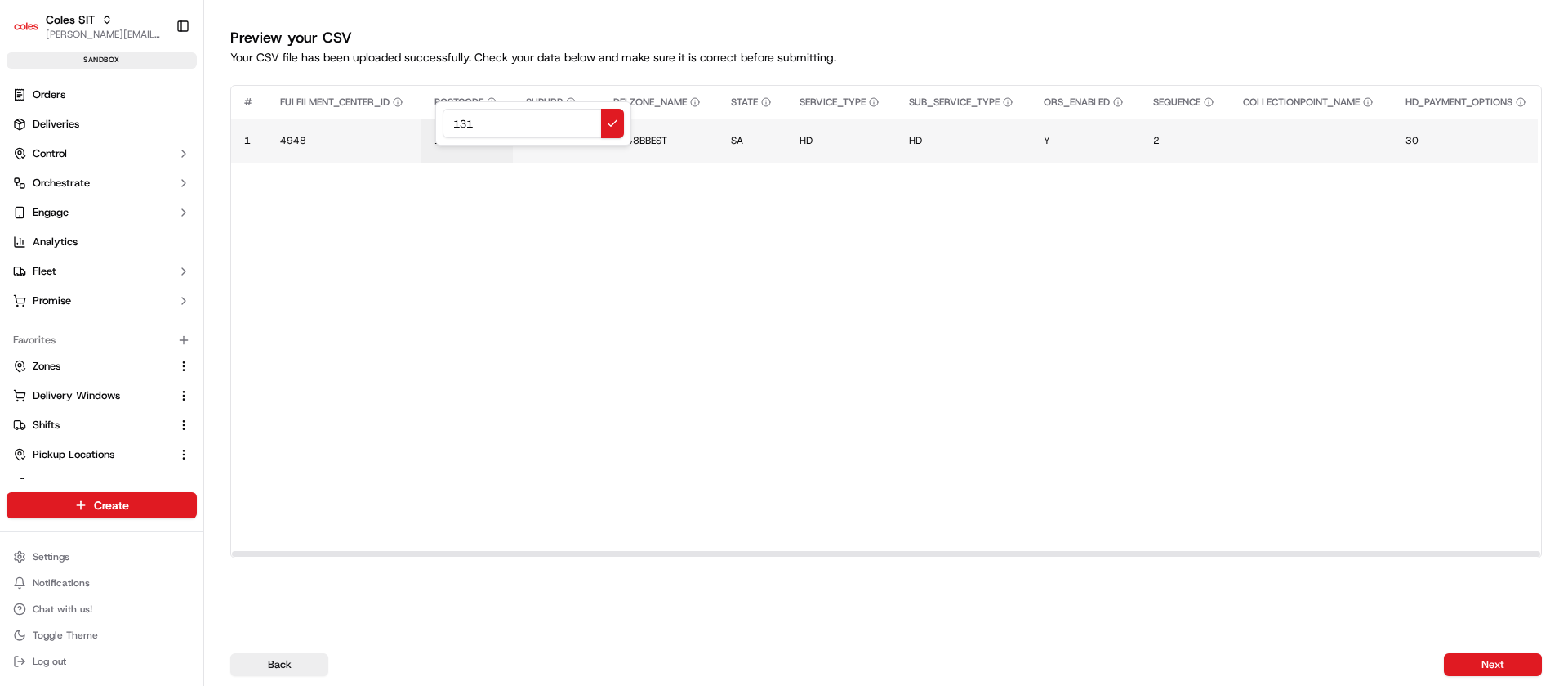
type input "1313"
click at [559, 140] on span "TESTNPS" at bounding box center [546, 141] width 40 height 13
click at [559, 140] on div "TESTNPS" at bounding box center [625, 123] width 196 height 44
click at [596, 131] on input "TESTNPS" at bounding box center [625, 123] width 181 height 30
type input "TESTVB"
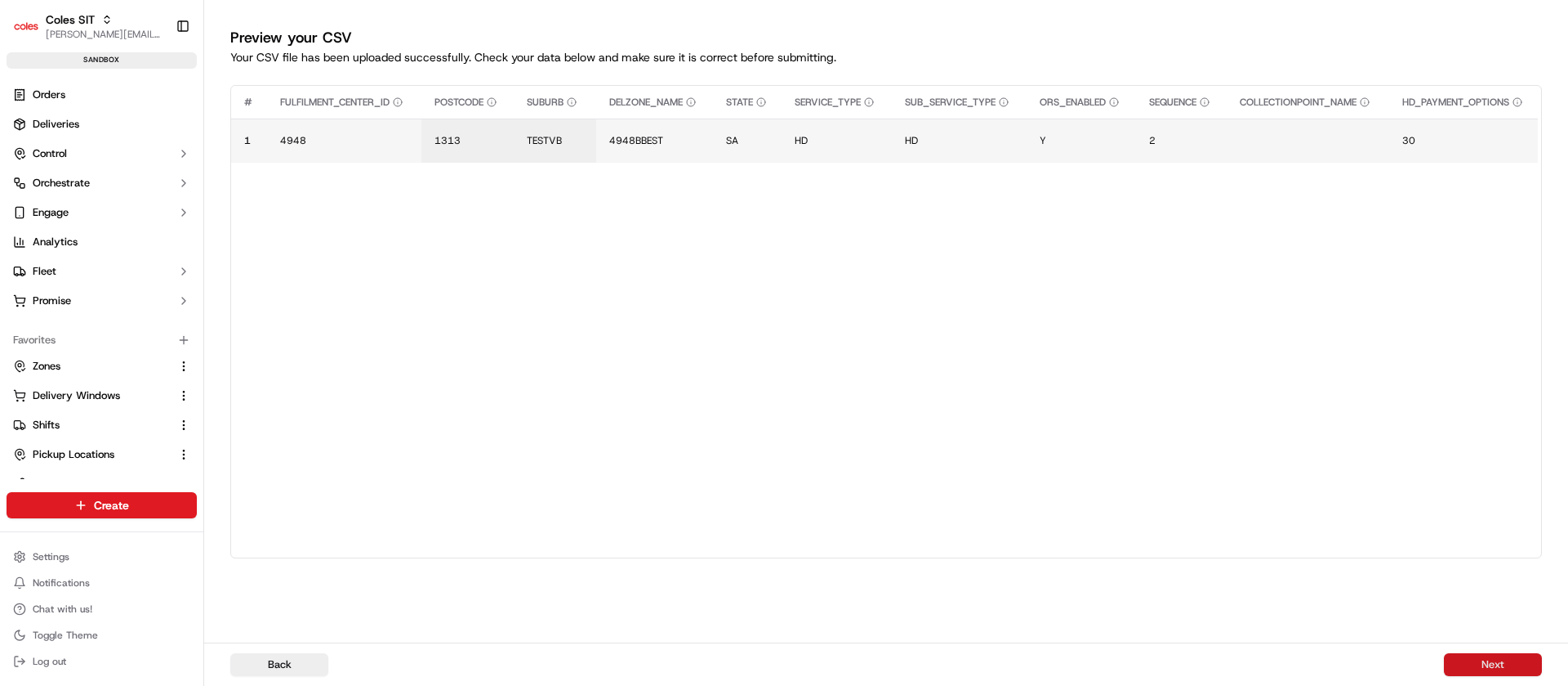
click at [1513, 664] on button "Next" at bounding box center [1493, 665] width 98 height 23
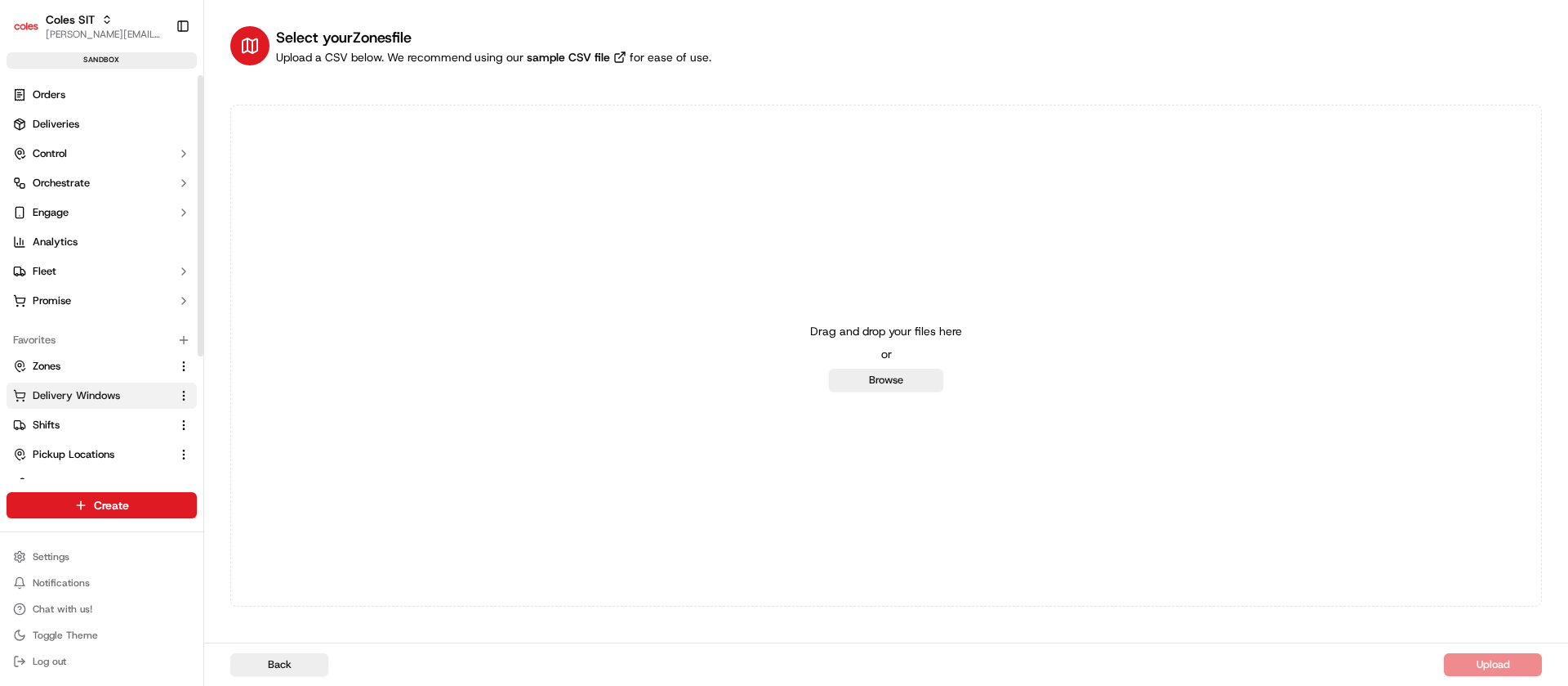
click at [91, 392] on span "Delivery Windows" at bounding box center [76, 395] width 88 height 14
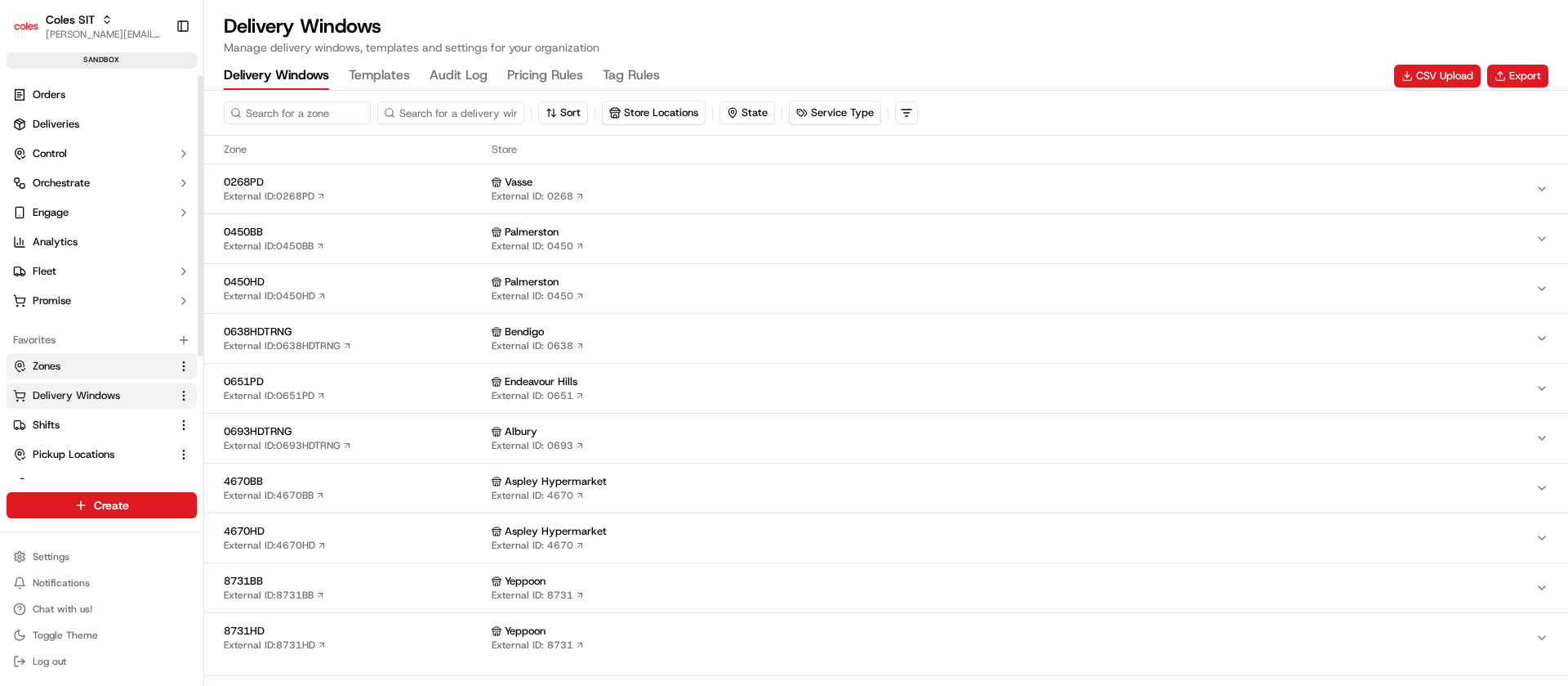
click at [56, 360] on span "Zones" at bounding box center [46, 365] width 28 height 14
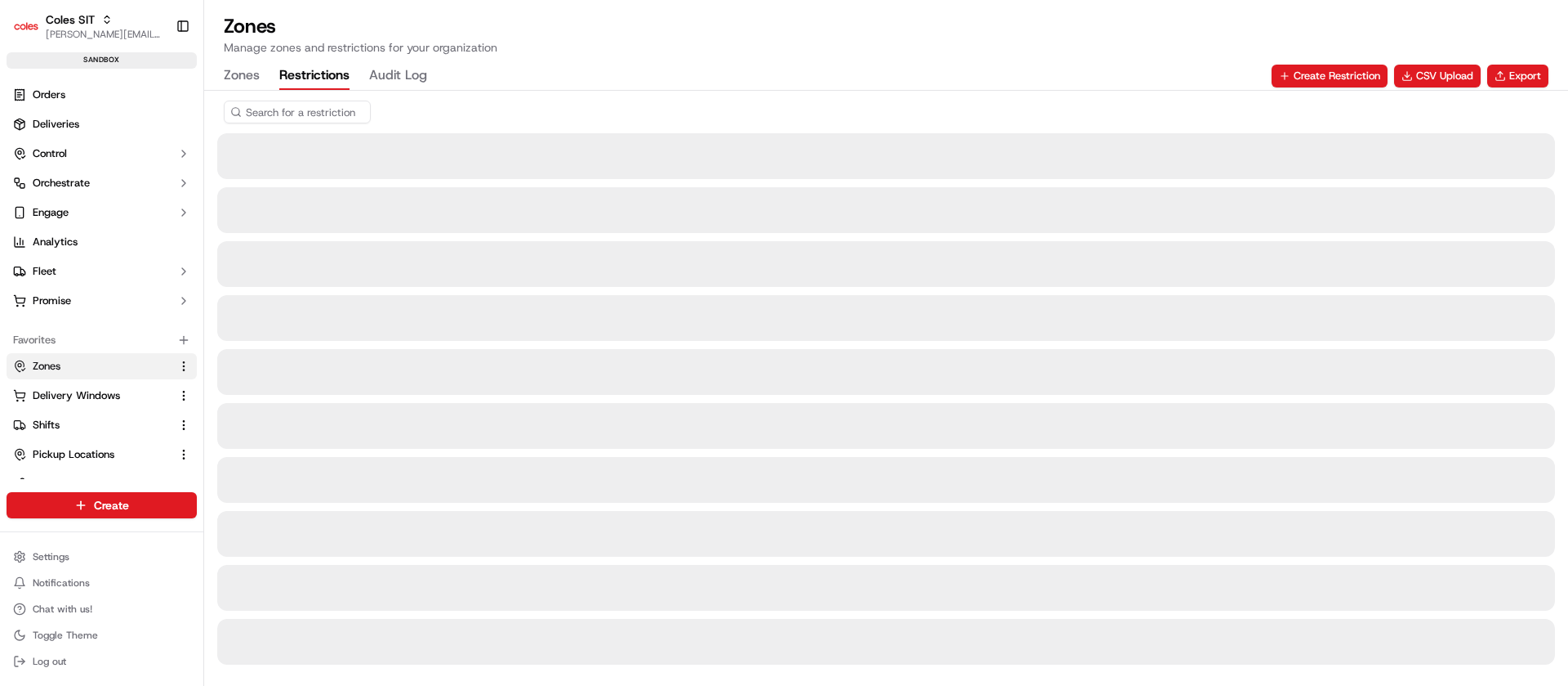
click at [335, 73] on button "Restrictions" at bounding box center [314, 75] width 70 height 28
click at [313, 107] on input at bounding box center [322, 112] width 196 height 23
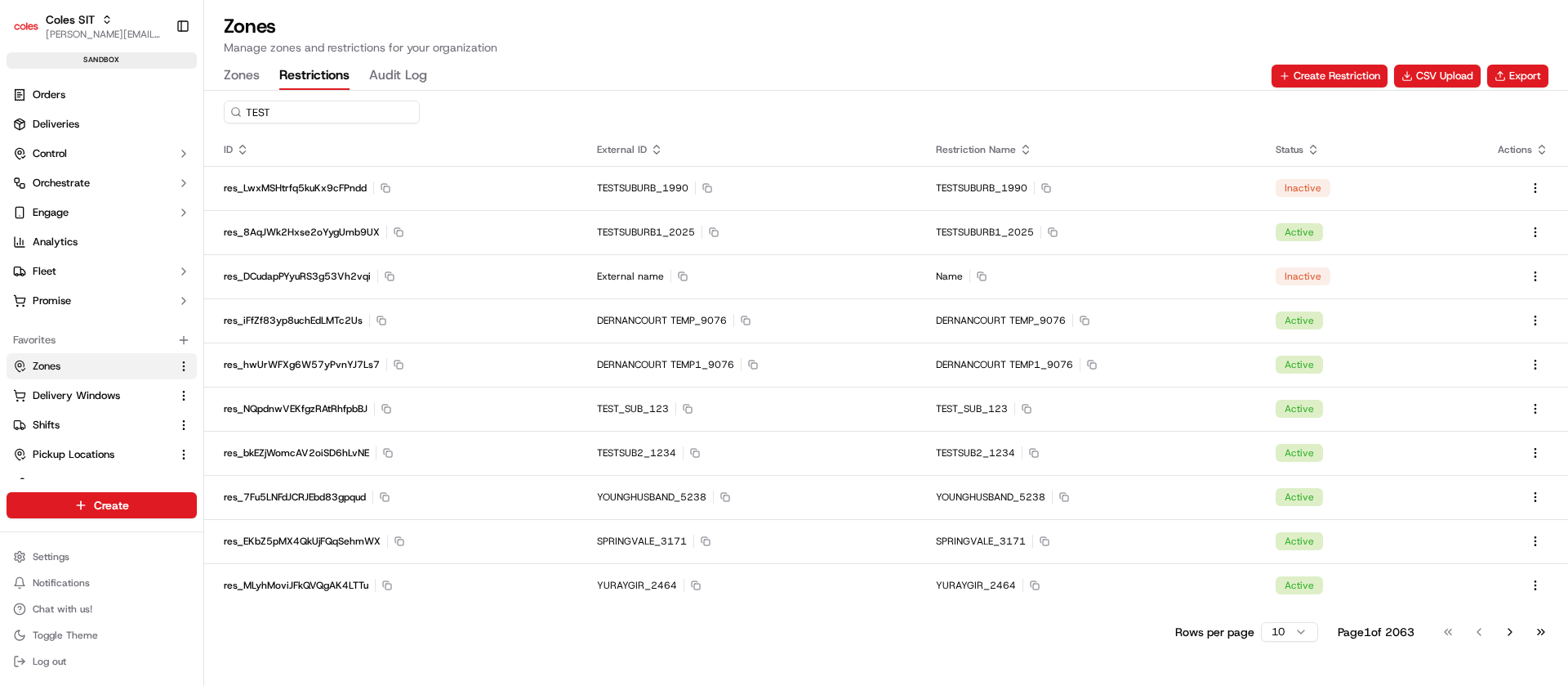
click at [313, 107] on input "TEST" at bounding box center [322, 112] width 196 height 23
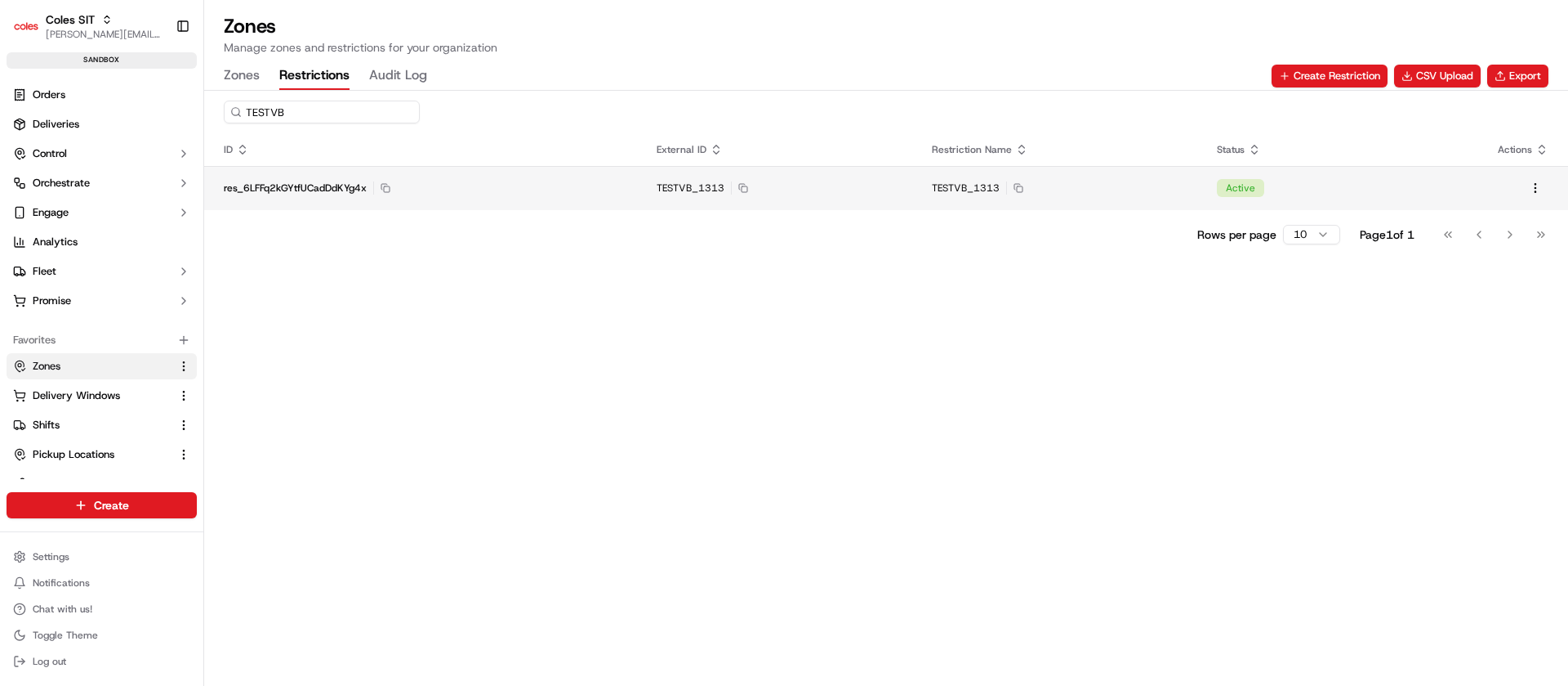
type input "TESTVB"
click at [579, 201] on td "res_6LFFq2kGYtfUCadDdKYg4x Copy res_6LFFq2kGYtfUCadDdKYg4x" at bounding box center [420, 188] width 432 height 44
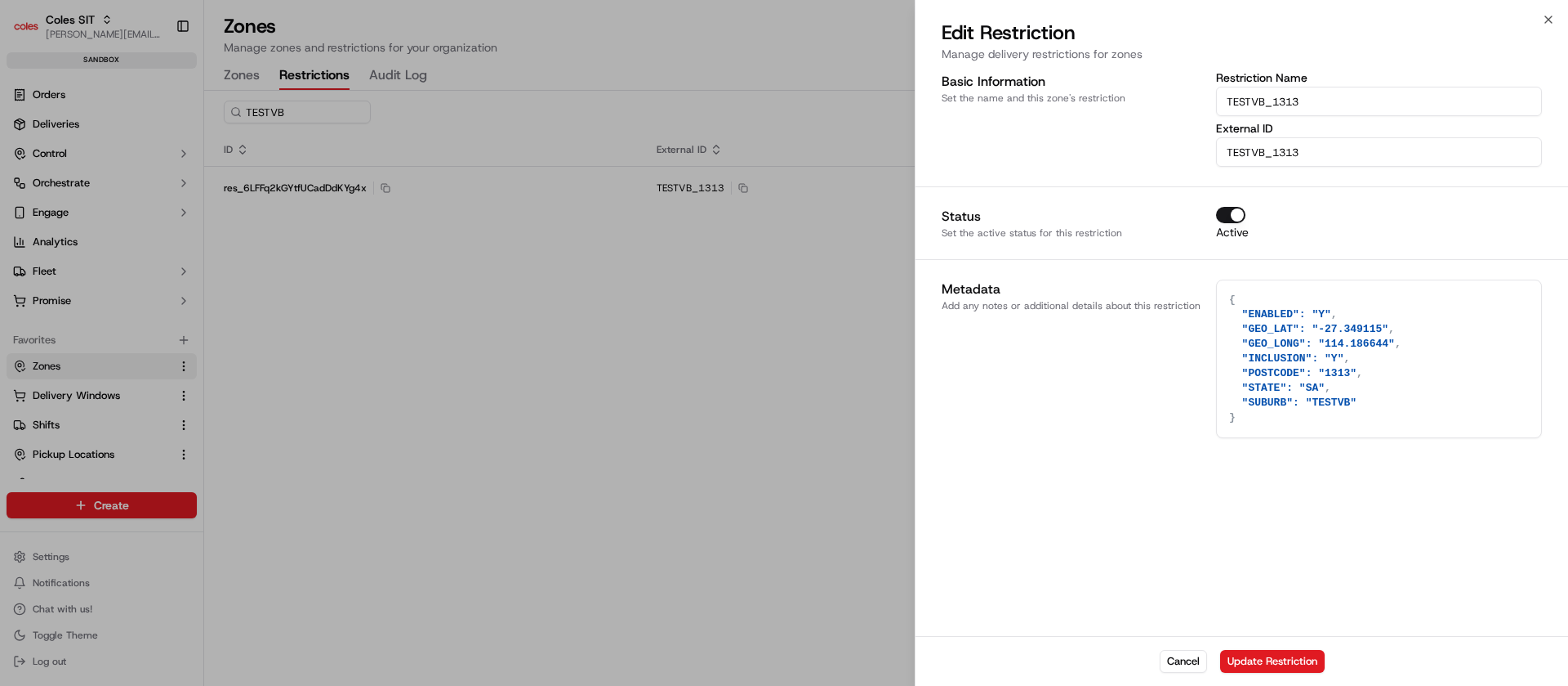
type textarea "{}"
click at [64, 369] on div at bounding box center [784, 343] width 1568 height 686
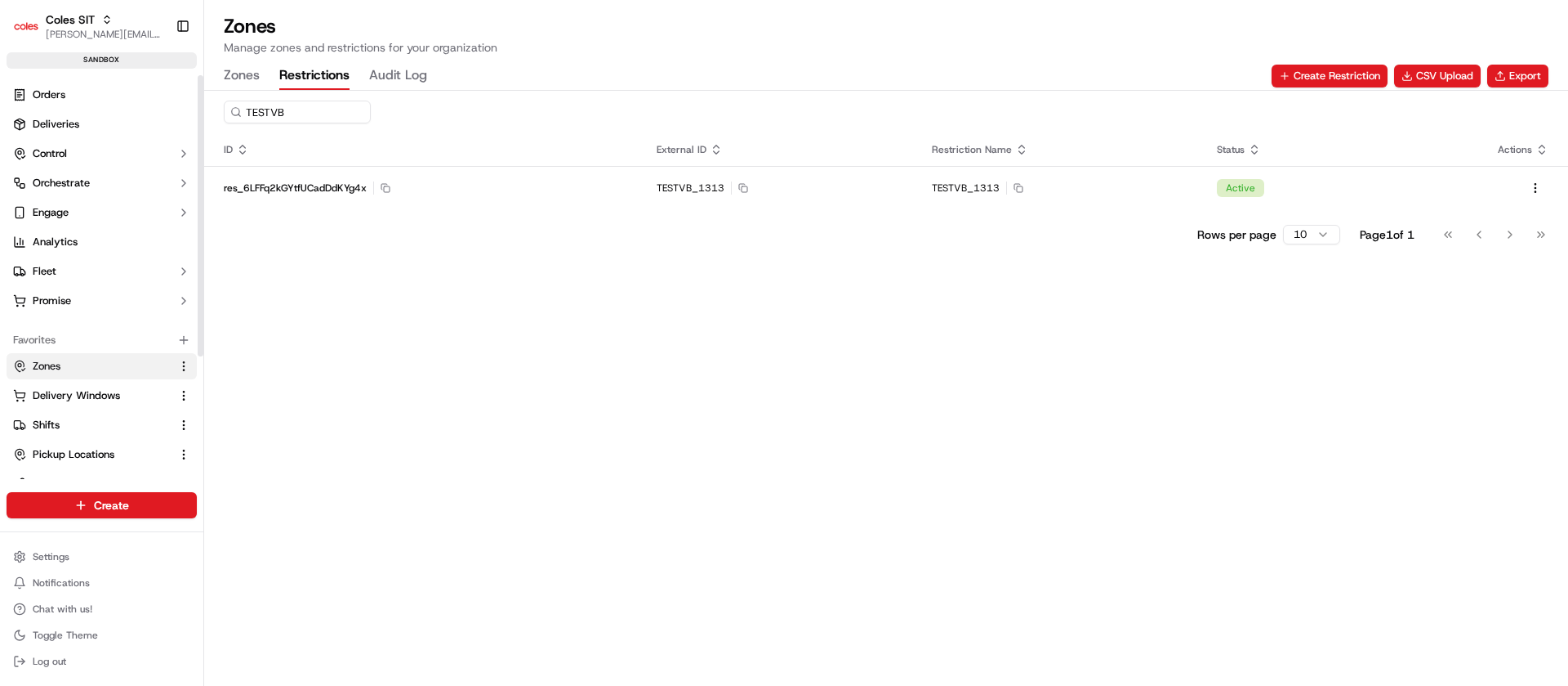
click at [236, 77] on button "Zones" at bounding box center [241, 75] width 36 height 28
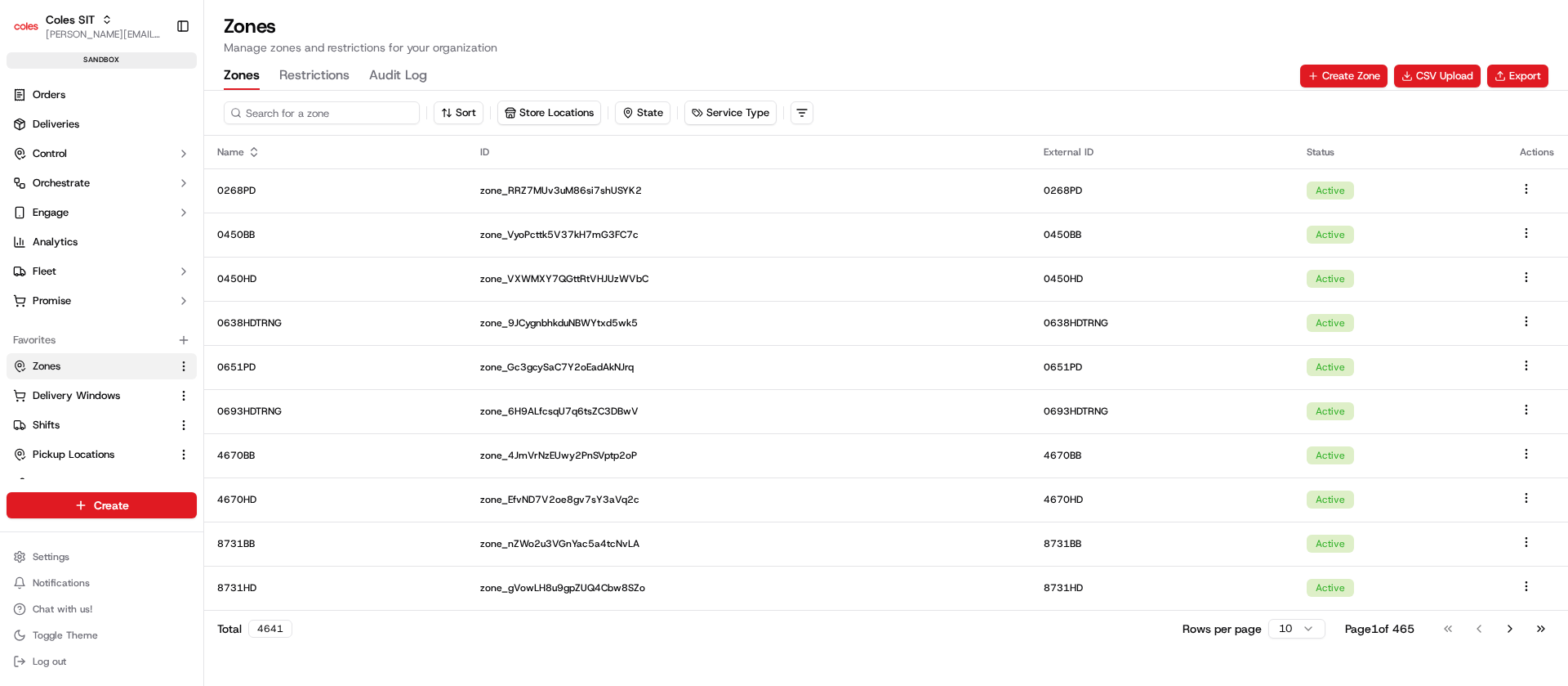
click at [292, 107] on input at bounding box center [322, 113] width 196 height 23
type input "4948BB"
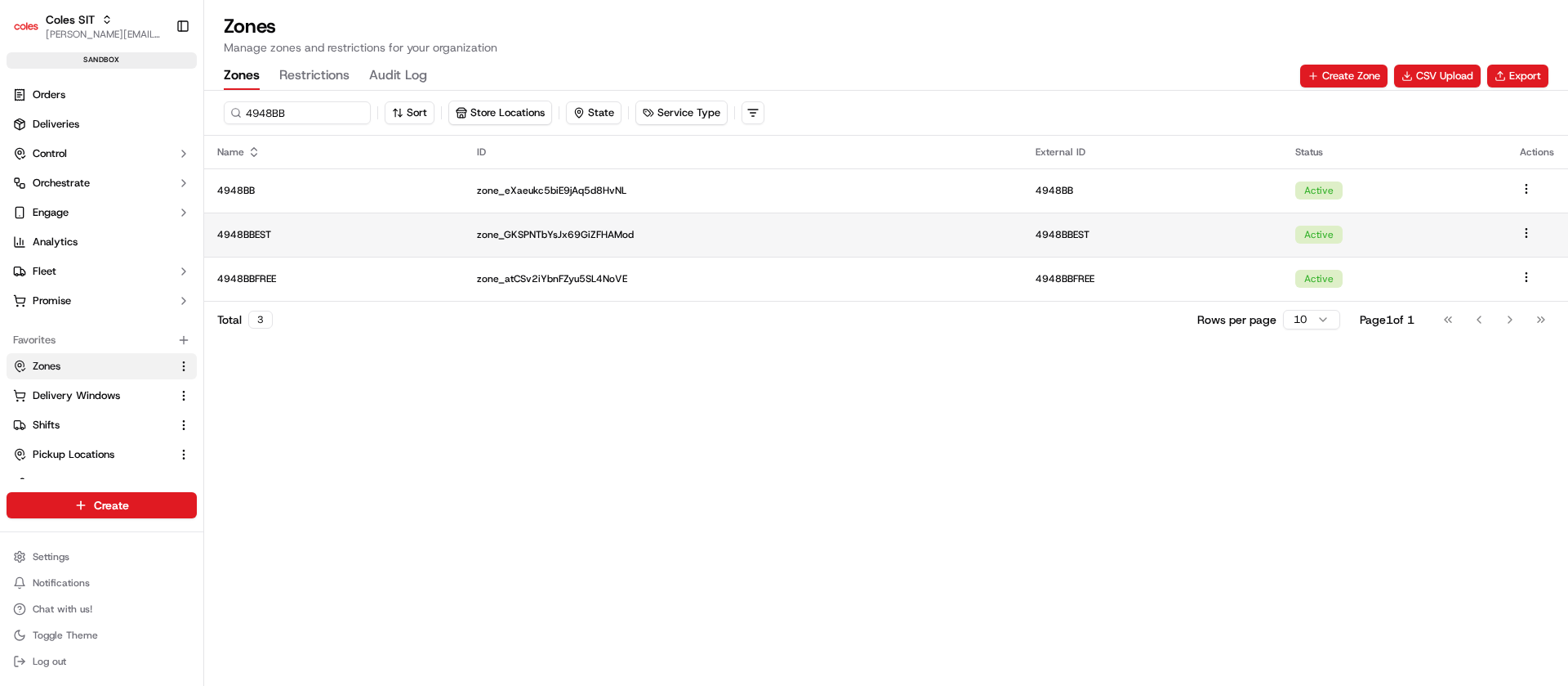
click at [335, 240] on p "4948BBEST" at bounding box center [334, 235] width 234 height 13
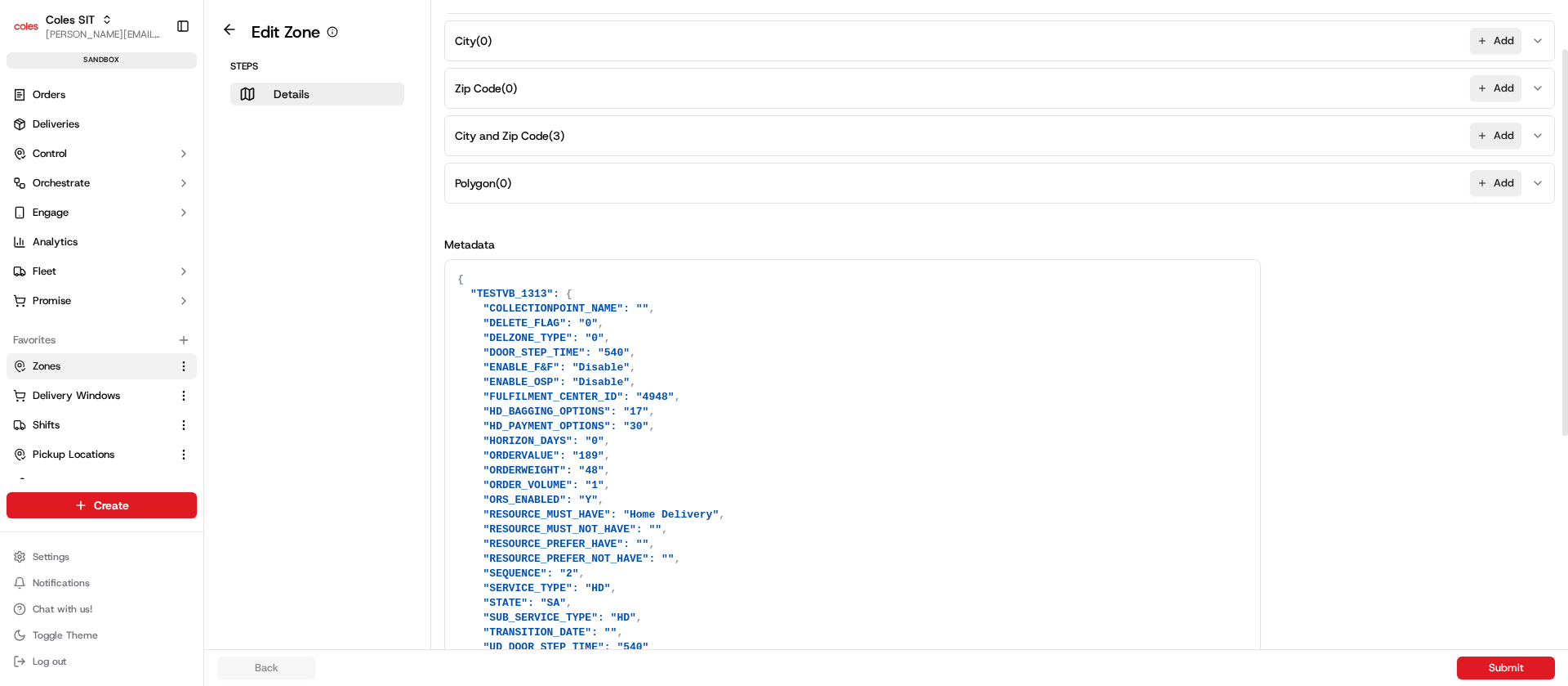
scroll to position [432, 0]
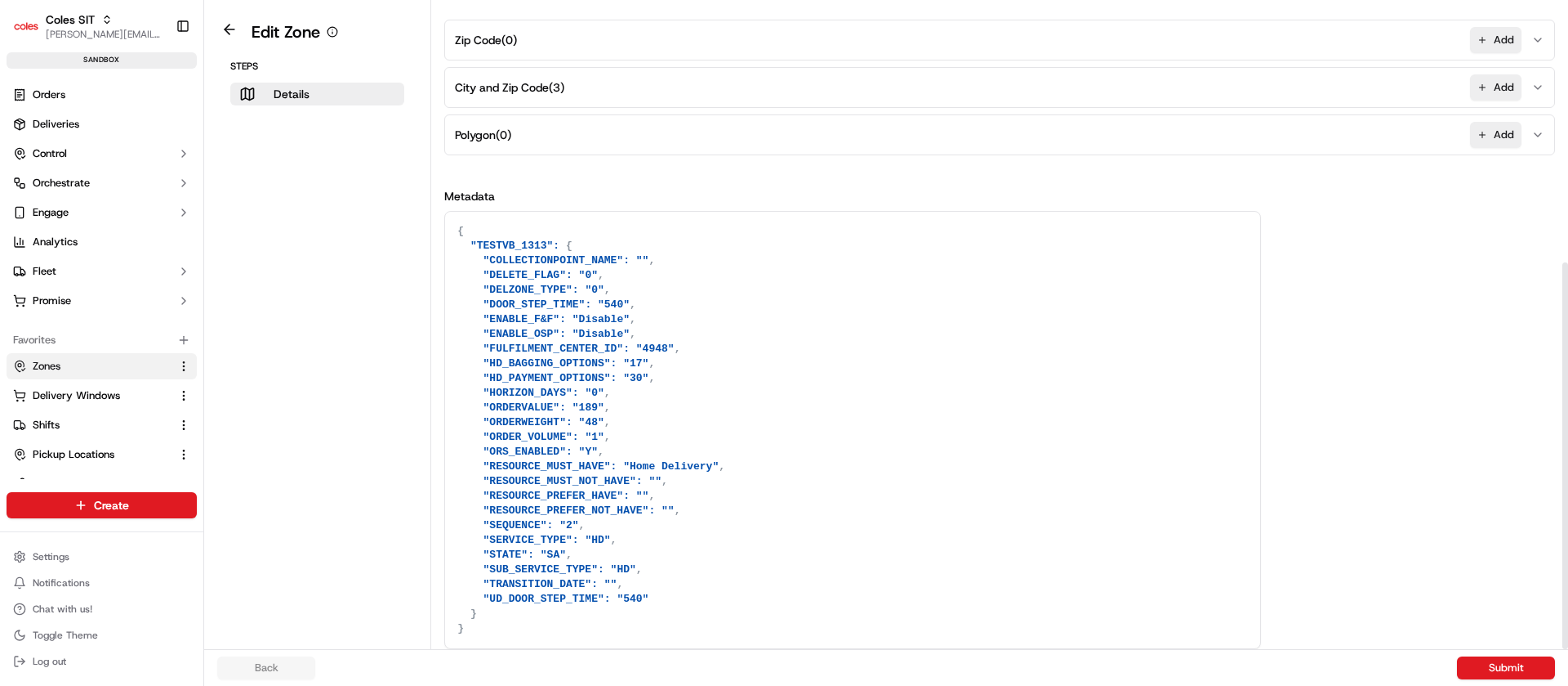
drag, startPoint x: 1567, startPoint y: 380, endPoint x: 1567, endPoint y: 733, distance: 353.0
click at [1567, 648] on div at bounding box center [1565, 455] width 6 height 386
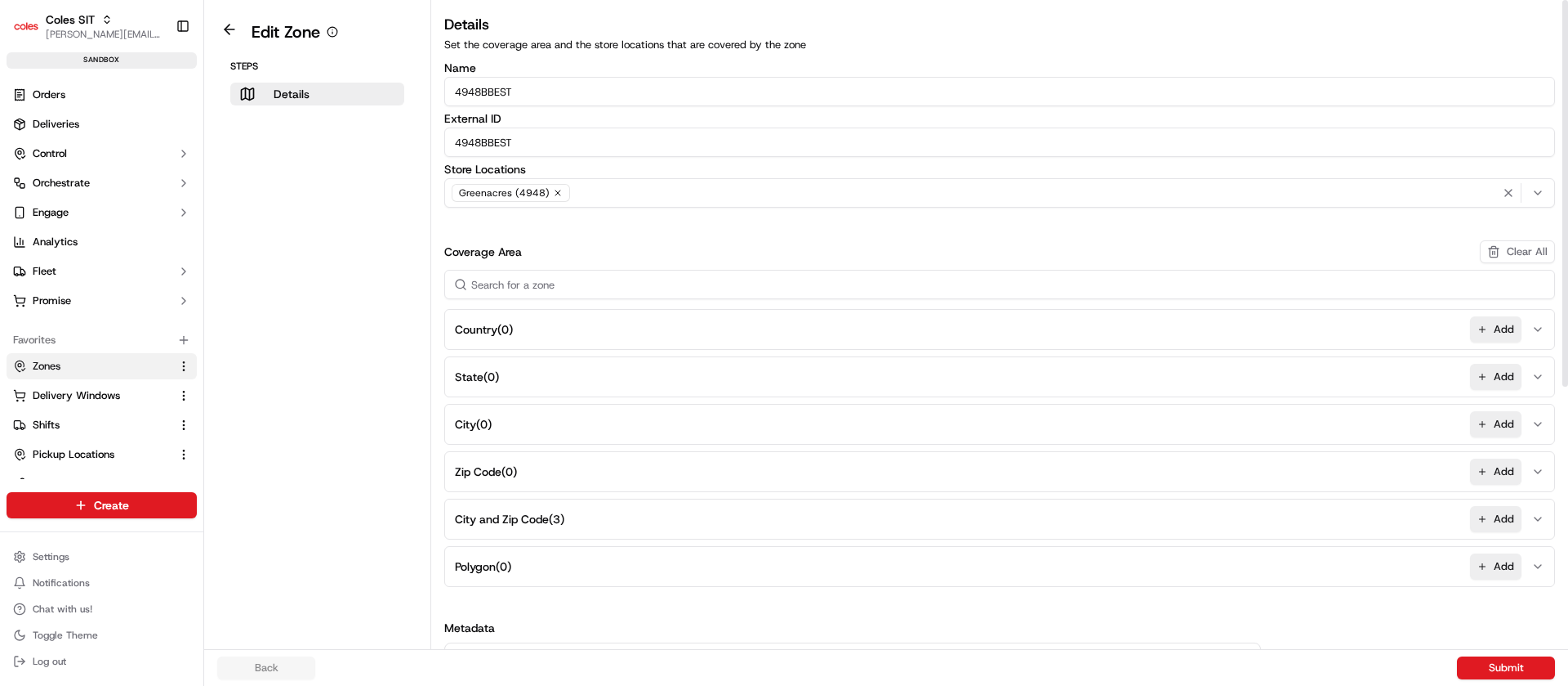
drag, startPoint x: 911, startPoint y: 276, endPoint x: 1011, endPoint y: -115, distance: 403.6
click at [1011, 0] on html "Coles SIT [PERSON_NAME][EMAIL_ADDRESS][DOMAIN_NAME] Toggle Sidebar sandbox Orde…" at bounding box center [784, 343] width 1568 height 686
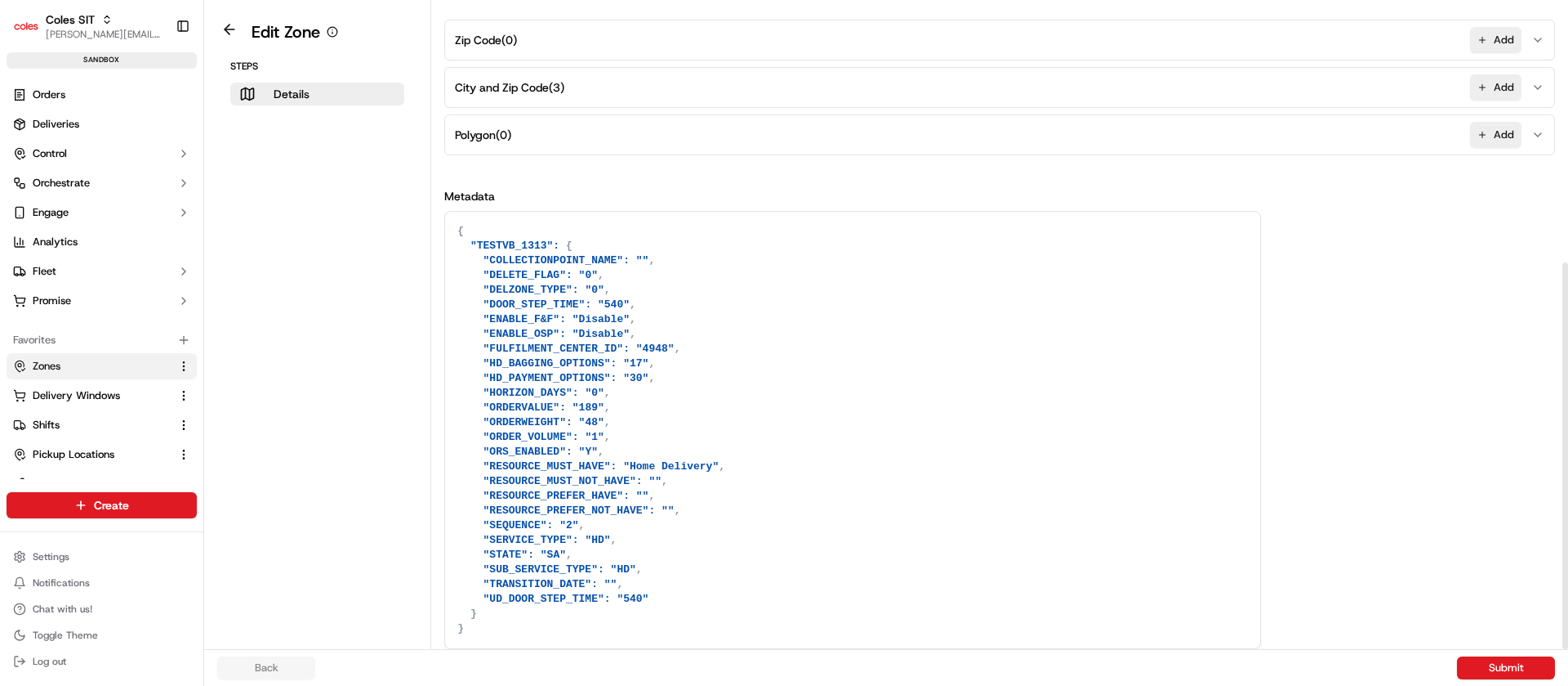
drag, startPoint x: 1567, startPoint y: 251, endPoint x: 1567, endPoint y: 733, distance: 482.0
click at [1567, 648] on div at bounding box center [1565, 455] width 6 height 386
drag, startPoint x: 763, startPoint y: 567, endPoint x: 788, endPoint y: 728, distance: 162.9
click at [788, 685] on html "Coles SIT [PERSON_NAME][EMAIL_ADDRESS][DOMAIN_NAME] Toggle Sidebar sandbox Orde…" at bounding box center [784, 343] width 1568 height 686
click at [1207, 569] on textarea "{ "TESTVB_1313": { "COLLECTIONPOINT_NAME": "", "DELETE_FLAG": "0", "DELZONE_TYP…" at bounding box center [852, 430] width 815 height 436
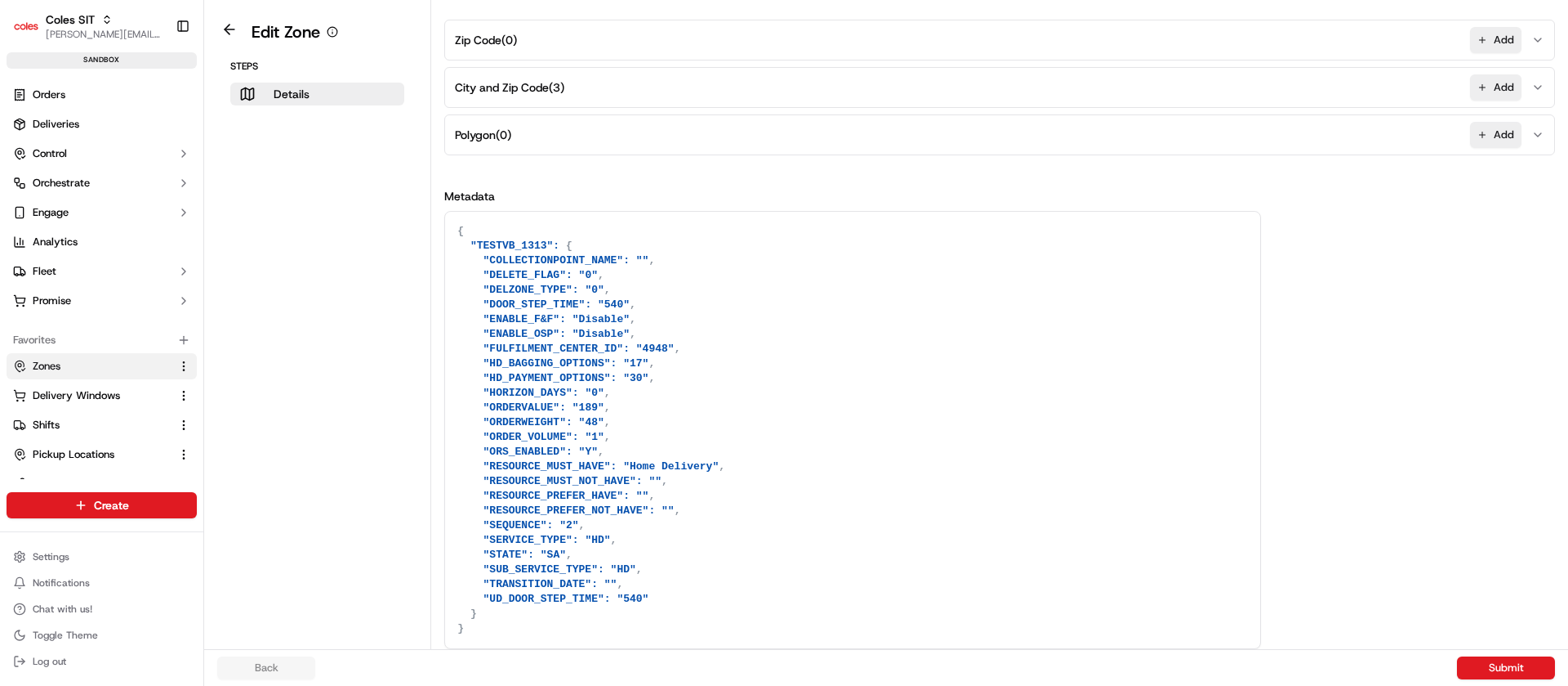
click at [253, 665] on div "Back Submit" at bounding box center [886, 668] width 1338 height 23
click at [64, 362] on link "Zones" at bounding box center [92, 365] width 158 height 14
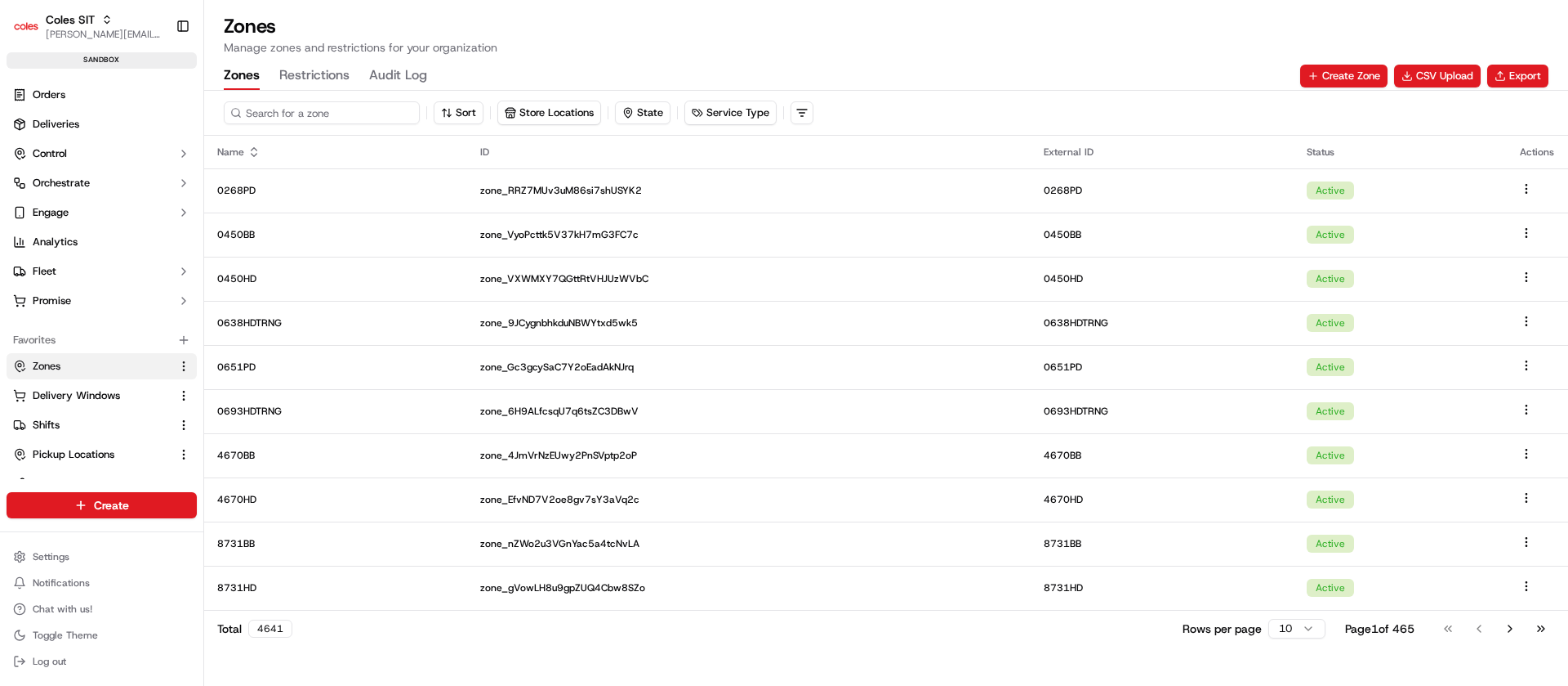
click at [295, 116] on input at bounding box center [322, 113] width 196 height 23
type input "3"
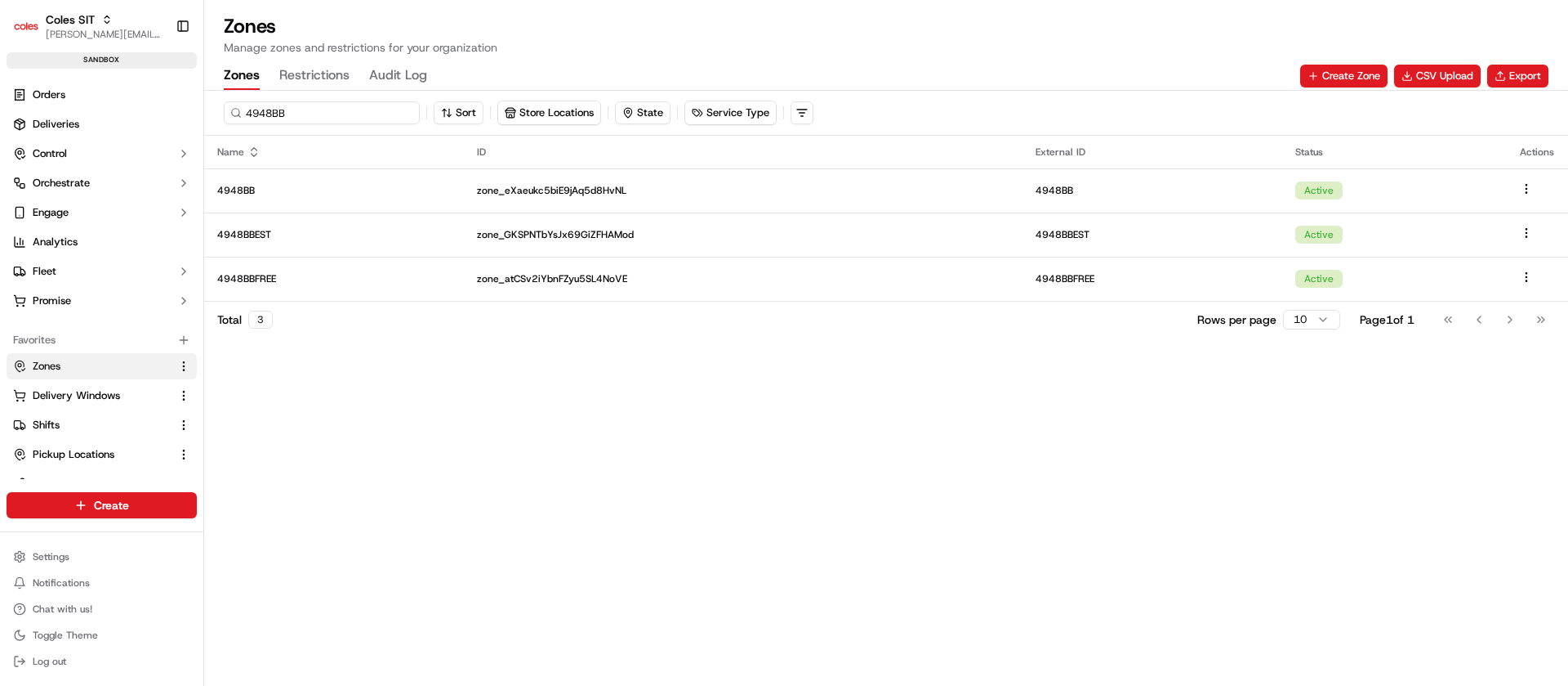
type input "4948BB"
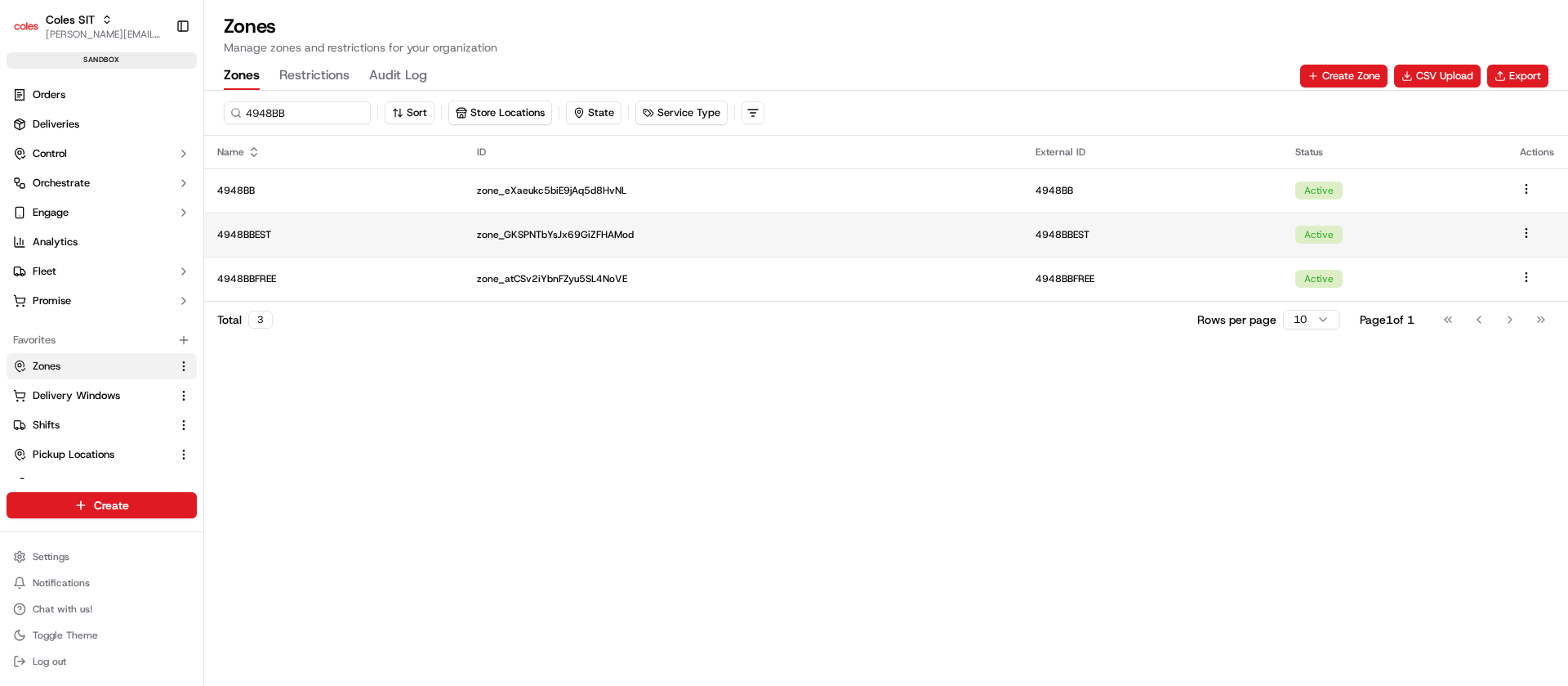
click at [353, 225] on td "4948BBEST" at bounding box center [334, 234] width 260 height 44
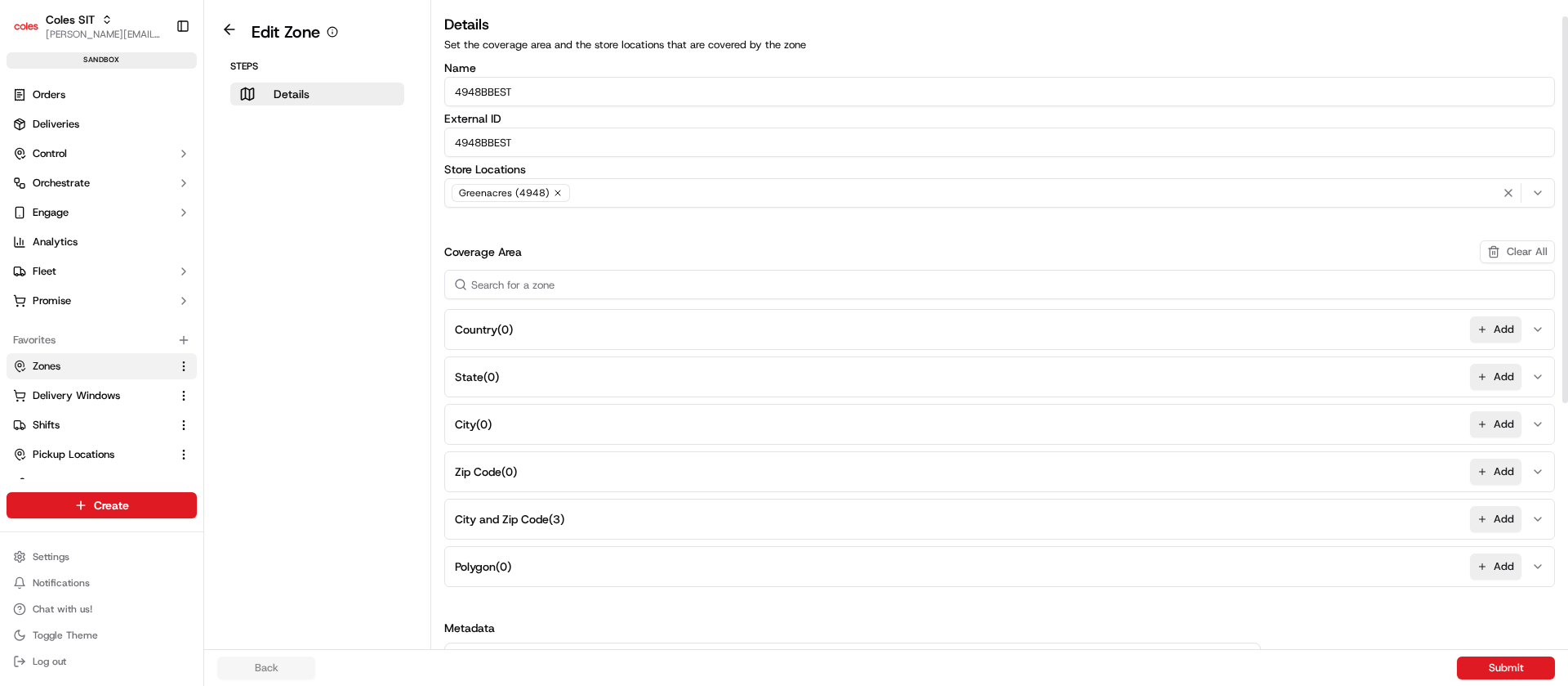
scroll to position [432, 0]
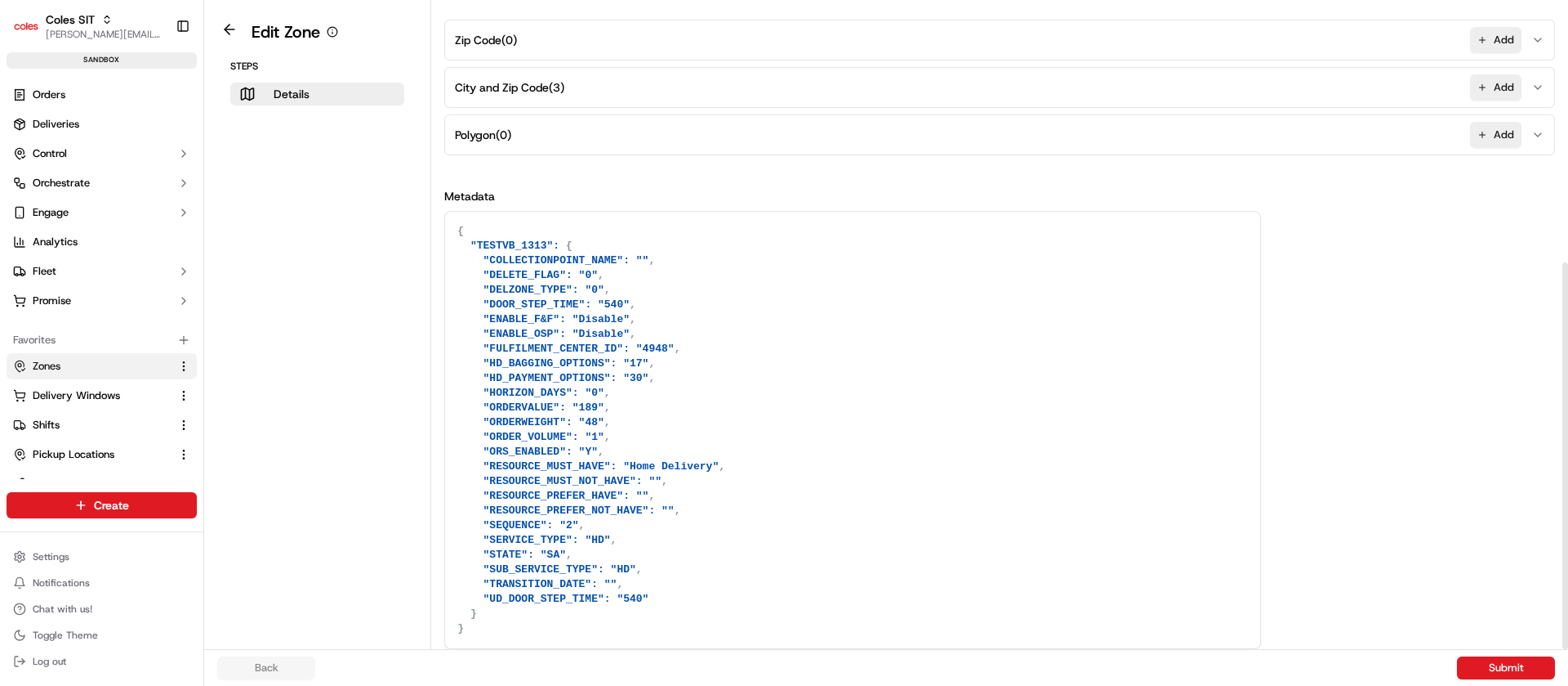
drag, startPoint x: 1567, startPoint y: 234, endPoint x: 1567, endPoint y: 733, distance: 499.0
click at [1567, 648] on div at bounding box center [1565, 455] width 6 height 386
drag, startPoint x: 890, startPoint y: 309, endPoint x: 1113, endPoint y: 733, distance: 479.1
click at [1113, 685] on html "Coles SIT [PERSON_NAME][EMAIL_ADDRESS][DOMAIN_NAME] Toggle Sidebar sandbox Orde…" at bounding box center [784, 343] width 1568 height 686
click at [1017, 589] on textarea "{ "TESTVB_1313": { "COLLECTIONPOINT_NAME": "", "DELETE_FLAG": "0", "DELZONE_TYP…" at bounding box center [852, 430] width 815 height 436
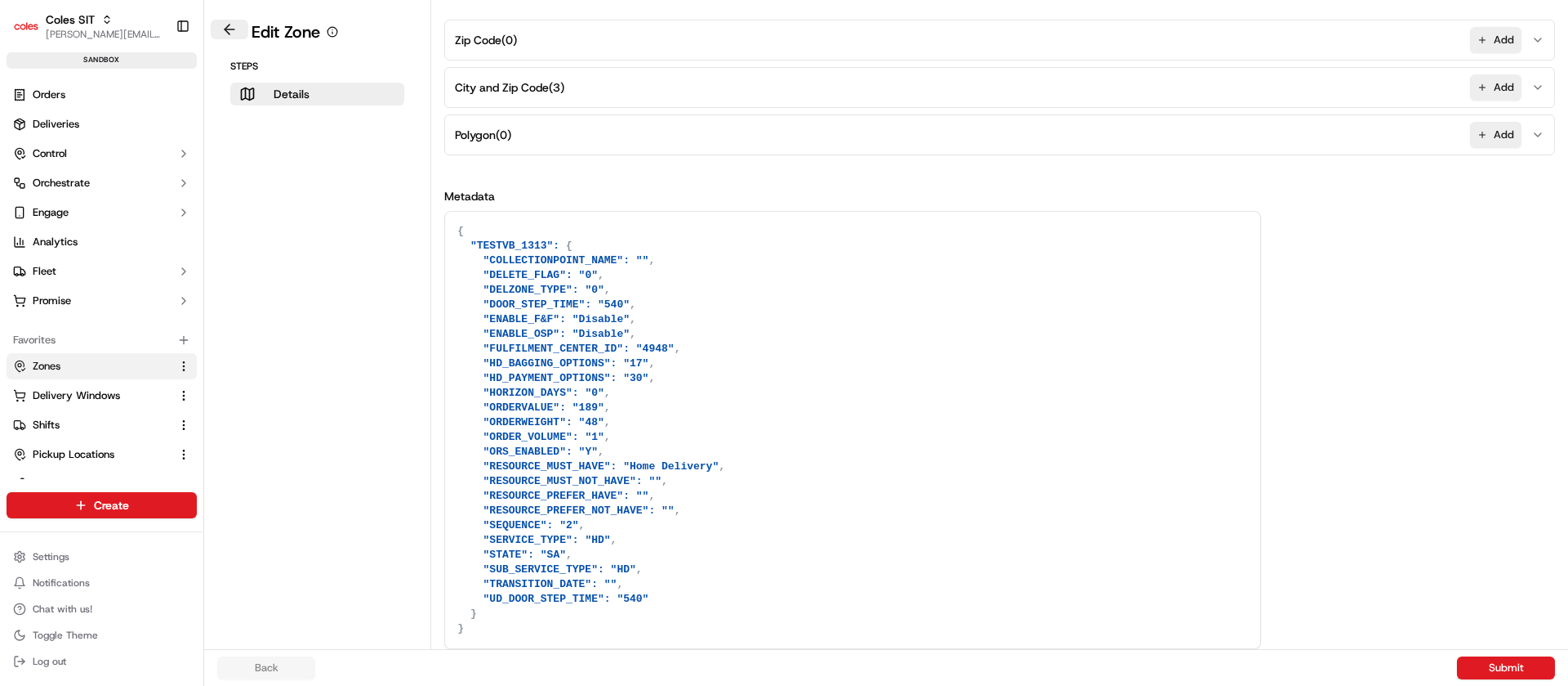
click at [229, 28] on button at bounding box center [229, 29] width 38 height 19
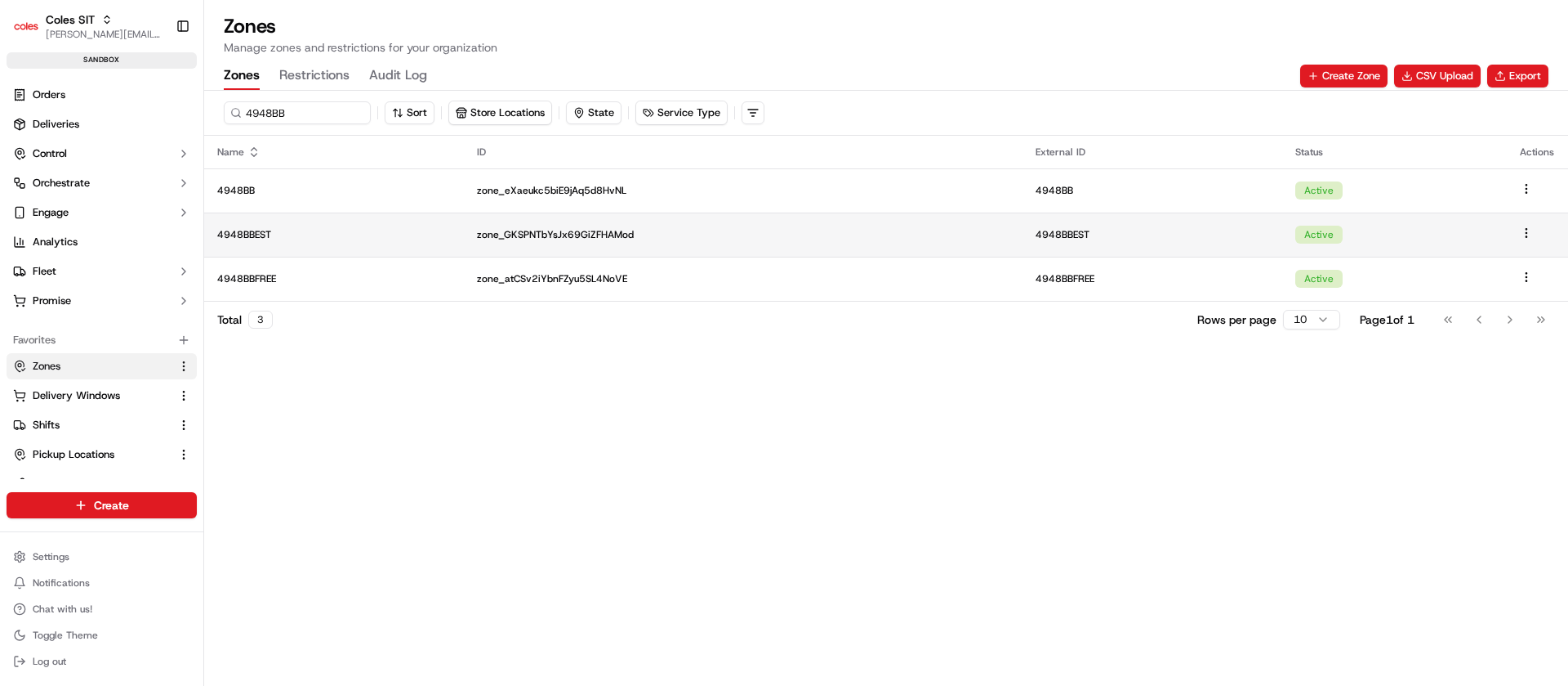
click at [317, 241] on td "4948BBEST" at bounding box center [334, 234] width 260 height 44
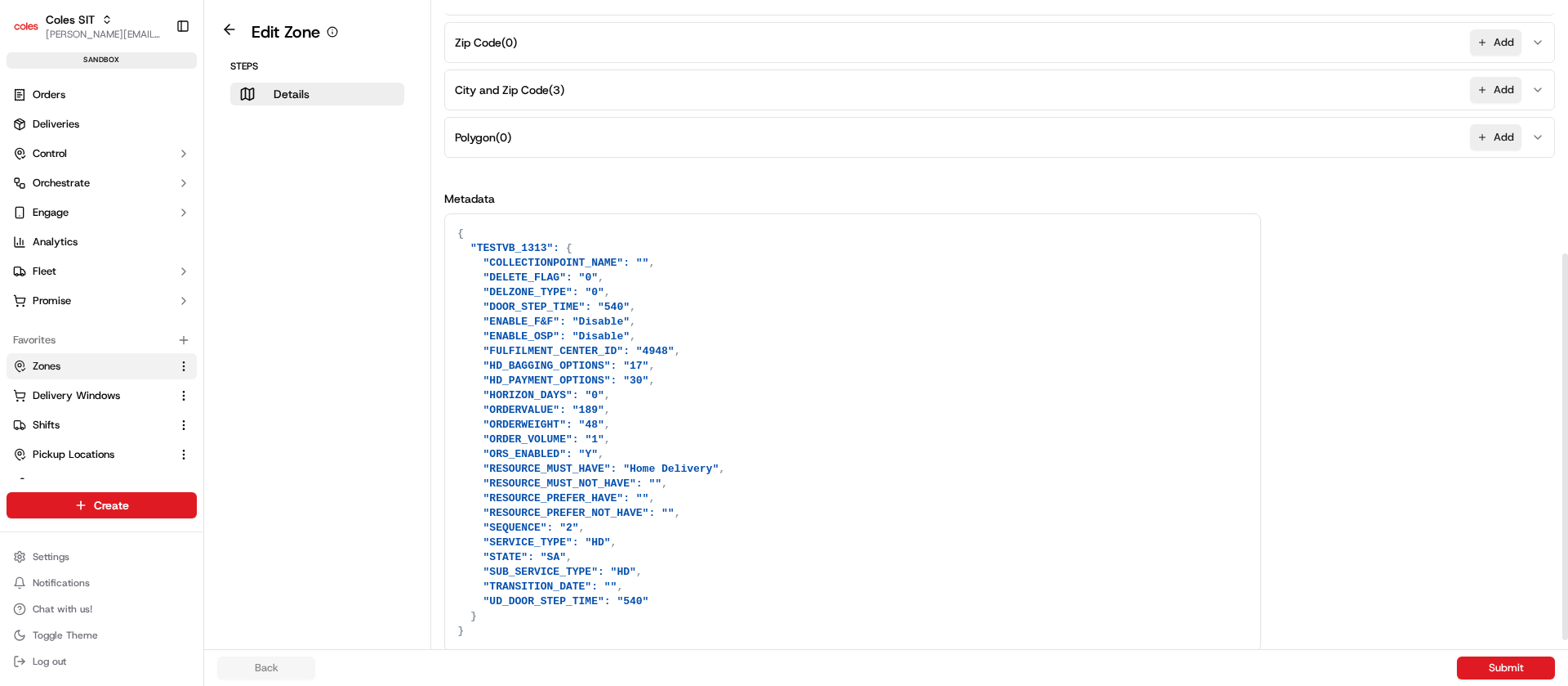
drag, startPoint x: 1567, startPoint y: 371, endPoint x: 1567, endPoint y: 632, distance: 261.0
click at [1567, 632] on div at bounding box center [1565, 446] width 6 height 386
click at [1538, 97] on button "City and Zip Code ( 3 ) Add" at bounding box center [1000, 89] width 1103 height 40
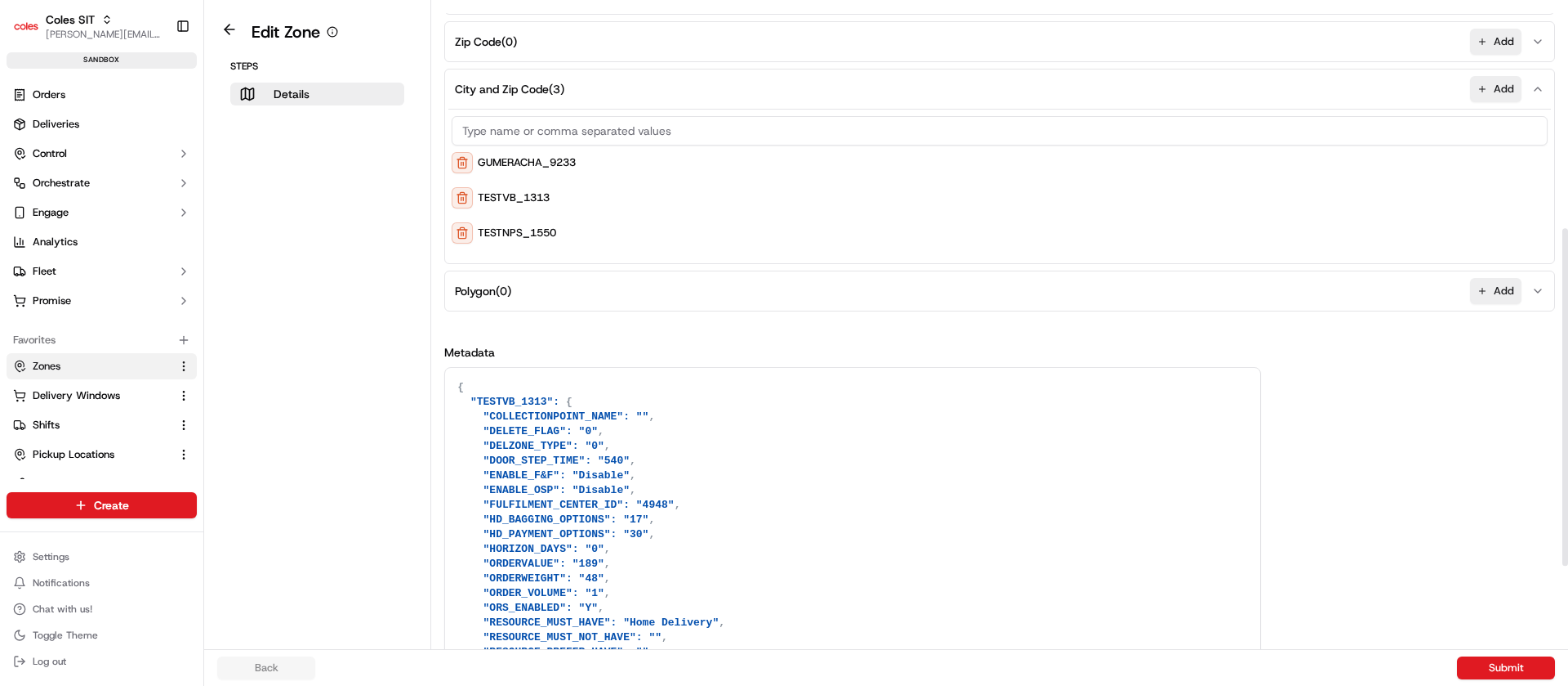
drag, startPoint x: 801, startPoint y: 425, endPoint x: 803, endPoint y: 632, distance: 207.0
click at [803, 632] on textarea "{ "TESTVB_1313": { "COLLECTIONPOINT_NAME": "", "DELETE_FLAG": "0", "DELZONE_TYP…" at bounding box center [852, 586] width 815 height 436
drag, startPoint x: 765, startPoint y: 429, endPoint x: 757, endPoint y: 627, distance: 198.2
click at [757, 627] on textarea "{ "TESTVB_1313": { "COLLECTIONPOINT_NAME": "", "DELETE_FLAG": "0", "DELZONE_TYP…" at bounding box center [852, 586] width 815 height 436
click at [782, 495] on textarea "{ "TESTVB_1313": { "COLLECTIONPOINT_NAME": "", "DELETE_FLAG": "0", "DELZONE_TYP…" at bounding box center [852, 586] width 815 height 436
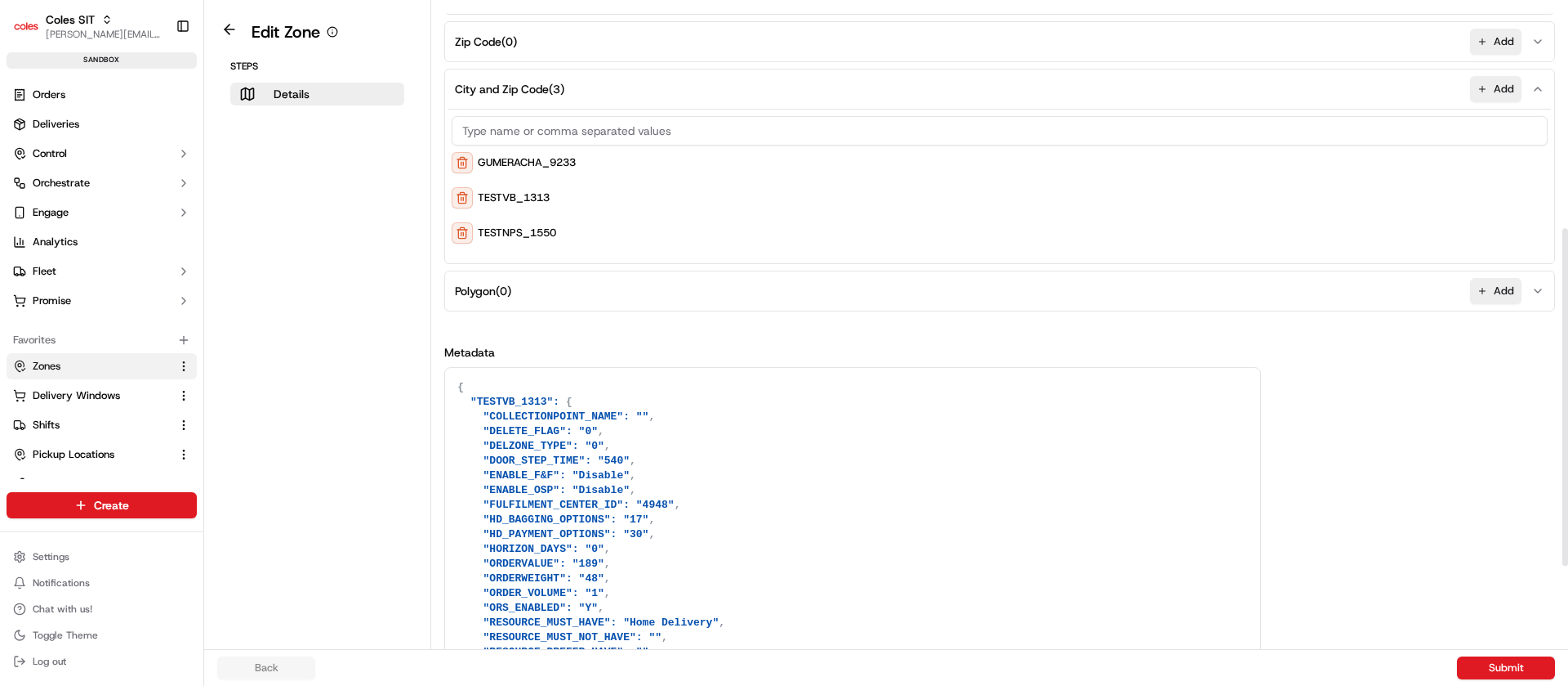
scroll to position [586, 0]
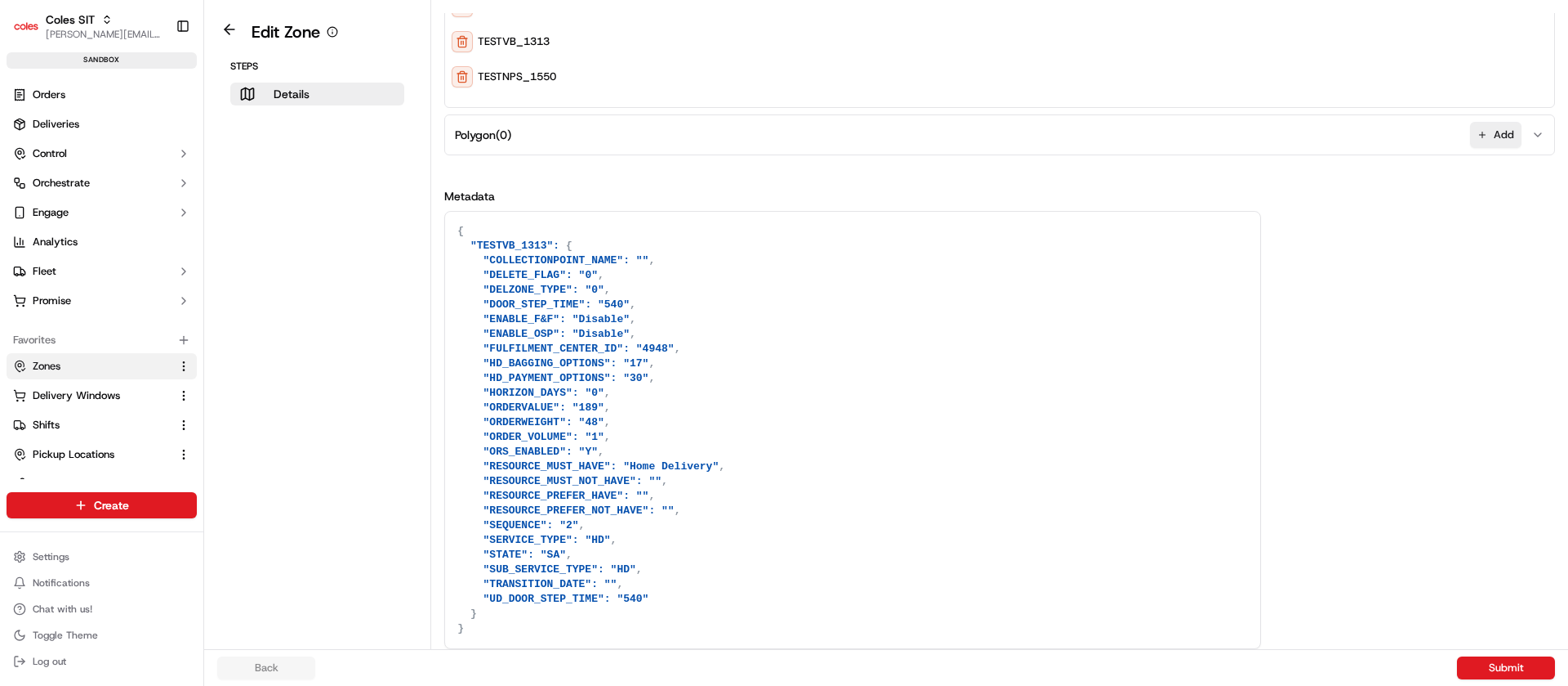
drag, startPoint x: 782, startPoint y: 496, endPoint x: 824, endPoint y: 697, distance: 205.3
click at [824, 685] on html "Coles SIT nirbhay.palsingh@coles.com.au Toggle Sidebar sandbox Orders Deliverie…" at bounding box center [784, 343] width 1568 height 686
click at [728, 392] on textarea "{ "TESTVB_1313": { "COLLECTIONPOINT_NAME": "", "DELETE_FLAG": "0", "DELZONE_TYP…" at bounding box center [852, 430] width 815 height 436
click at [562, 316] on textarea "{ "TESTVB_1313": { "COLLECTIONPOINT_NAME": "", "DELETE_FLAG": "0", "DELZONE_TYP…" at bounding box center [852, 430] width 815 height 436
drag, startPoint x: 467, startPoint y: 244, endPoint x: 586, endPoint y: 620, distance: 394.4
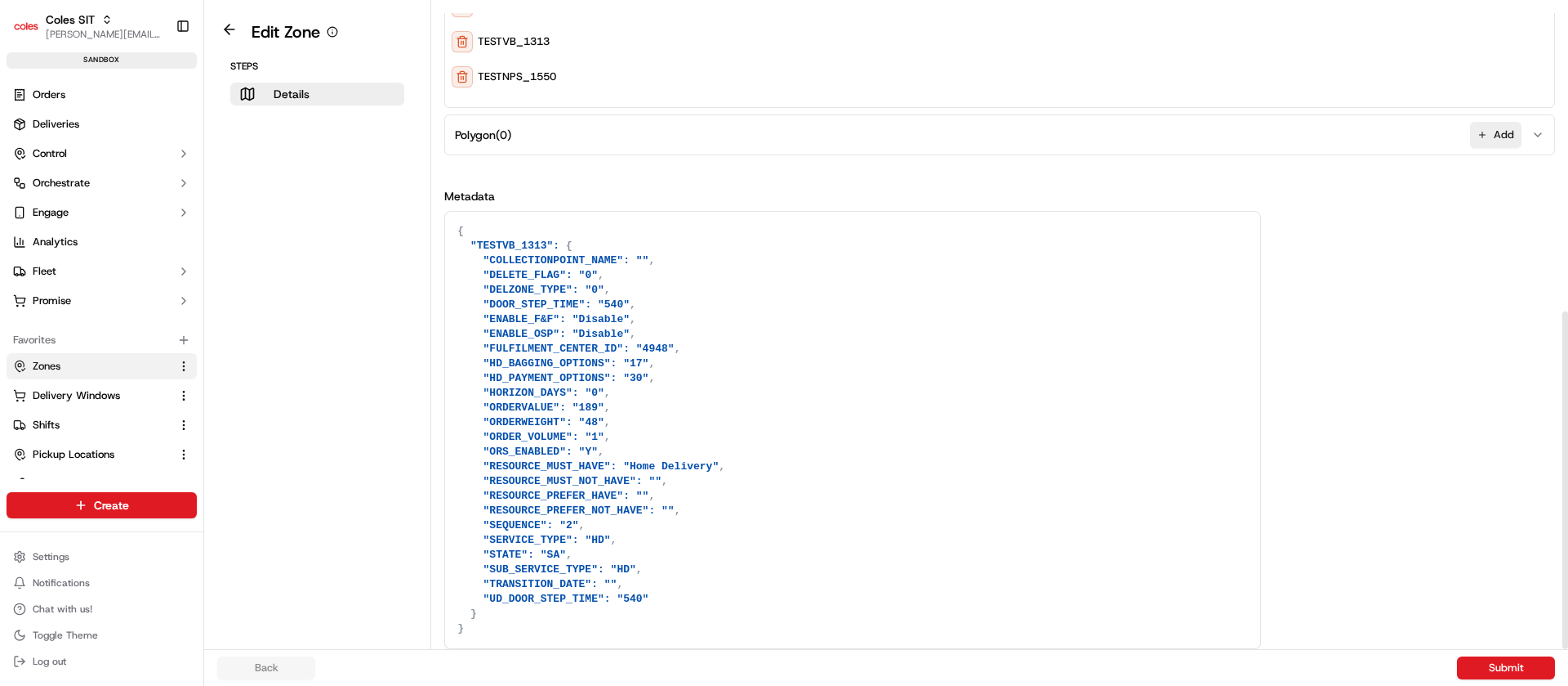
click at [586, 620] on textarea "{ "TESTVB_1313": { "COLLECTIONPOINT_NAME": "", "DELETE_FLAG": "0", "DELZONE_TYP…" at bounding box center [852, 430] width 815 height 436
click at [666, 412] on textarea "{ "TESTVB_1313": { "COLLECTIONPOINT_NAME": "", "DELETE_FLAG": "0", "DELZONE_TYP…" at bounding box center [852, 430] width 815 height 436
